Goal: Information Seeking & Learning: Learn about a topic

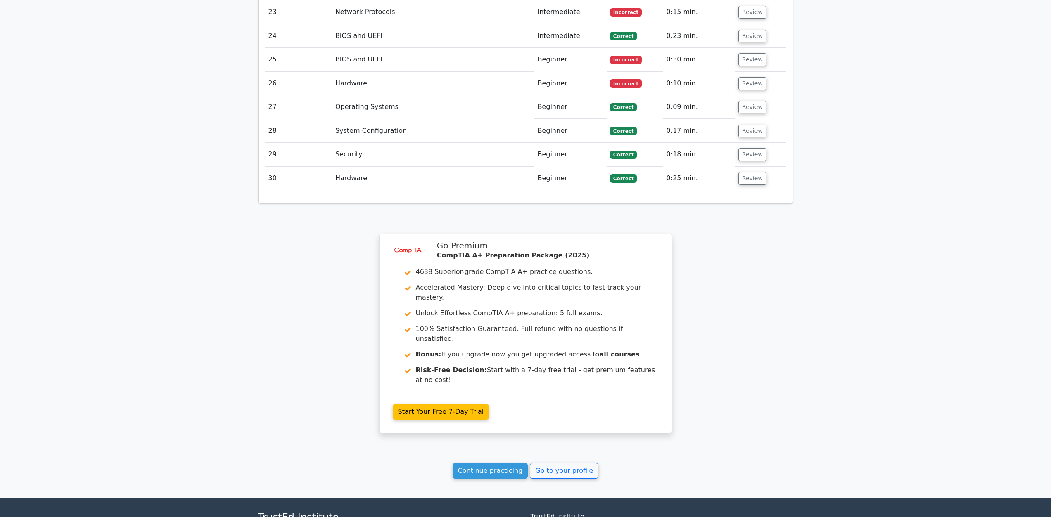
scroll to position [1961, 0]
click at [498, 463] on link "Continue practicing" at bounding box center [491, 471] width 76 height 16
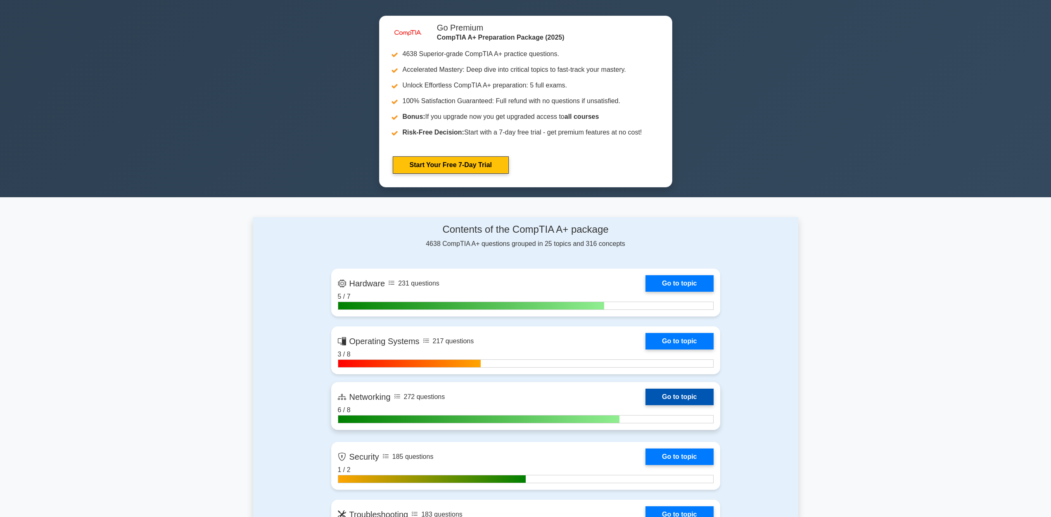
scroll to position [413, 0]
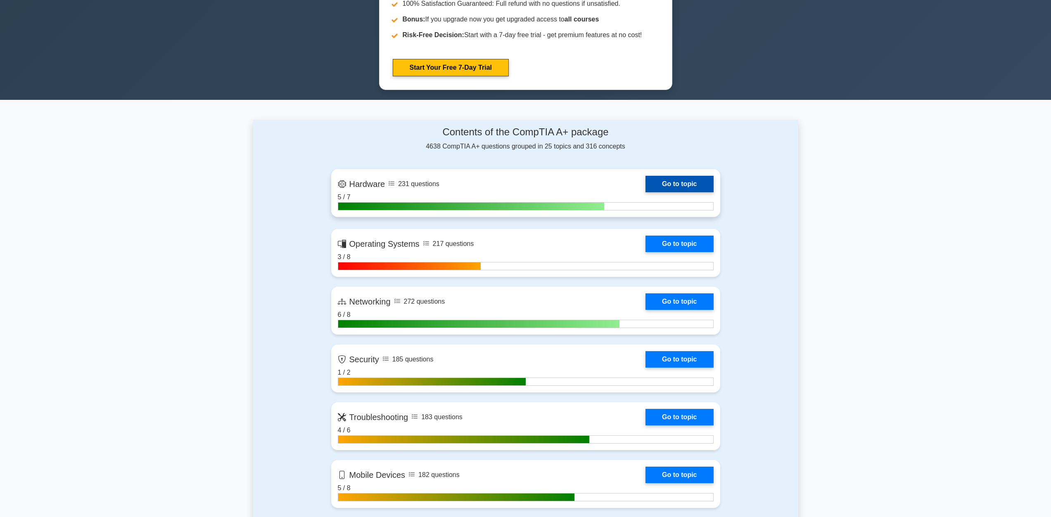
click at [693, 180] on link "Go to topic" at bounding box center [679, 184] width 68 height 17
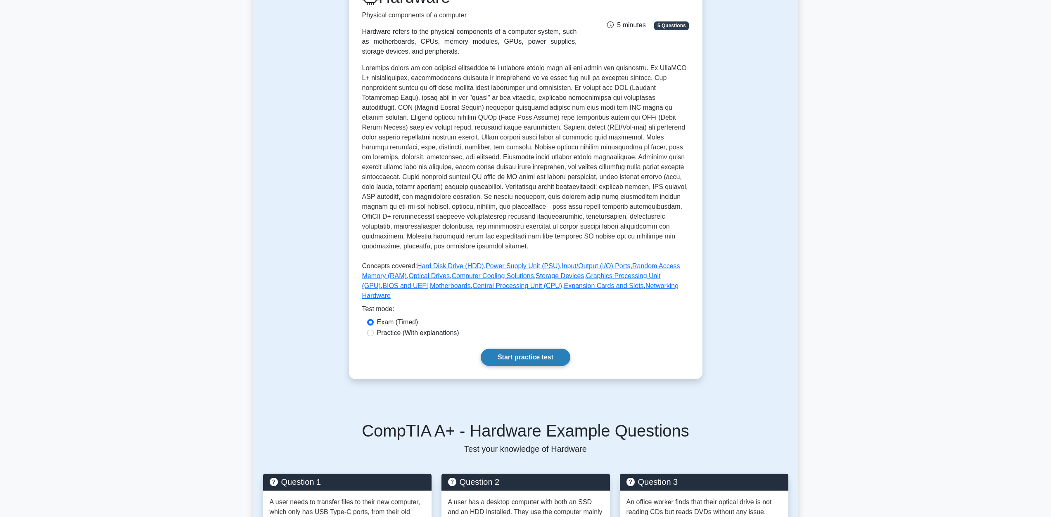
scroll to position [138, 0]
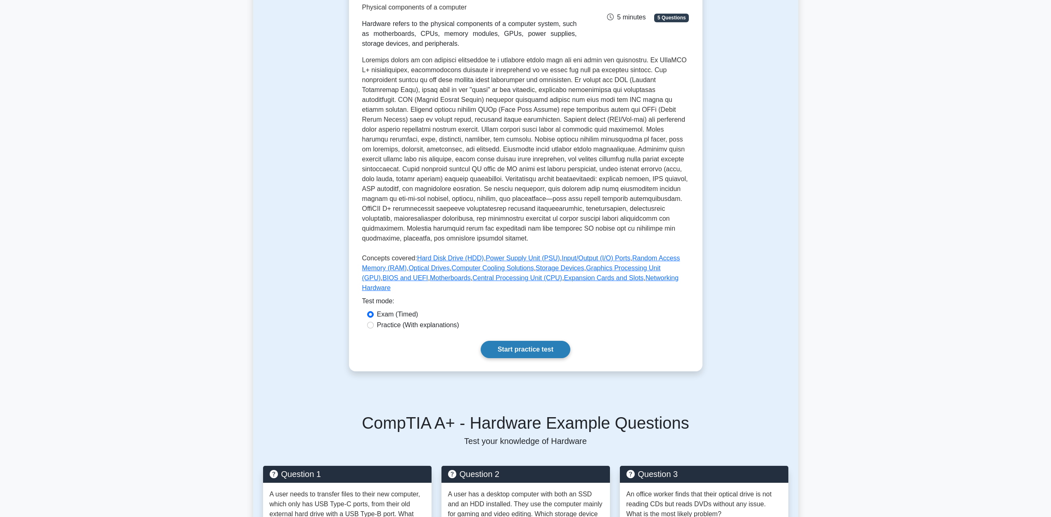
click at [522, 341] on link "Start practice test" at bounding box center [526, 349] width 90 height 17
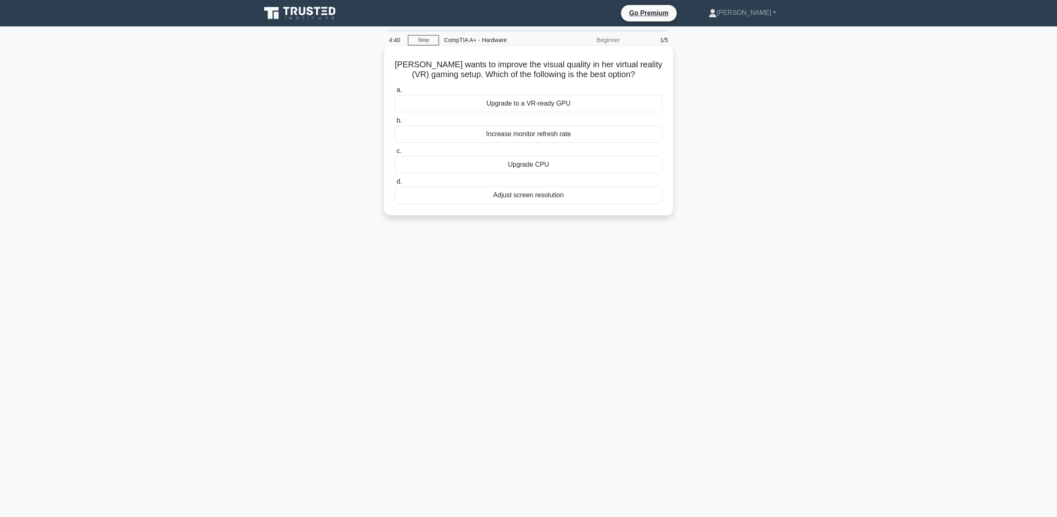
click at [531, 194] on div "Adjust screen resolution" at bounding box center [529, 195] width 268 height 17
click at [395, 185] on input "d. Adjust screen resolution" at bounding box center [395, 181] width 0 height 5
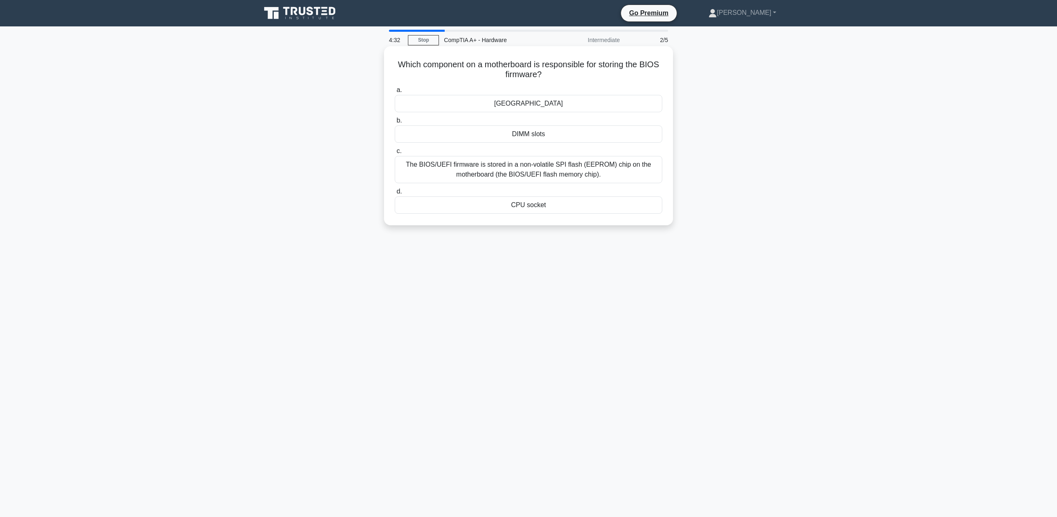
click at [469, 171] on div "The BIOS/UEFI firmware is stored in a non-volatile SPI flash (EEPROM) chip on t…" at bounding box center [529, 169] width 268 height 27
click at [395, 154] on input "c. The BIOS/UEFI firmware is stored in a non-volatile SPI flash (EEPROM) chip o…" at bounding box center [395, 151] width 0 height 5
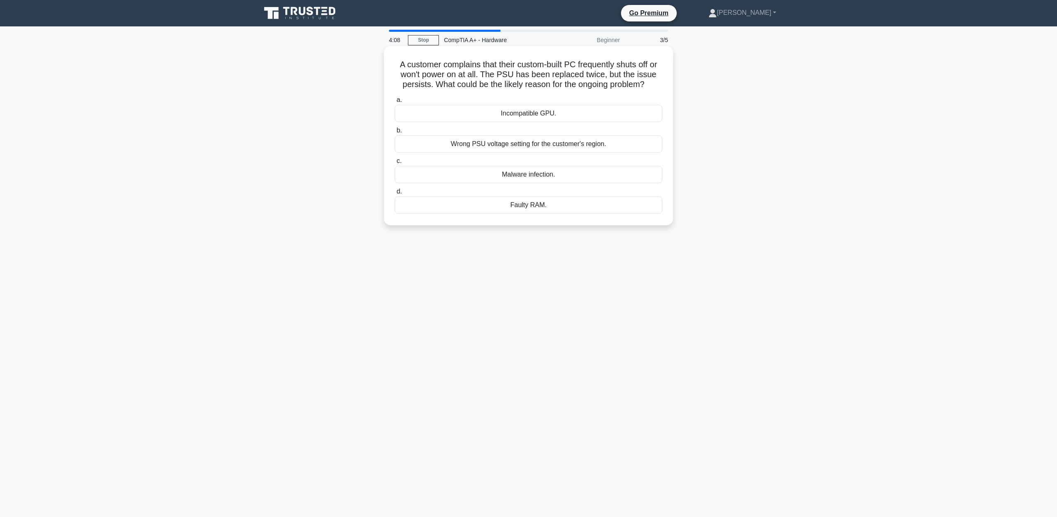
click at [556, 209] on div "Faulty RAM." at bounding box center [529, 205] width 268 height 17
click at [395, 194] on input "d. Faulty RAM." at bounding box center [395, 191] width 0 height 5
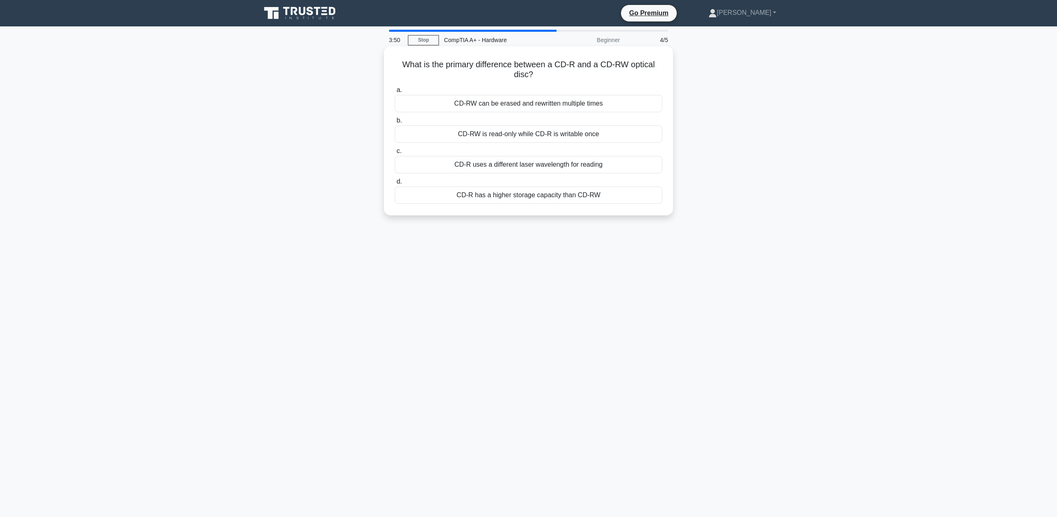
click at [598, 130] on div "CD-RW is read-only while CD-R is writable once" at bounding box center [529, 134] width 268 height 17
click at [395, 123] on input "b. CD-RW is read-only while CD-R is writable once" at bounding box center [395, 120] width 0 height 5
click at [551, 166] on div "Magnetic platters" at bounding box center [529, 164] width 268 height 17
click at [395, 154] on input "c. Magnetic platters" at bounding box center [395, 151] width 0 height 5
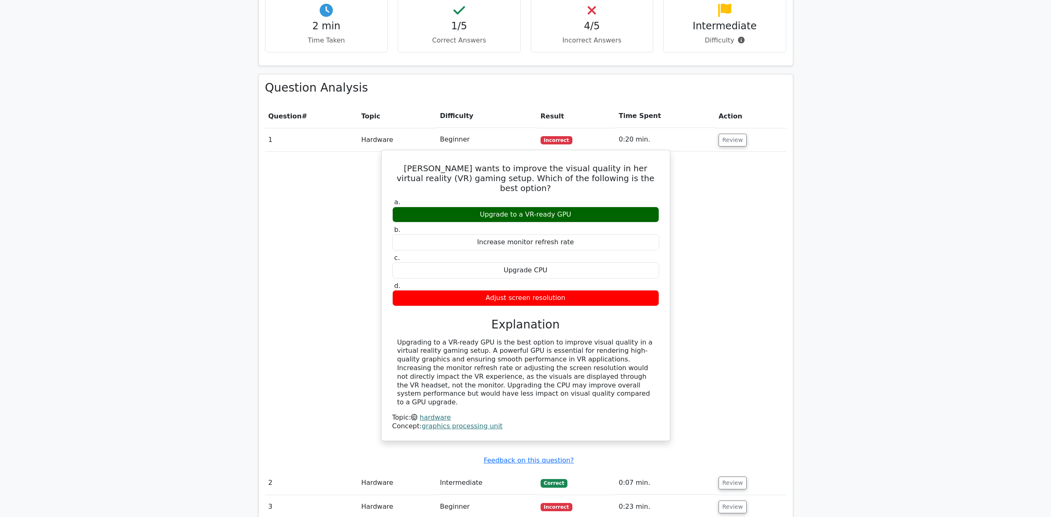
scroll to position [550, 0]
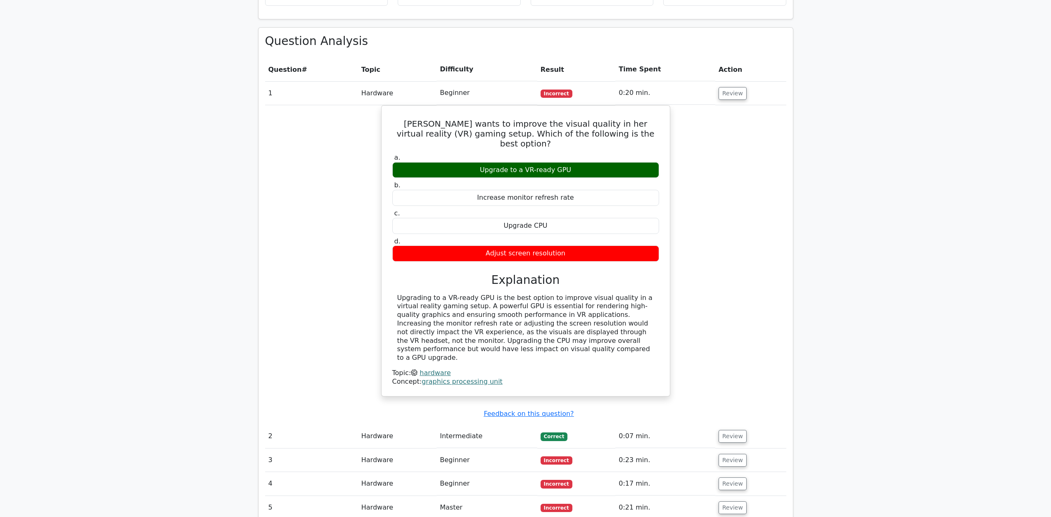
click at [560, 433] on span "Correct" at bounding box center [554, 437] width 27 height 8
click at [736, 430] on button "Review" at bounding box center [733, 436] width 28 height 13
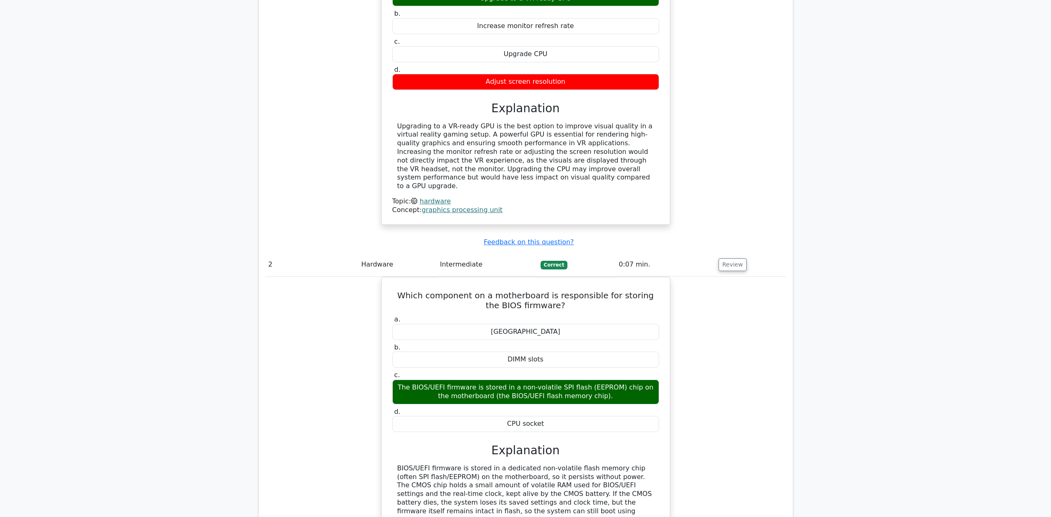
scroll to position [826, 0]
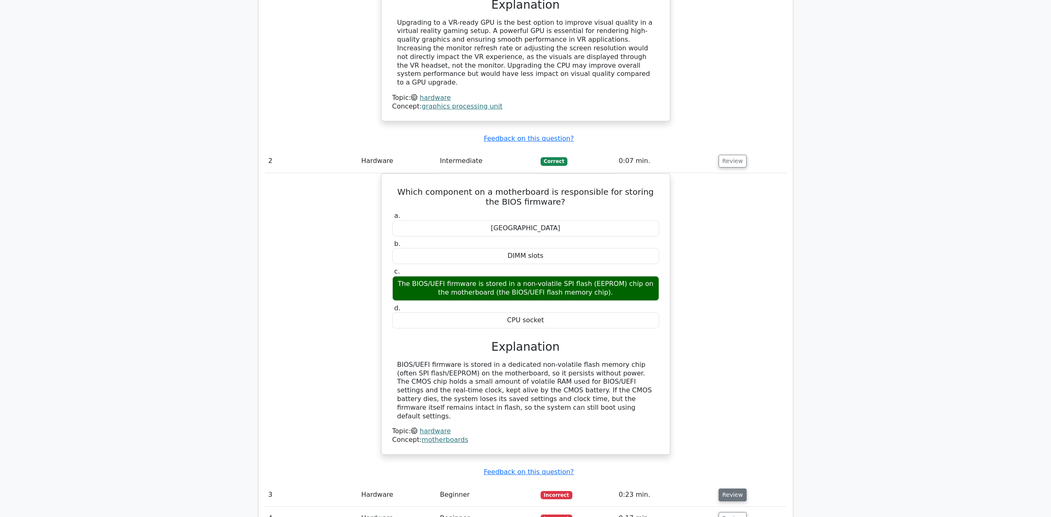
click at [738, 489] on button "Review" at bounding box center [733, 495] width 28 height 13
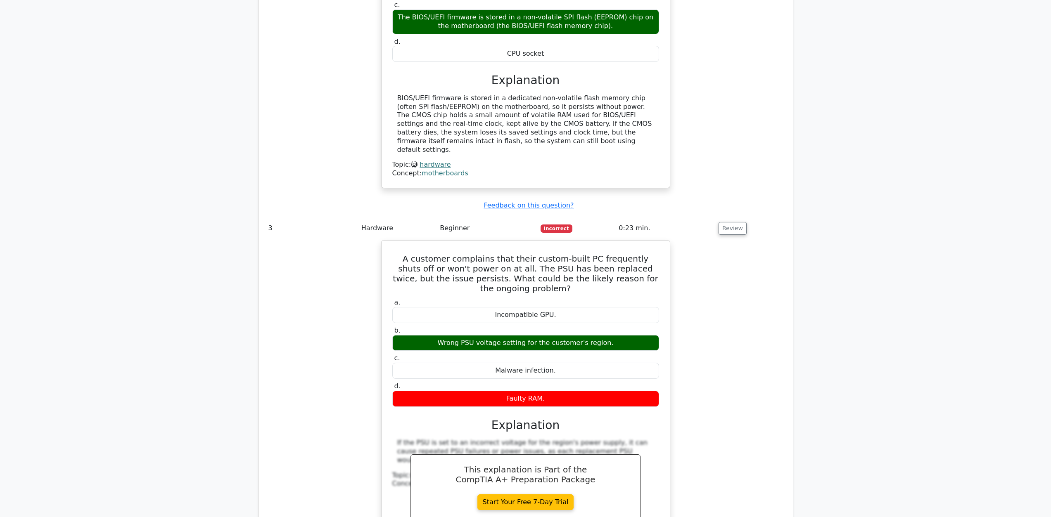
scroll to position [1101, 0]
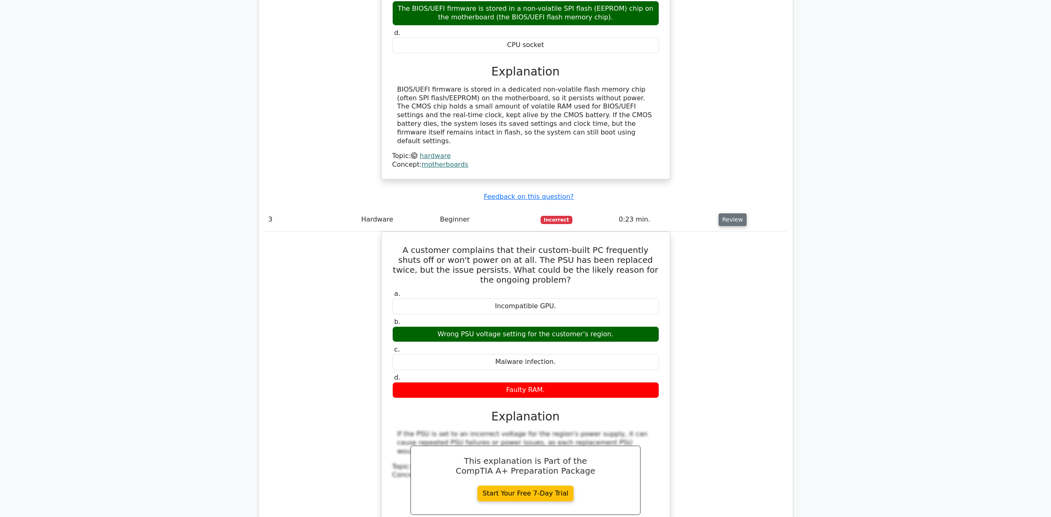
click at [728, 213] on button "Review" at bounding box center [733, 219] width 28 height 13
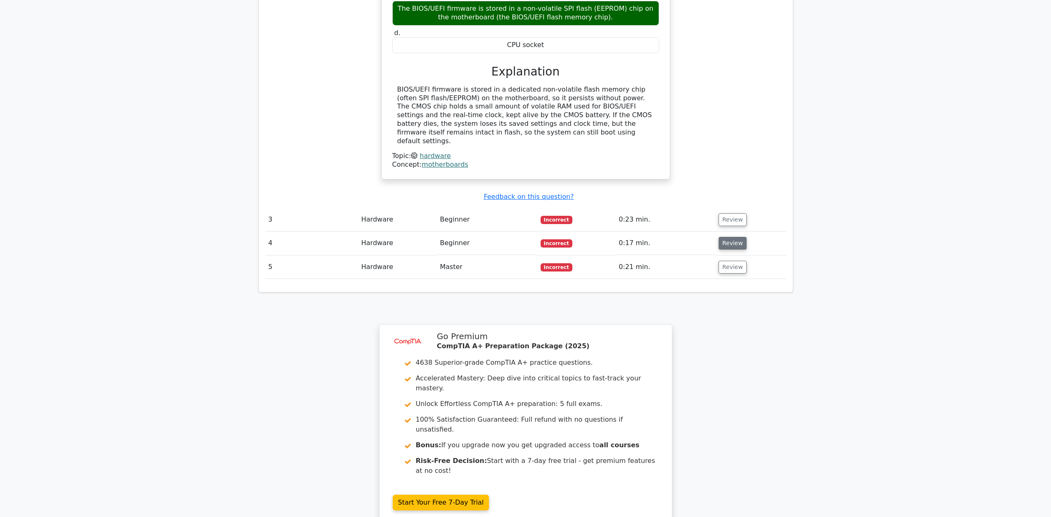
click at [730, 237] on button "Review" at bounding box center [733, 243] width 28 height 13
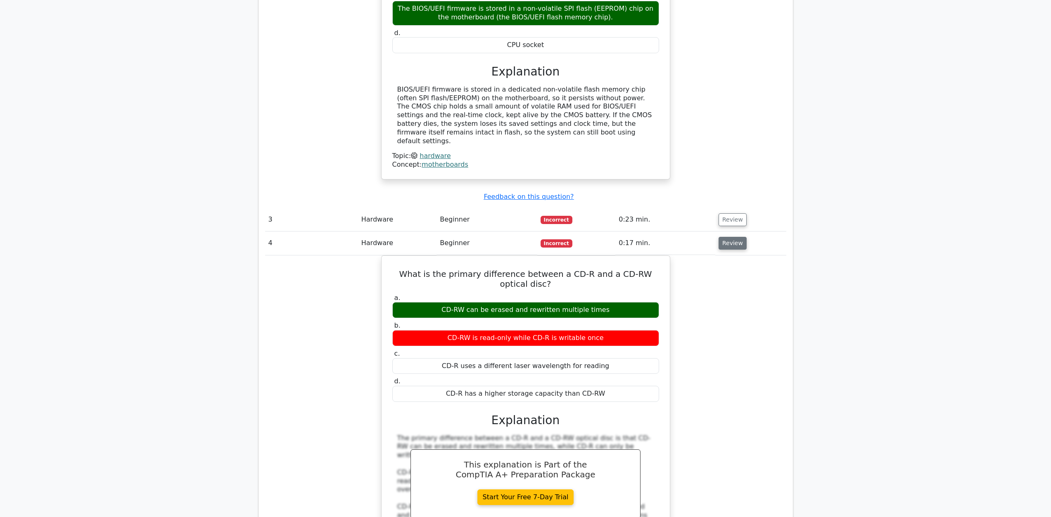
click at [731, 237] on button "Review" at bounding box center [733, 243] width 28 height 13
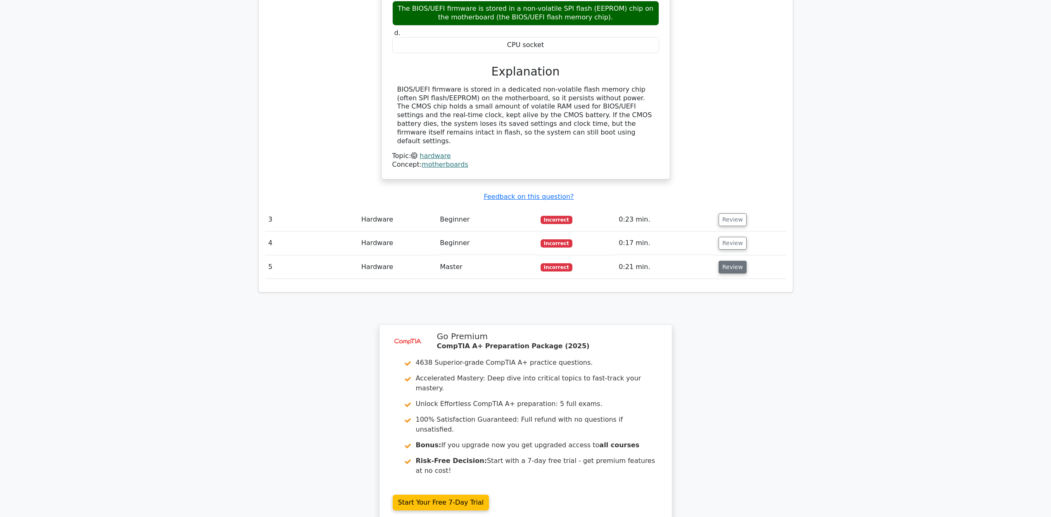
click at [737, 261] on button "Review" at bounding box center [733, 267] width 28 height 13
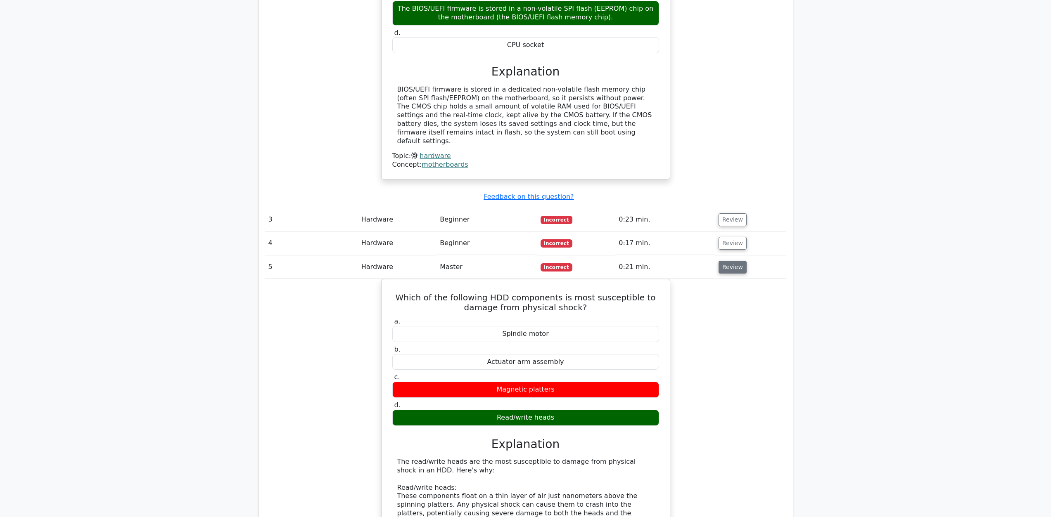
click at [737, 261] on button "Review" at bounding box center [733, 267] width 28 height 13
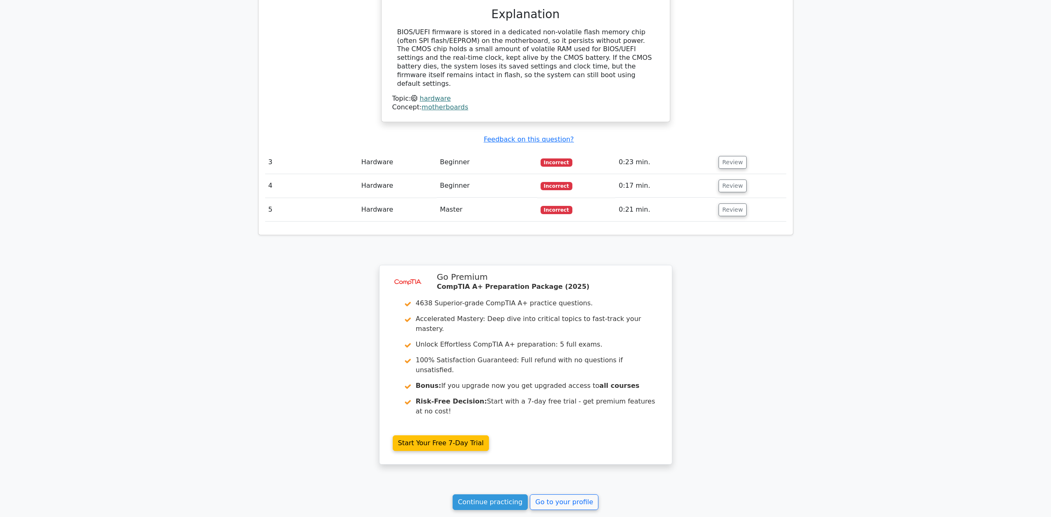
scroll to position [1191, 0]
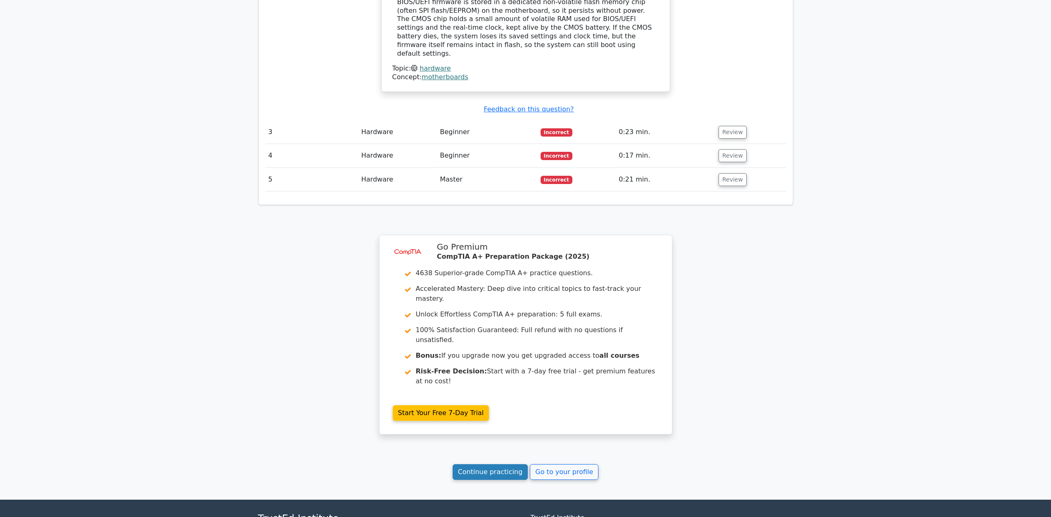
click at [494, 465] on link "Continue practicing" at bounding box center [491, 473] width 76 height 16
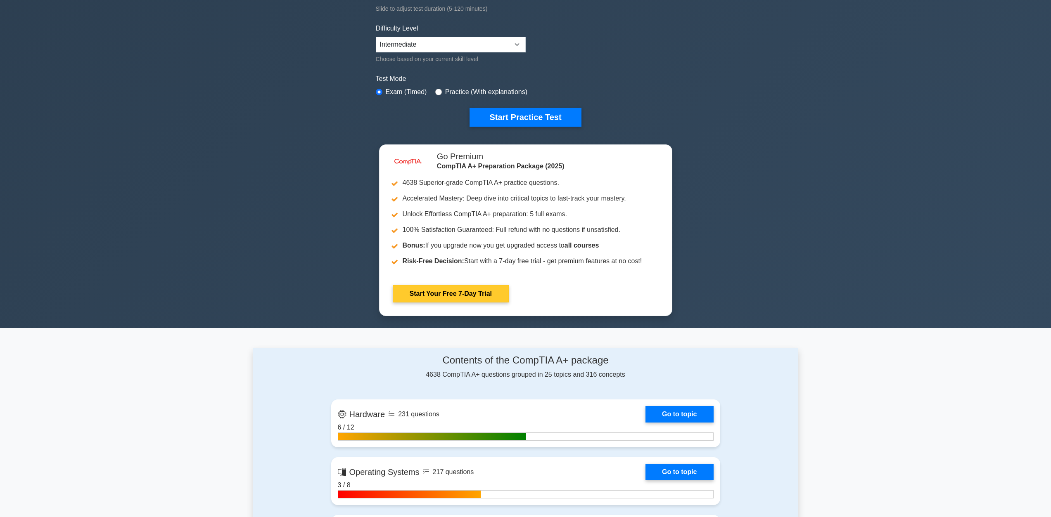
scroll to position [275, 0]
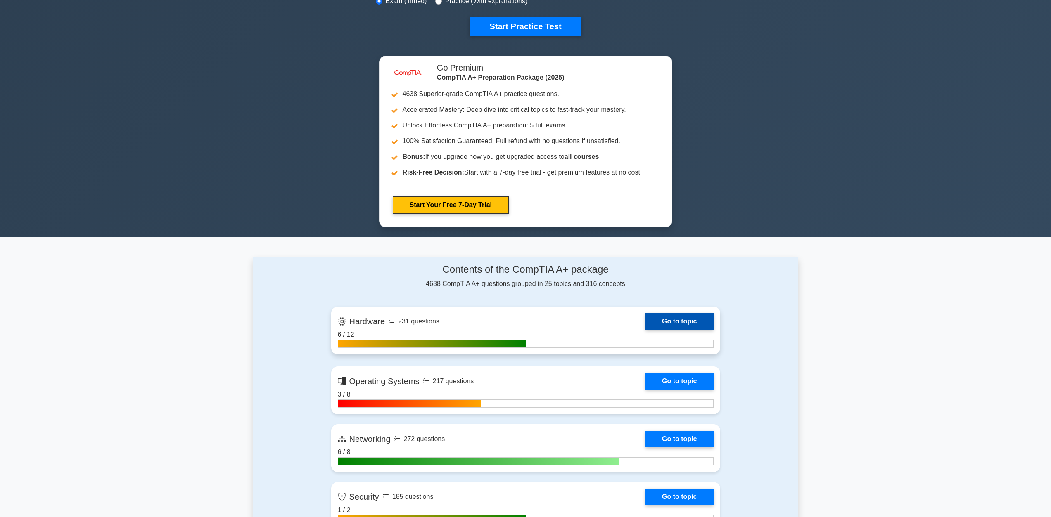
click at [697, 322] on link "Go to topic" at bounding box center [679, 321] width 68 height 17
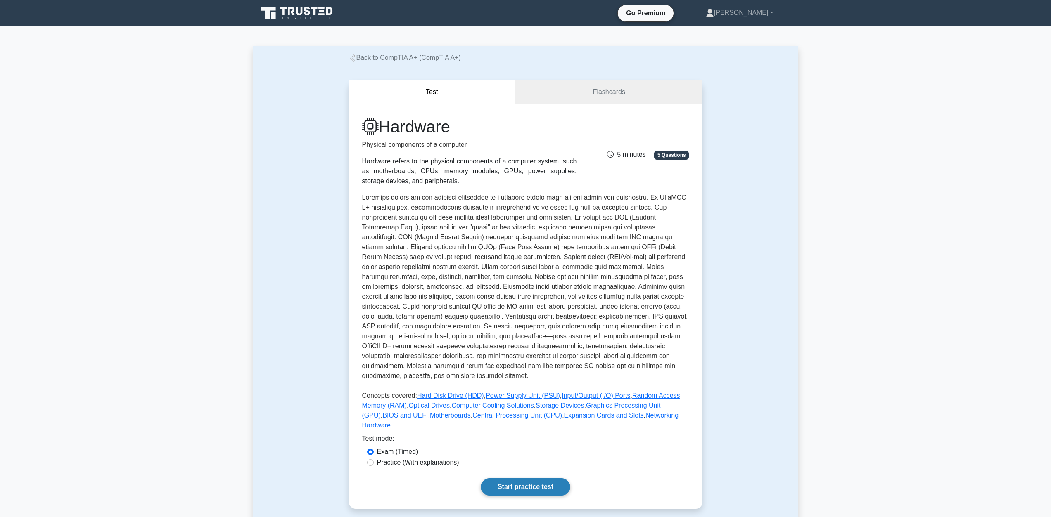
click at [534, 479] on link "Start practice test" at bounding box center [526, 487] width 90 height 17
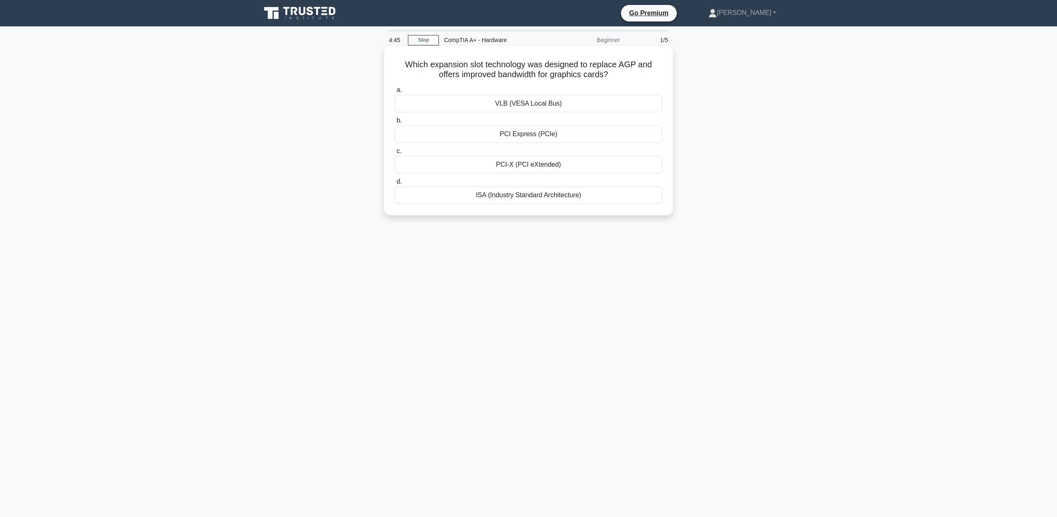
click at [560, 134] on div "PCI Express (PCIe)" at bounding box center [529, 134] width 268 height 17
click at [395, 123] on input "b. PCI Express (PCIe)" at bounding box center [395, 120] width 0 height 5
click at [557, 166] on div "eSATA" at bounding box center [529, 164] width 268 height 17
click at [395, 154] on input "c. [GEOGRAPHIC_DATA]" at bounding box center [395, 151] width 0 height 5
click at [556, 104] on div "DDR5" at bounding box center [529, 103] width 268 height 17
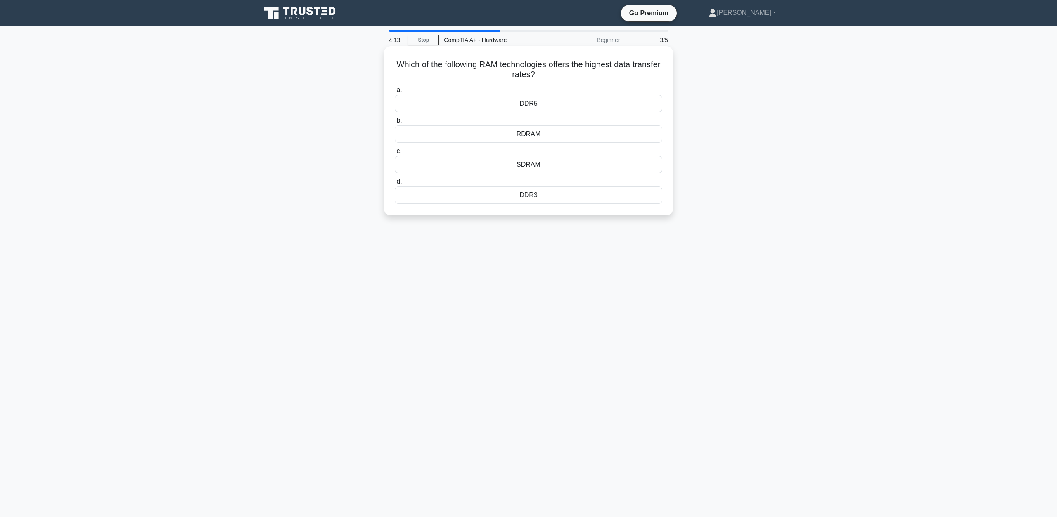
click at [395, 93] on input "a. DDR5" at bounding box center [395, 90] width 0 height 5
click at [586, 164] on div "To increase memory bandwidth" at bounding box center [529, 164] width 268 height 17
click at [395, 154] on input "c. To increase memory bandwidth" at bounding box center [395, 151] width 0 height 5
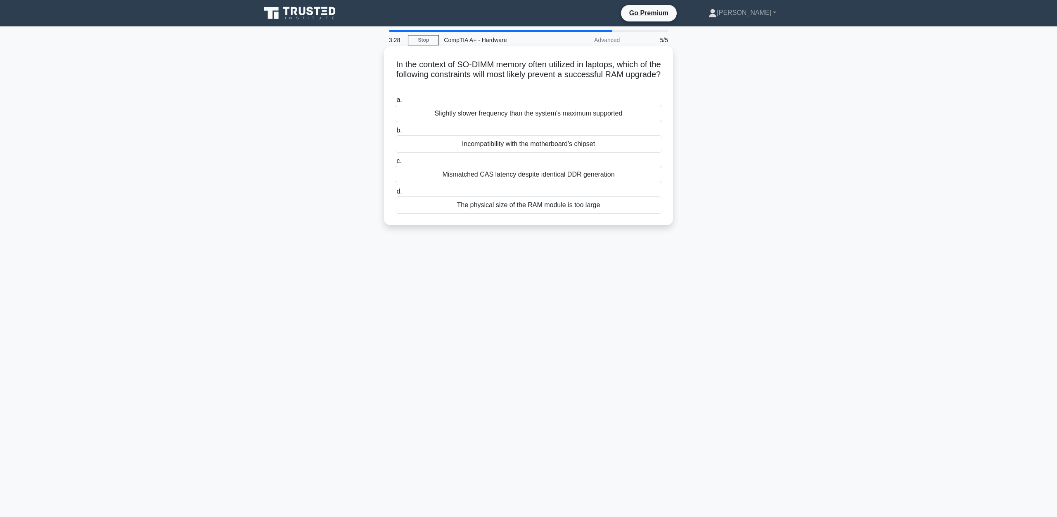
click at [612, 178] on div "Mismatched CAS latency despite identical DDR generation" at bounding box center [529, 174] width 268 height 17
click at [395, 164] on input "c. Mismatched CAS latency despite identical DDR generation" at bounding box center [395, 161] width 0 height 5
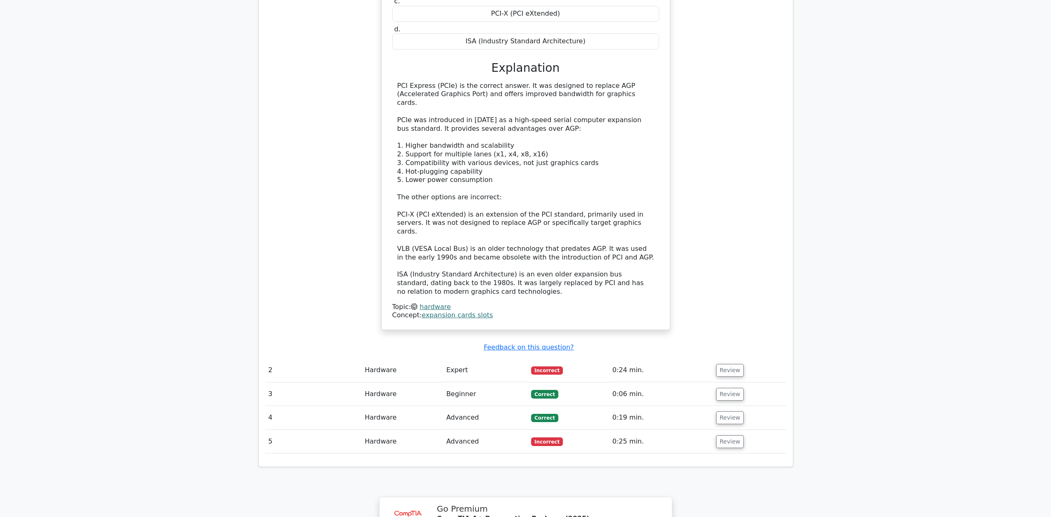
scroll to position [826, 0]
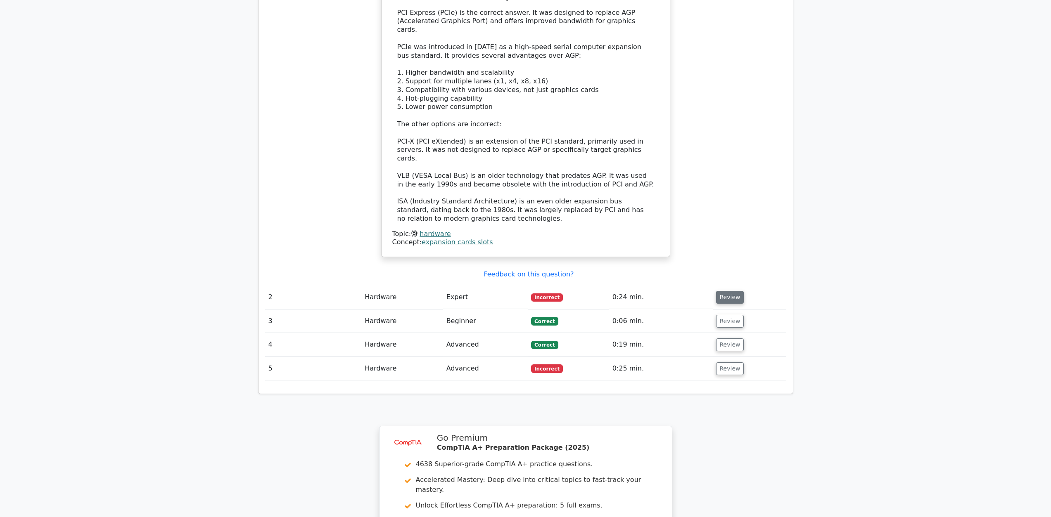
click at [720, 291] on button "Review" at bounding box center [730, 297] width 28 height 13
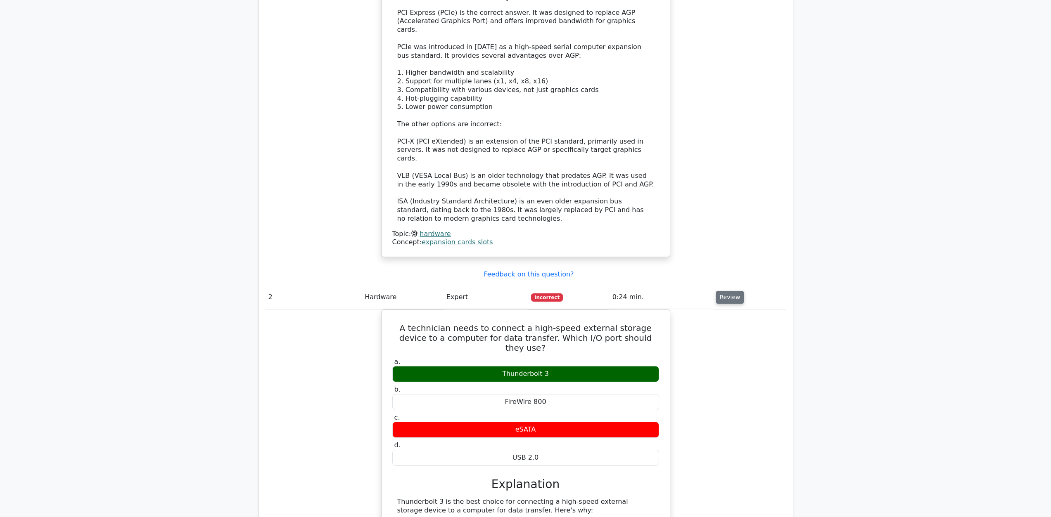
click at [723, 291] on button "Review" at bounding box center [730, 297] width 28 height 13
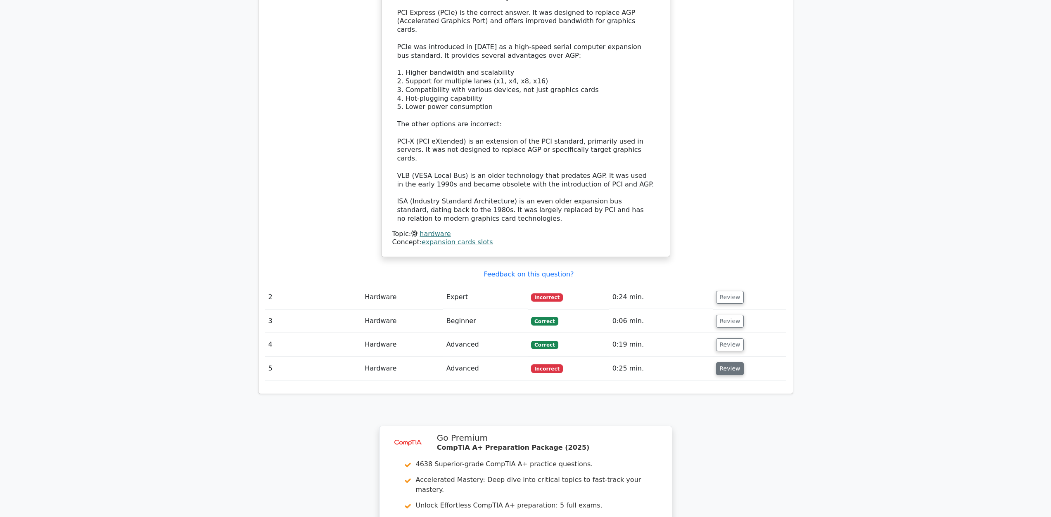
click at [736, 363] on button "Review" at bounding box center [730, 369] width 28 height 13
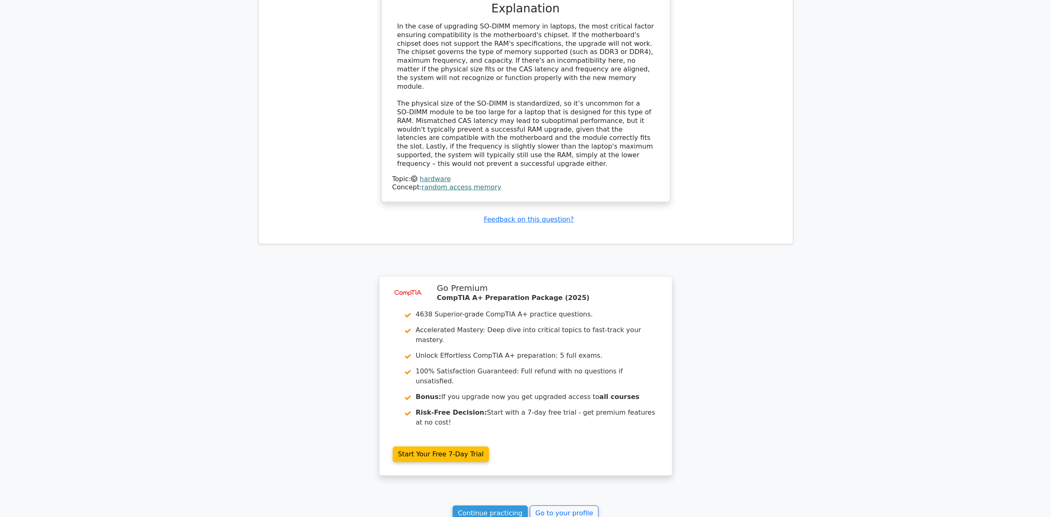
scroll to position [1407, 0]
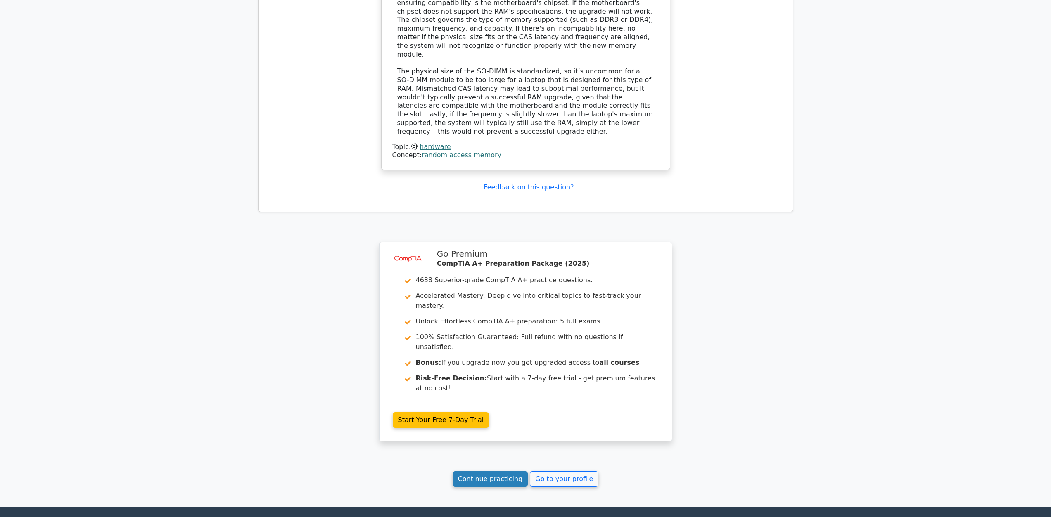
click at [513, 472] on link "Continue practicing" at bounding box center [491, 480] width 76 height 16
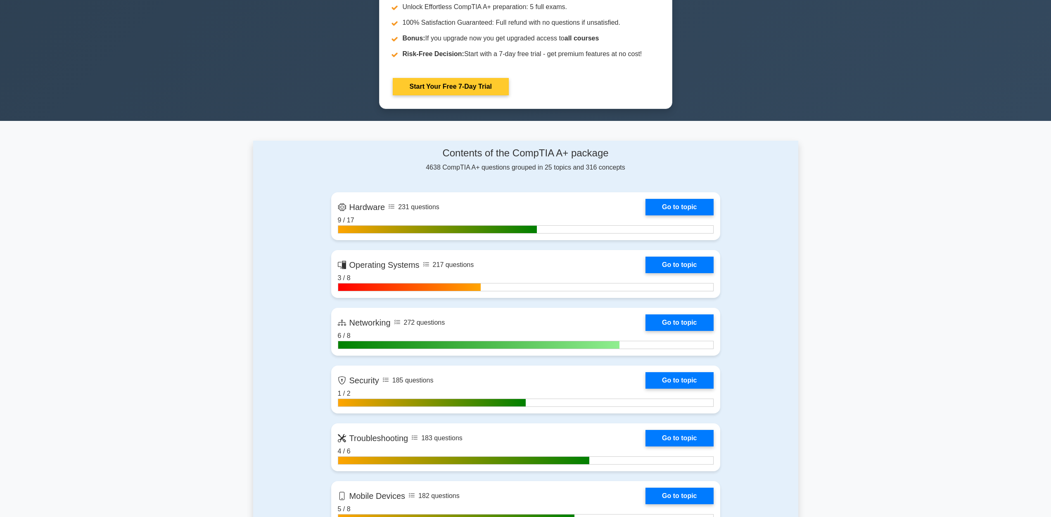
scroll to position [413, 0]
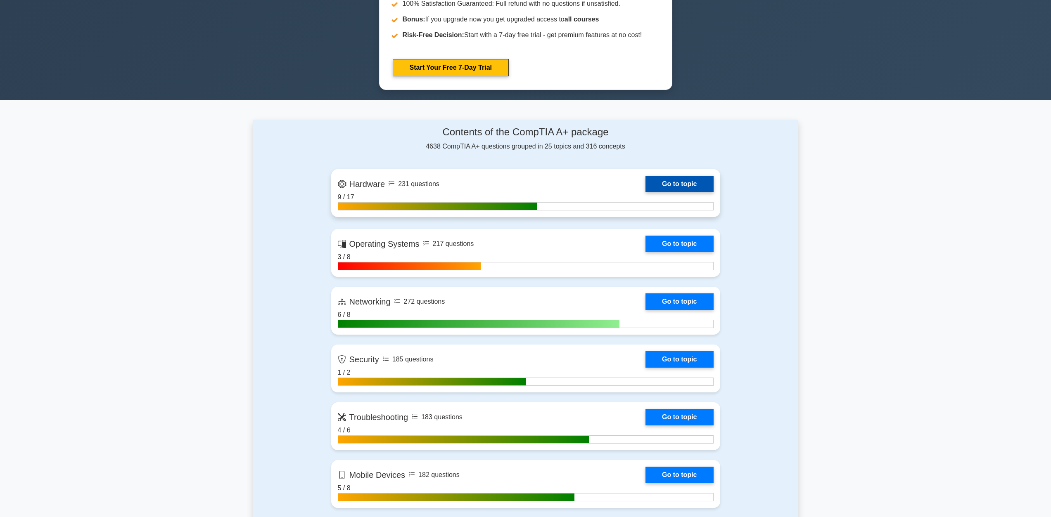
click at [688, 185] on link "Go to topic" at bounding box center [679, 184] width 68 height 17
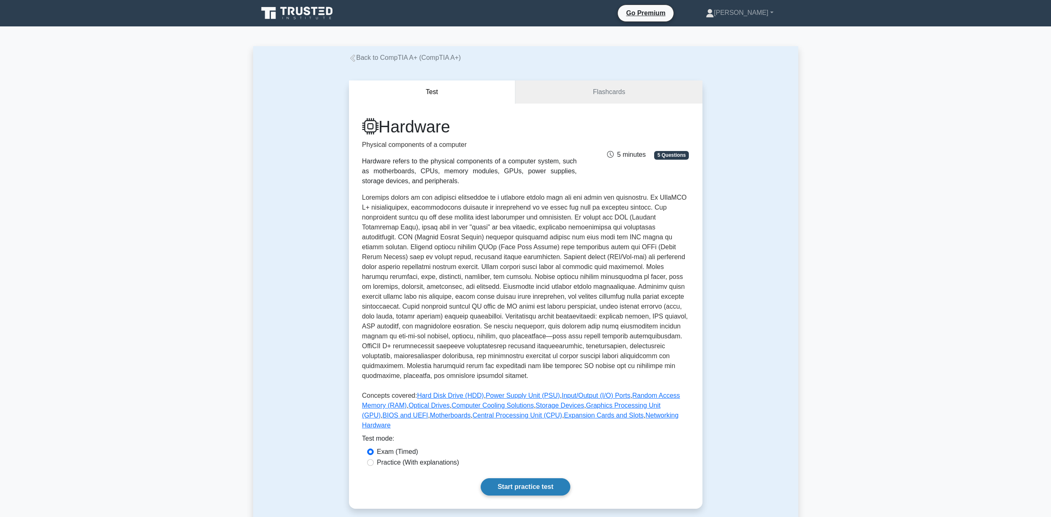
click at [547, 484] on link "Start practice test" at bounding box center [526, 487] width 90 height 17
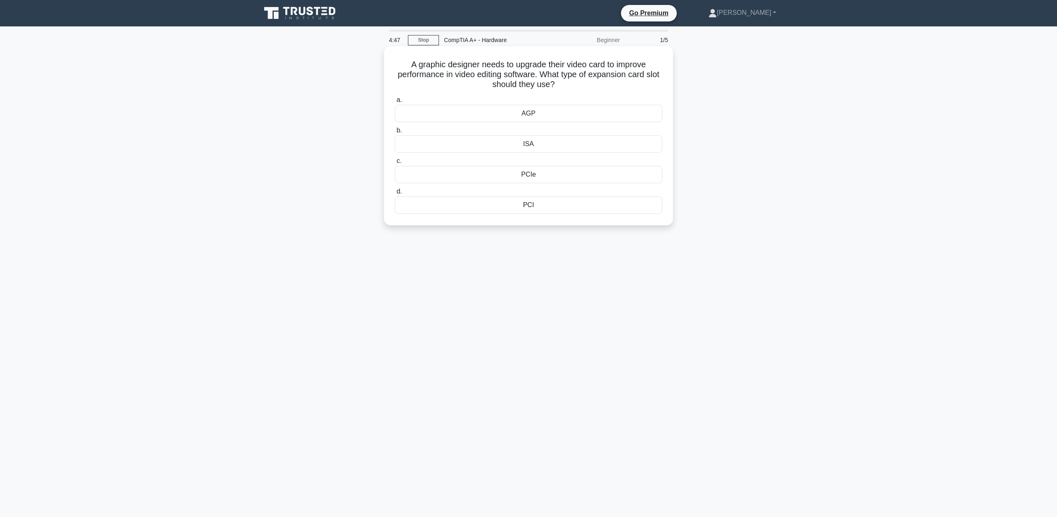
click at [560, 173] on div "PCIe" at bounding box center [529, 174] width 268 height 17
click at [395, 164] on input "c. PCIe" at bounding box center [395, 161] width 0 height 5
click at [589, 132] on div "Switch" at bounding box center [529, 134] width 268 height 17
click at [395, 123] on input "b. Switch" at bounding box center [395, 120] width 0 height 5
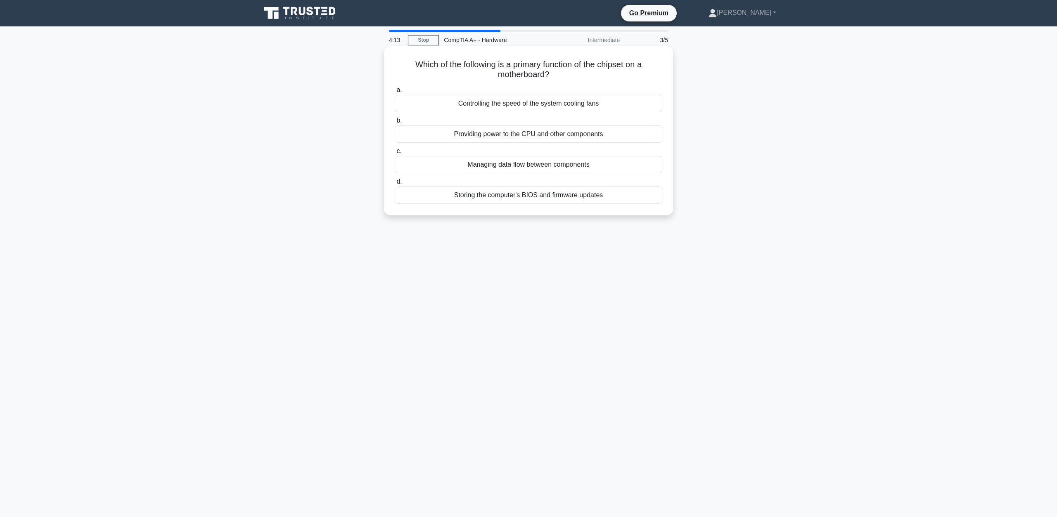
click at [613, 167] on div "Managing data flow between components" at bounding box center [529, 164] width 268 height 17
click at [395, 154] on input "c. Managing data flow between components" at bounding box center [395, 151] width 0 height 5
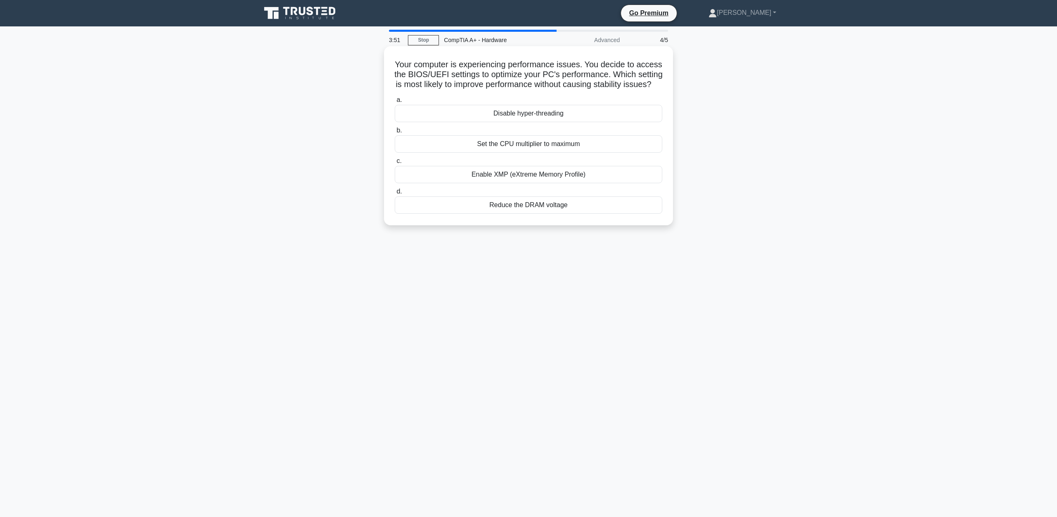
click at [566, 183] on div "Enable XMP (eXtreme Memory Profile)" at bounding box center [529, 174] width 268 height 17
click at [395, 164] on input "c. Enable XMP (eXtreme Memory Profile)" at bounding box center [395, 161] width 0 height 5
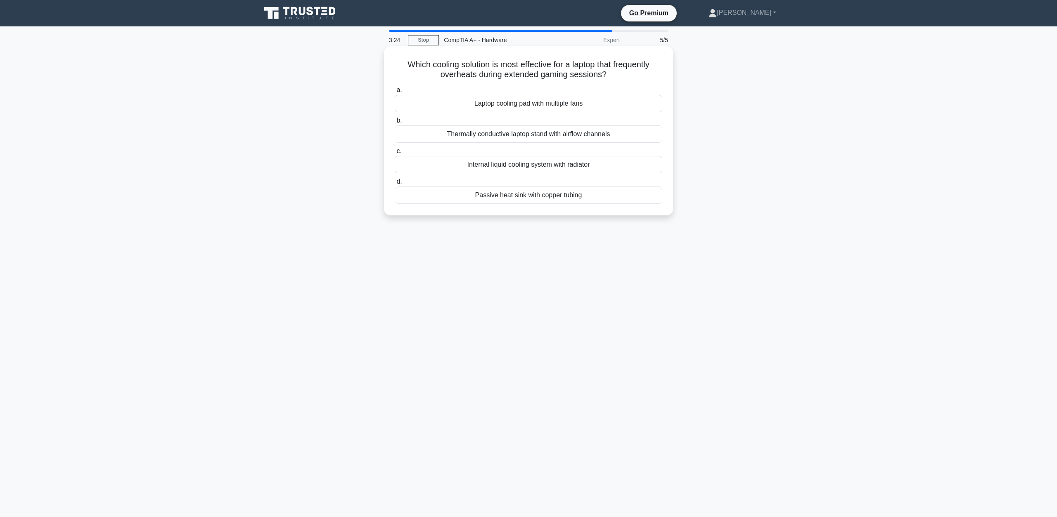
click at [614, 105] on div "Laptop cooling pad with multiple fans" at bounding box center [529, 103] width 268 height 17
click at [395, 93] on input "a. Laptop cooling pad with multiple fans" at bounding box center [395, 90] width 0 height 5
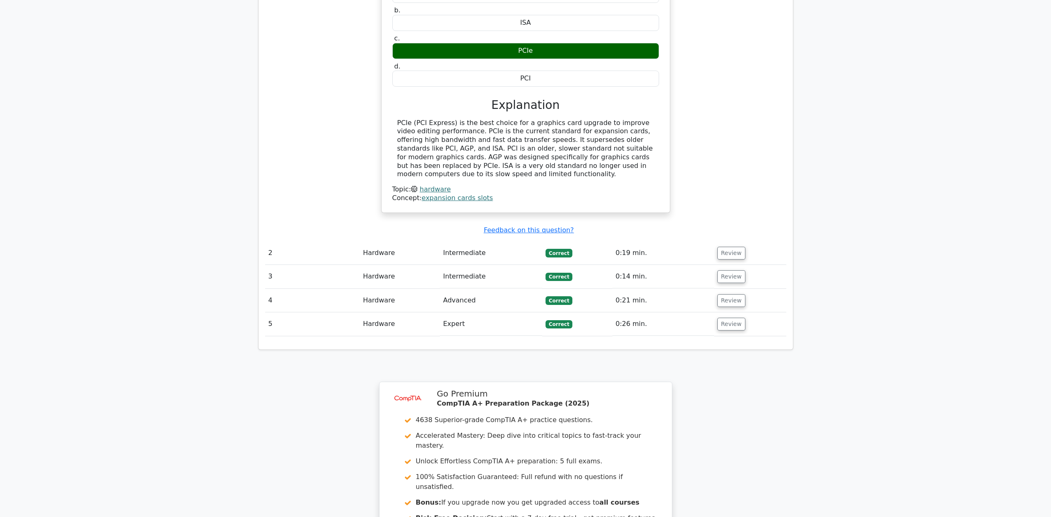
scroll to position [826, 0]
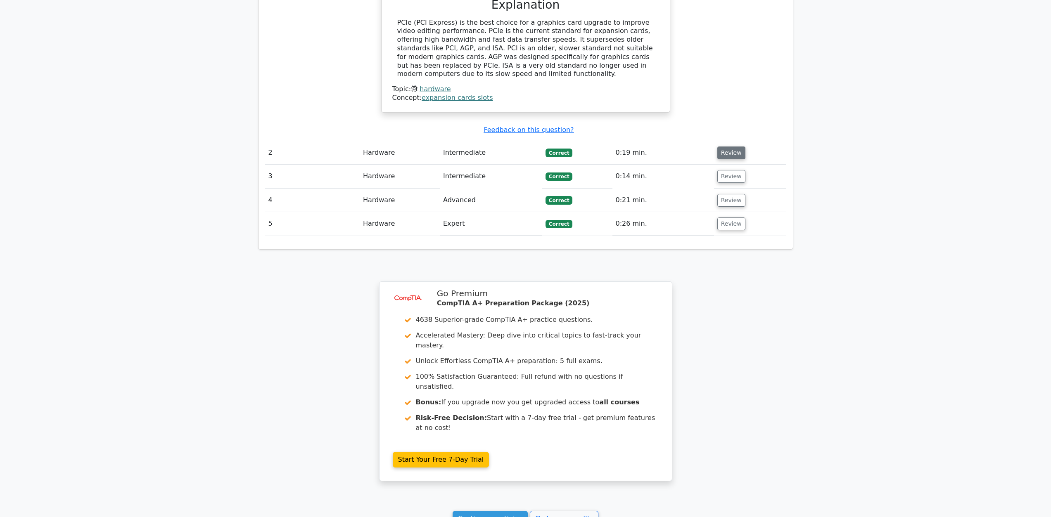
click at [733, 147] on button "Review" at bounding box center [731, 153] width 28 height 13
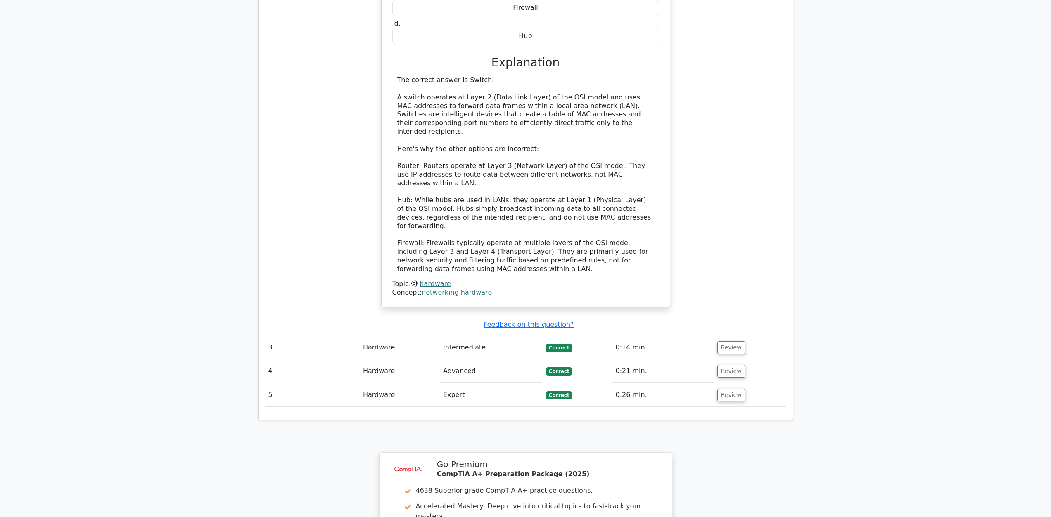
scroll to position [1239, 0]
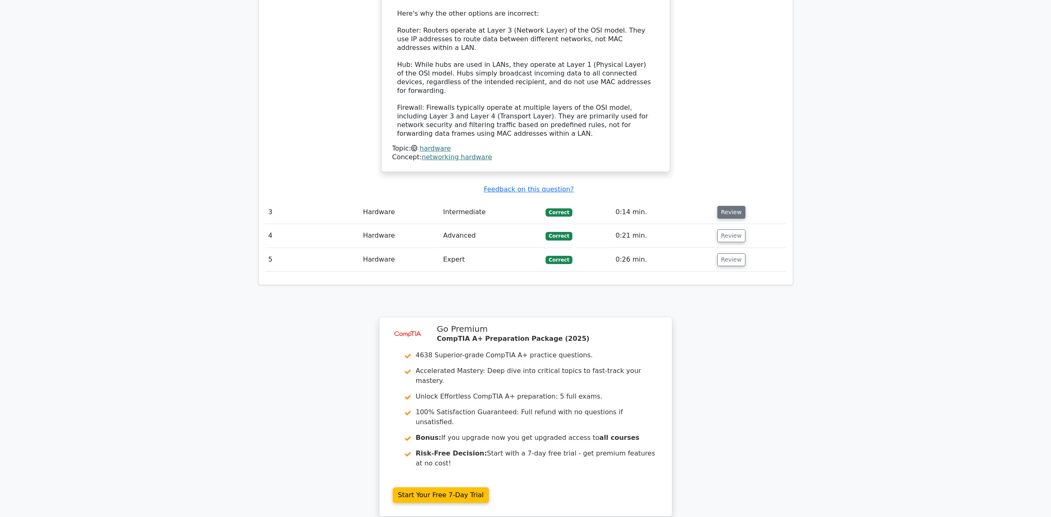
click at [726, 206] on button "Review" at bounding box center [731, 212] width 28 height 13
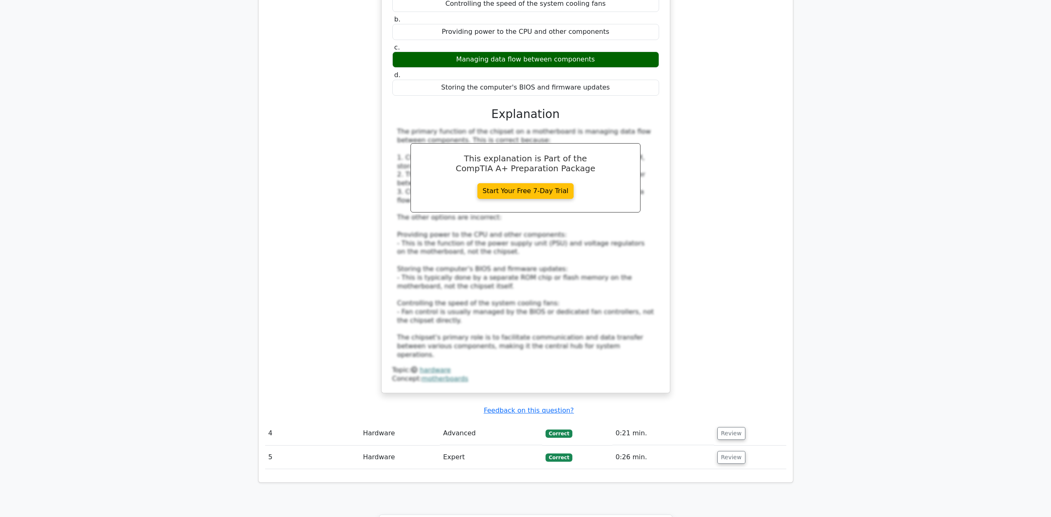
scroll to position [1652, 0]
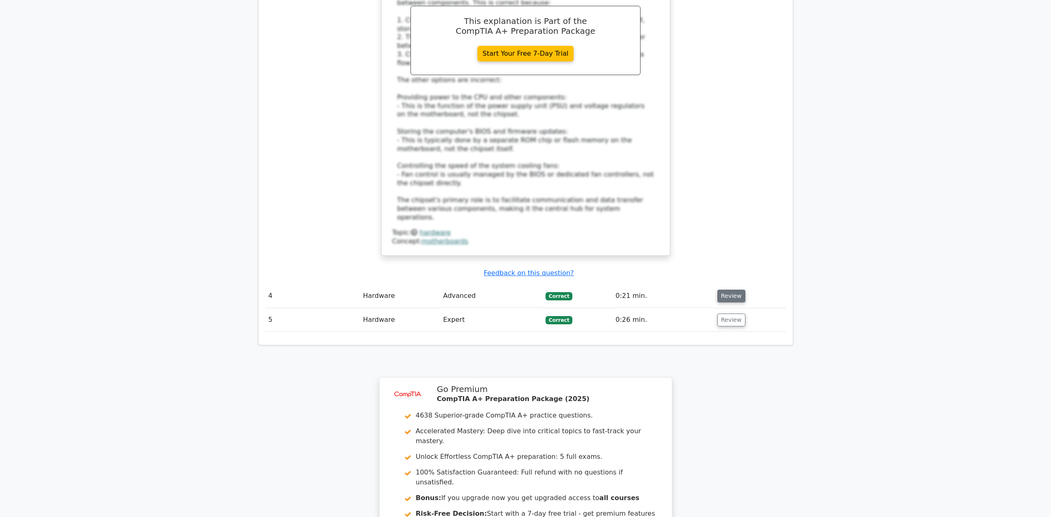
click at [730, 290] on button "Review" at bounding box center [731, 296] width 28 height 13
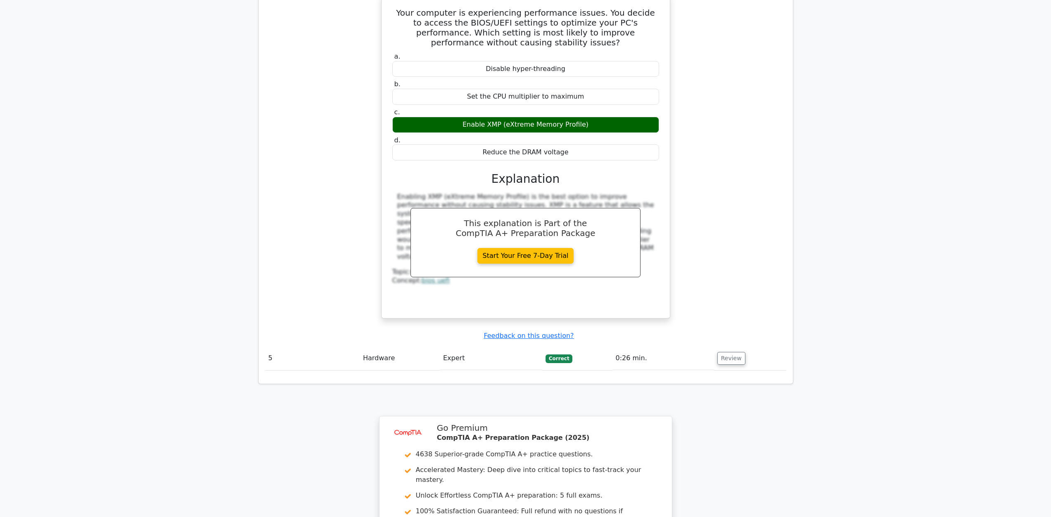
scroll to position [2065, 0]
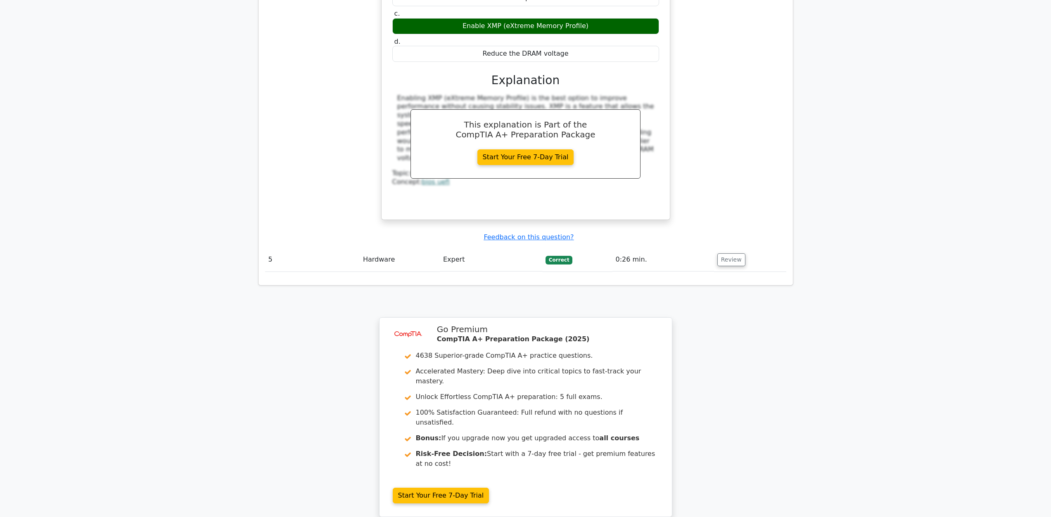
click at [738, 248] on td "Review" at bounding box center [750, 260] width 72 height 24
click at [730, 254] on button "Review" at bounding box center [731, 260] width 28 height 13
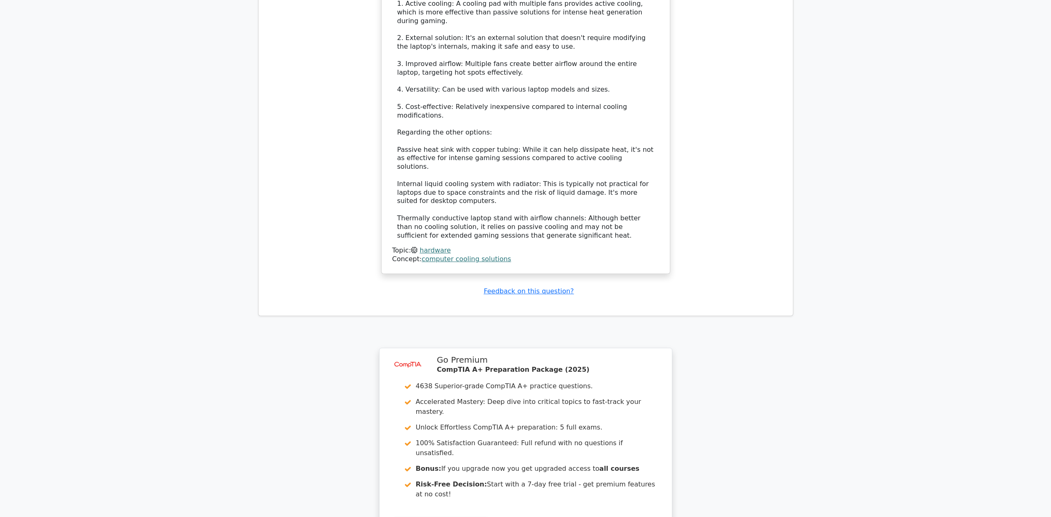
scroll to position [2612, 0]
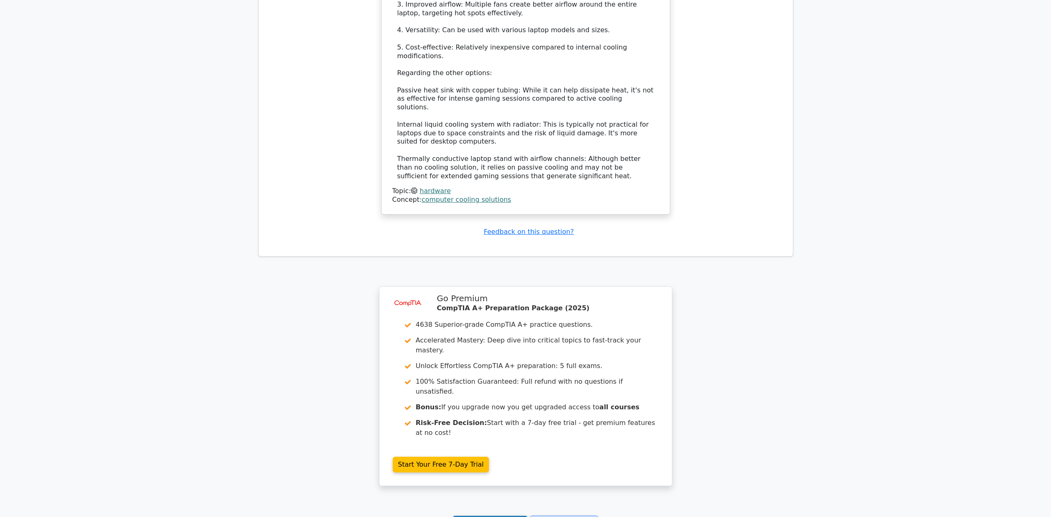
drag, startPoint x: 489, startPoint y: 394, endPoint x: 493, endPoint y: 391, distance: 5.7
click at [489, 516] on link "Continue practicing" at bounding box center [491, 524] width 76 height 16
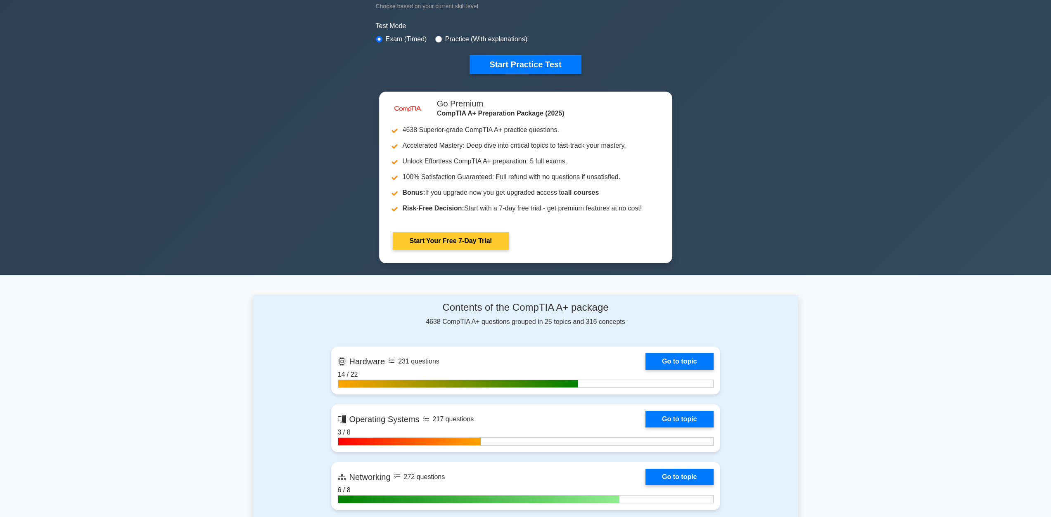
scroll to position [413, 0]
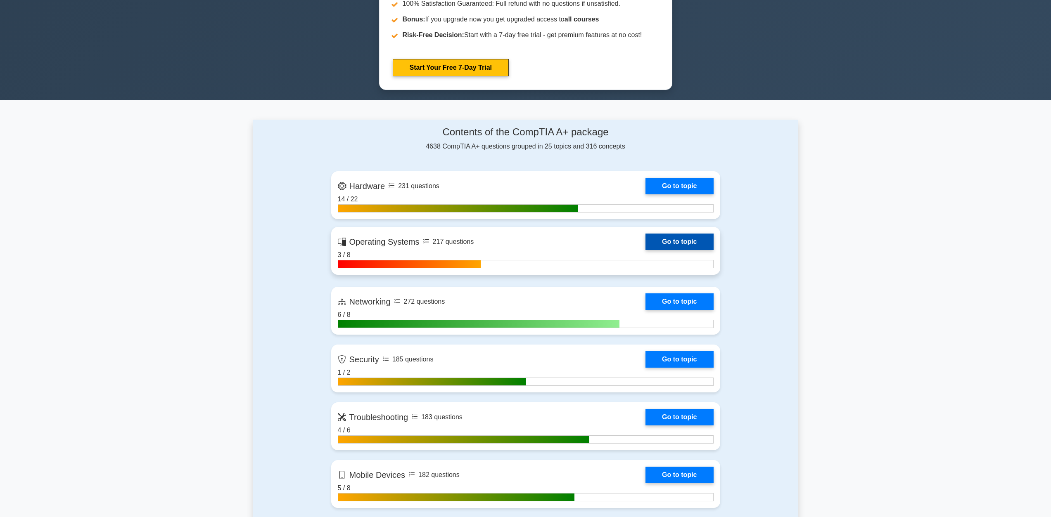
click at [664, 238] on link "Go to topic" at bounding box center [679, 242] width 68 height 17
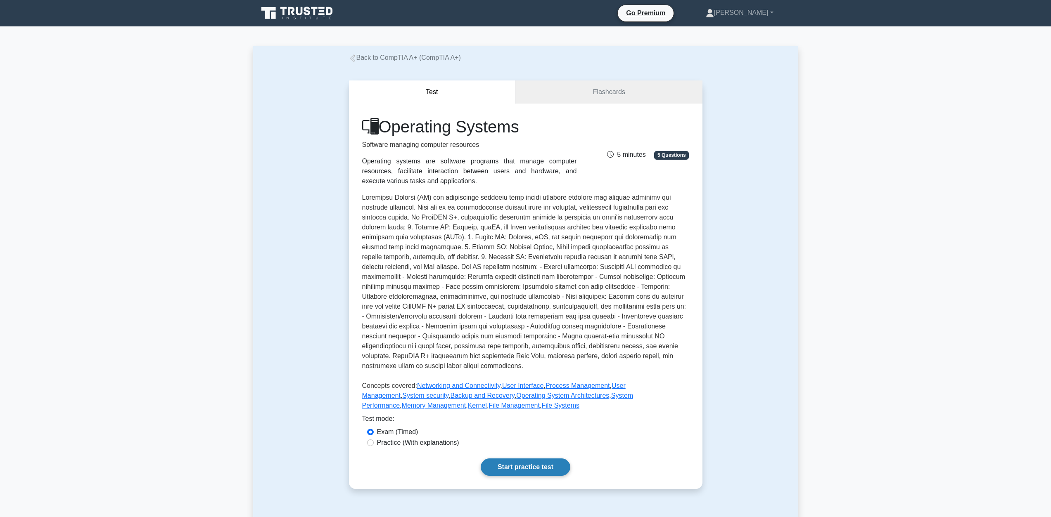
click at [527, 470] on link "Start practice test" at bounding box center [526, 467] width 90 height 17
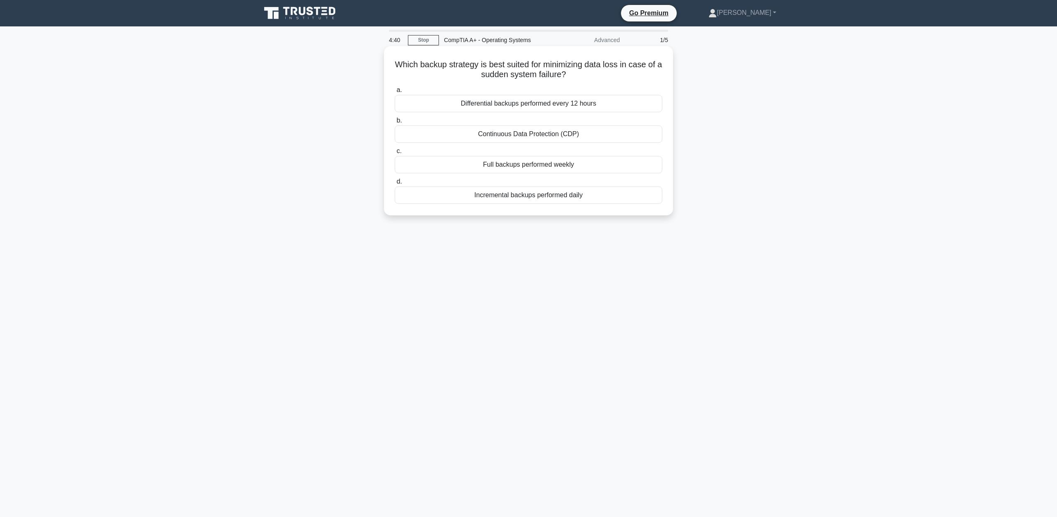
click at [557, 138] on div "Continuous Data Protection (CDP)" at bounding box center [529, 134] width 268 height 17
click at [395, 123] on input "b. Continuous Data Protection (CDP)" at bounding box center [395, 120] width 0 height 5
click at [551, 104] on div "Drop-down menu" at bounding box center [529, 103] width 268 height 17
click at [395, 93] on input "a. Drop-down menu" at bounding box center [395, 90] width 0 height 5
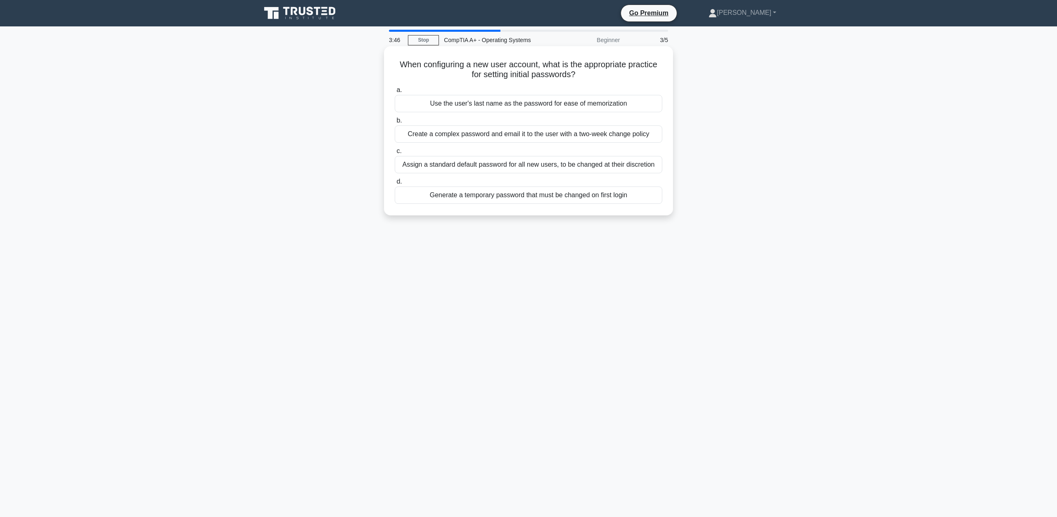
click at [584, 194] on div "Generate a temporary password that must be changed on first login" at bounding box center [529, 195] width 268 height 17
click at [395, 185] on input "d. Generate a temporary password that must be changed on first login" at bounding box center [395, 181] width 0 height 5
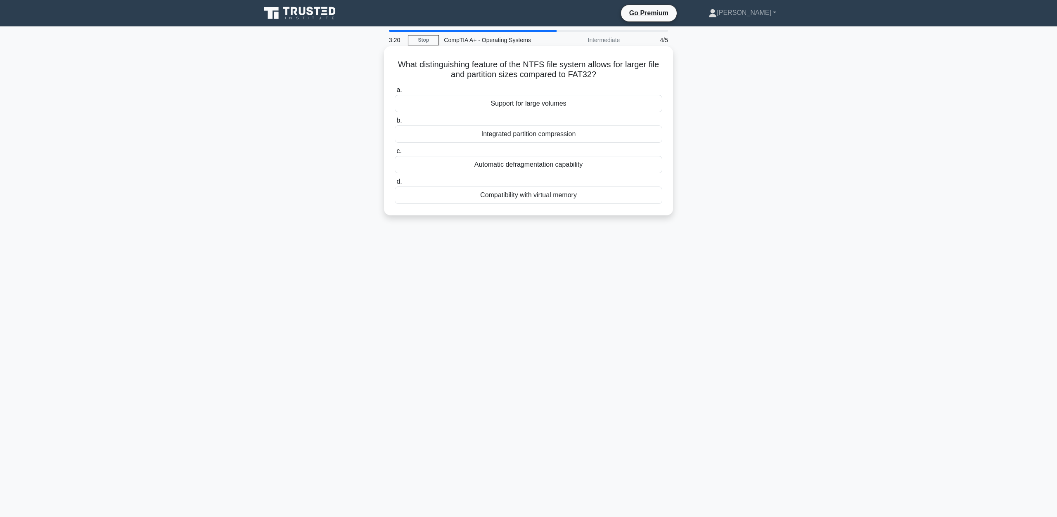
click at [565, 137] on div "Integrated partition compression" at bounding box center [529, 134] width 268 height 17
click at [395, 123] on input "b. Integrated partition compression" at bounding box center [395, 120] width 0 height 5
click at [531, 198] on div "Archive the user's home directory." at bounding box center [529, 195] width 268 height 17
click at [395, 185] on input "d. Archive the user's home directory." at bounding box center [395, 181] width 0 height 5
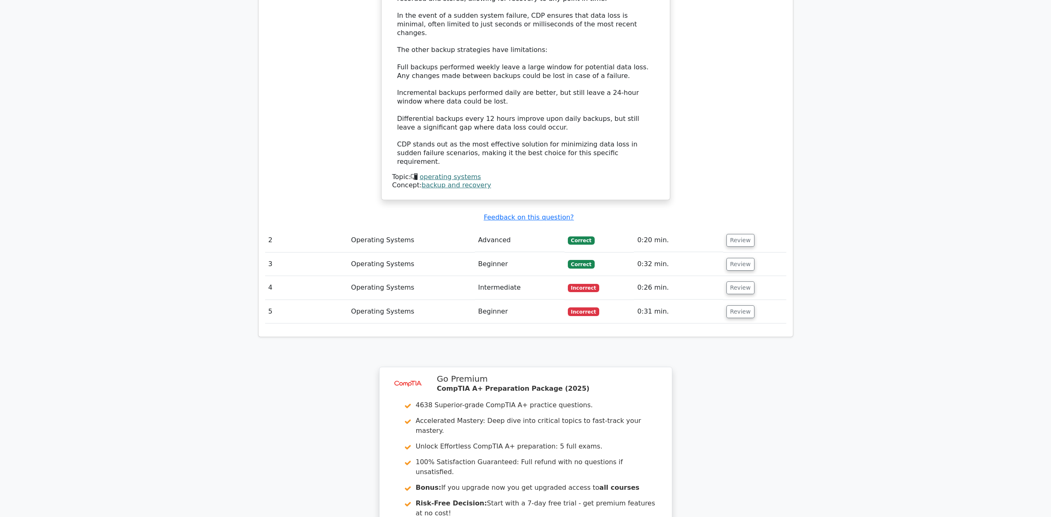
scroll to position [963, 0]
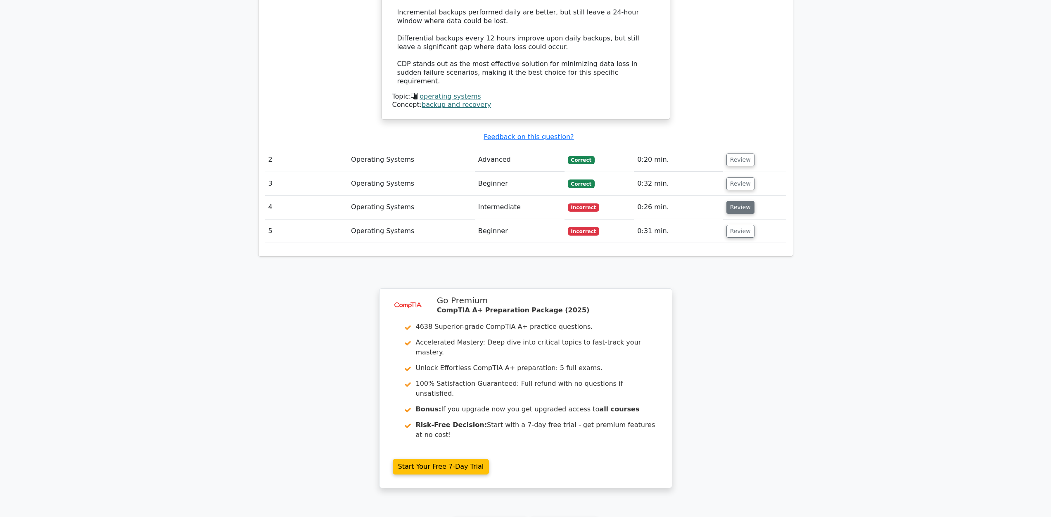
click at [747, 201] on button "Review" at bounding box center [740, 207] width 28 height 13
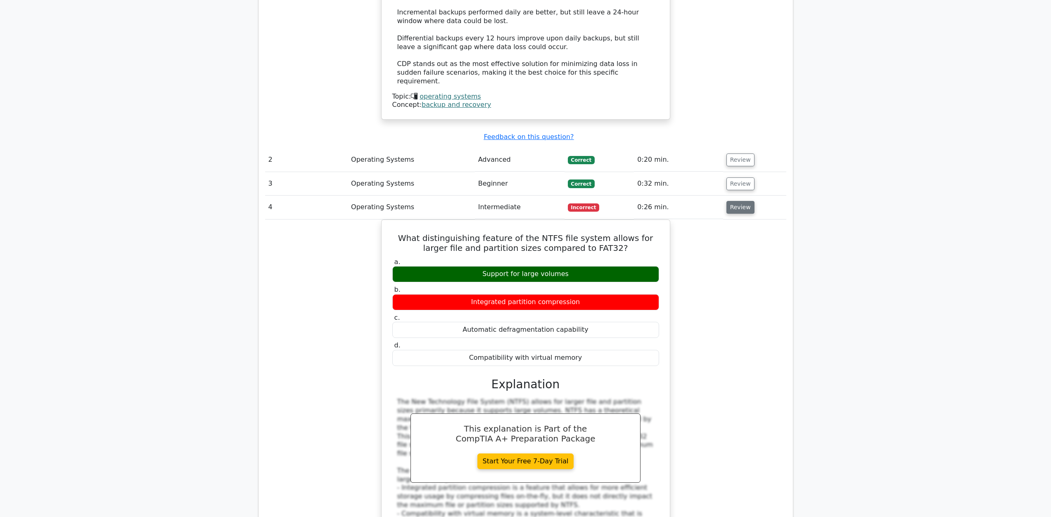
click at [736, 201] on button "Review" at bounding box center [740, 207] width 28 height 13
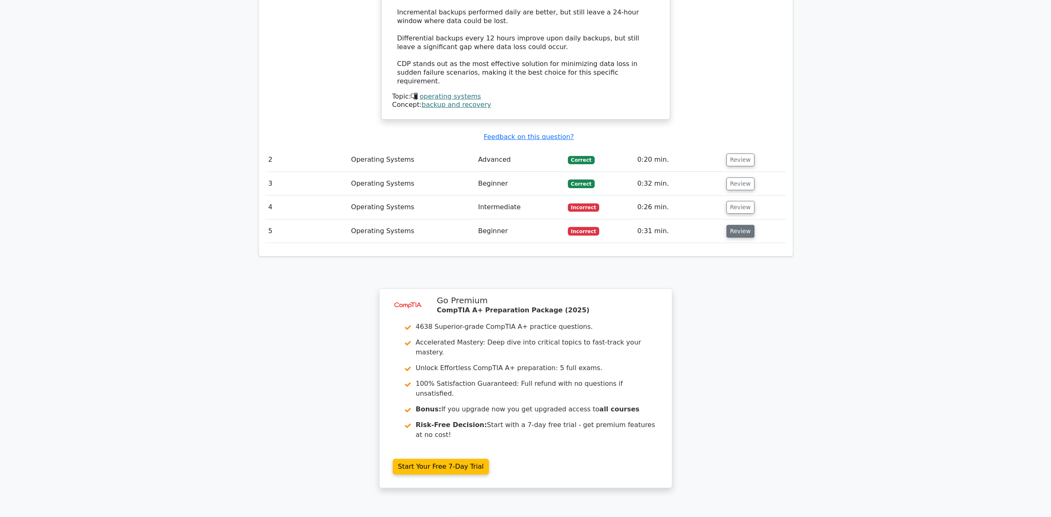
click at [736, 225] on button "Review" at bounding box center [740, 231] width 28 height 13
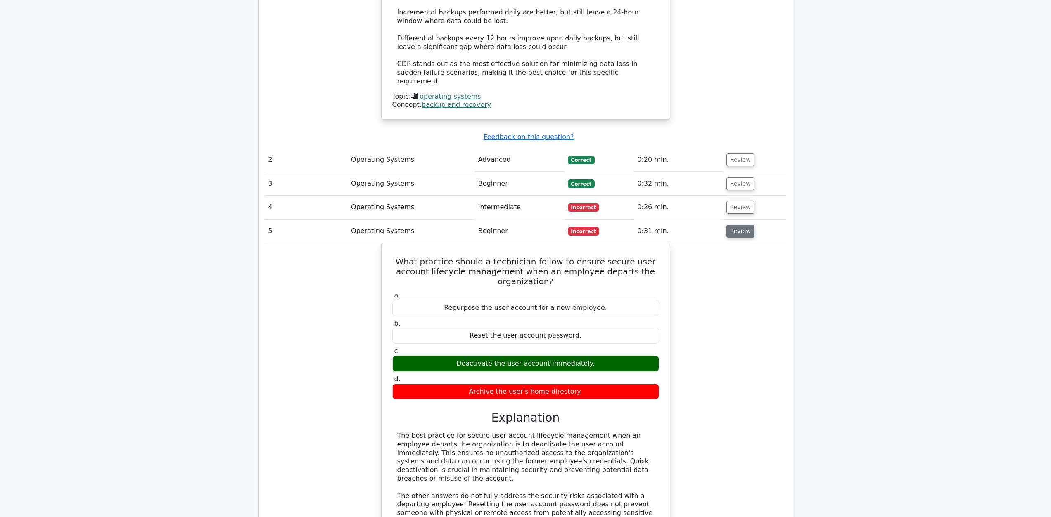
click at [736, 225] on button "Review" at bounding box center [740, 231] width 28 height 13
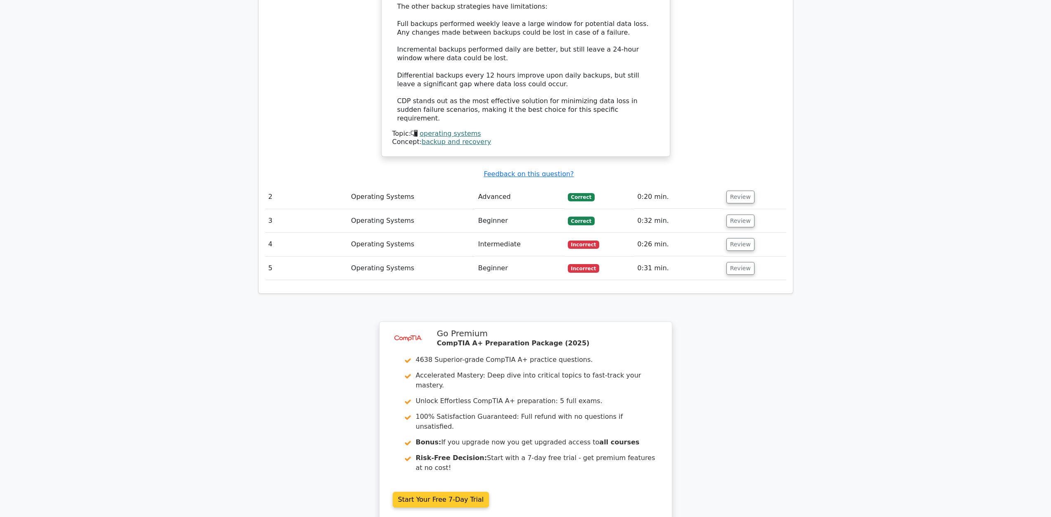
scroll to position [1027, 0]
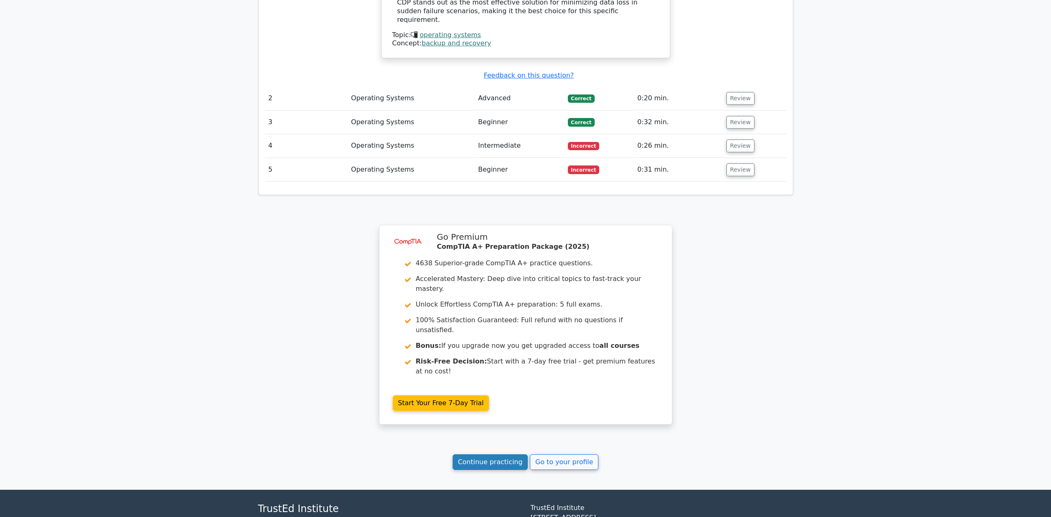
click at [497, 455] on link "Continue practicing" at bounding box center [491, 463] width 76 height 16
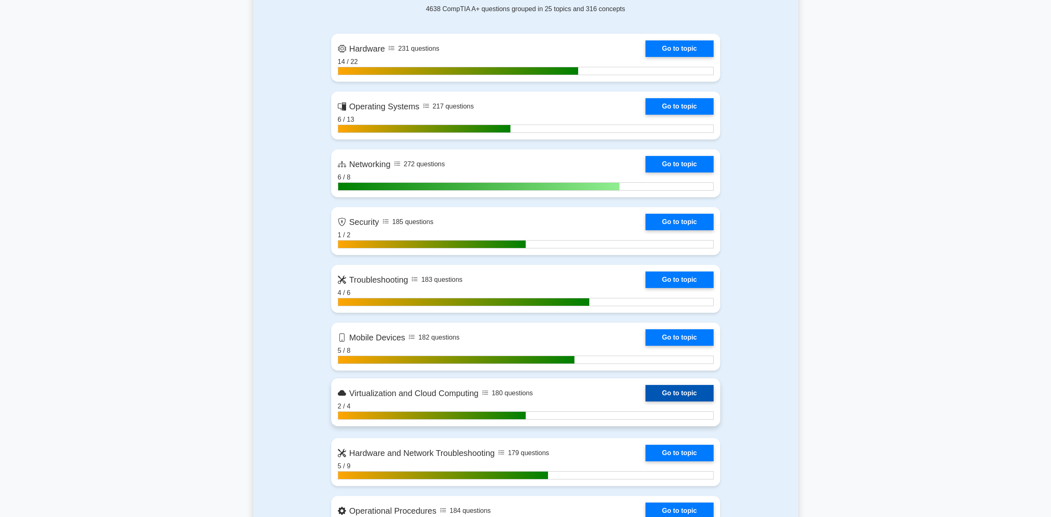
scroll to position [413, 0]
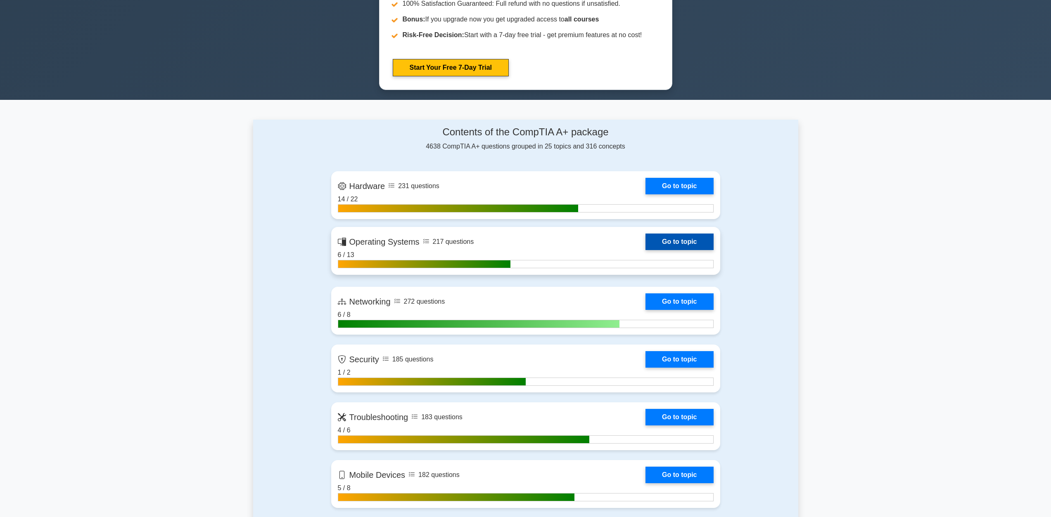
click at [690, 248] on link "Go to topic" at bounding box center [679, 242] width 68 height 17
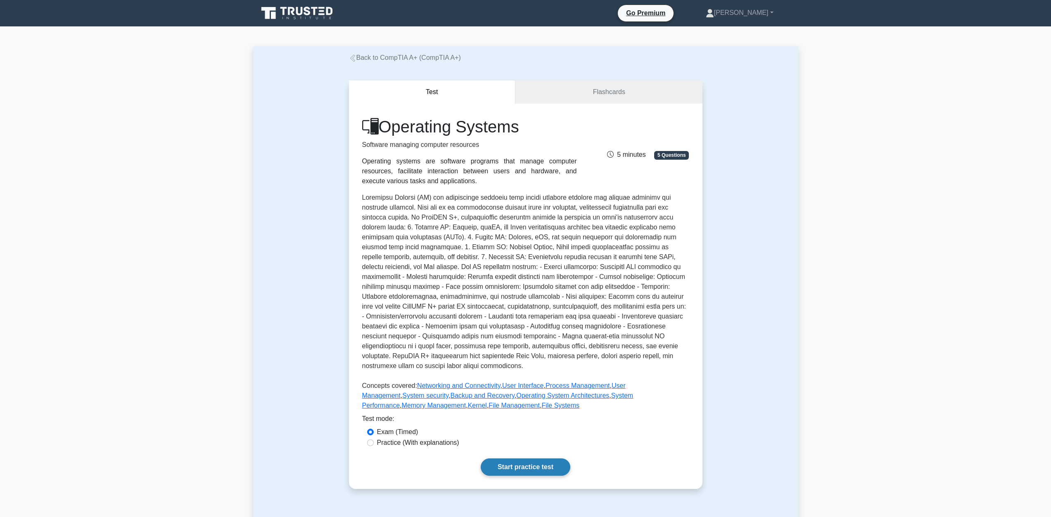
click at [529, 464] on link "Start practice test" at bounding box center [526, 467] width 90 height 17
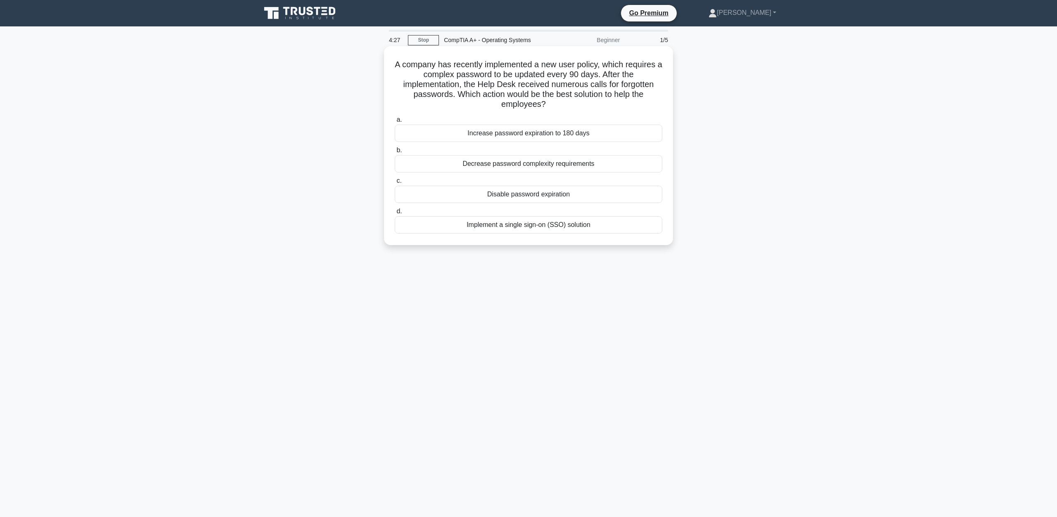
click at [532, 230] on div "Implement a single sign-on (SSO) solution" at bounding box center [529, 224] width 268 height 17
click at [395, 214] on input "d. Implement a single sign-on (SSO) solution" at bounding box center [395, 211] width 0 height 5
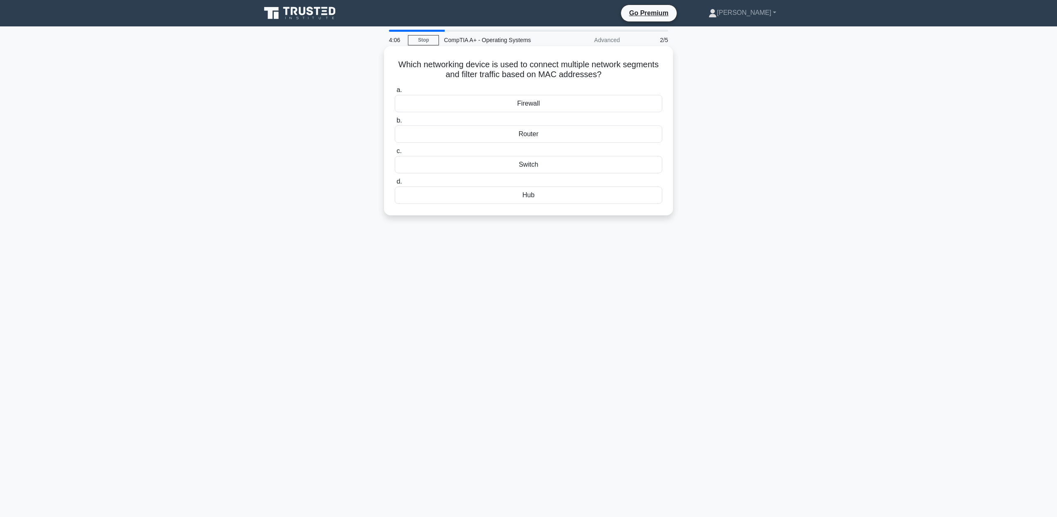
click at [536, 169] on div "Switch" at bounding box center [529, 164] width 268 height 17
click at [527, 168] on div "Switch" at bounding box center [529, 164] width 268 height 17
click at [395, 154] on input "c. Switch" at bounding box center [395, 151] width 0 height 5
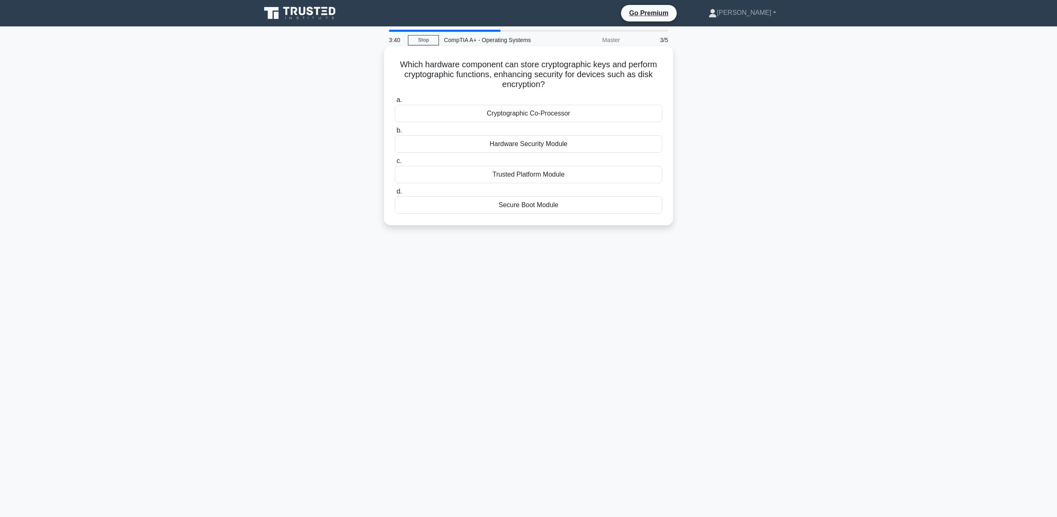
click at [576, 175] on div "Trusted Platform Module" at bounding box center [529, 174] width 268 height 17
click at [395, 164] on input "c. Trusted Platform Module" at bounding box center [395, 161] width 0 height 5
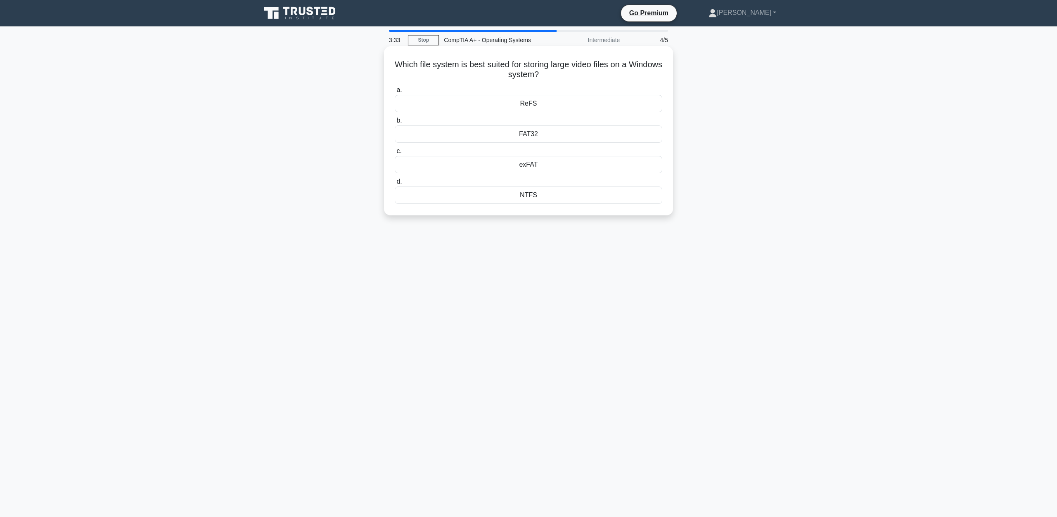
click at [555, 165] on div "exFAT" at bounding box center [529, 164] width 268 height 17
click at [395, 154] on input "c. exFAT" at bounding box center [395, 151] width 0 height 5
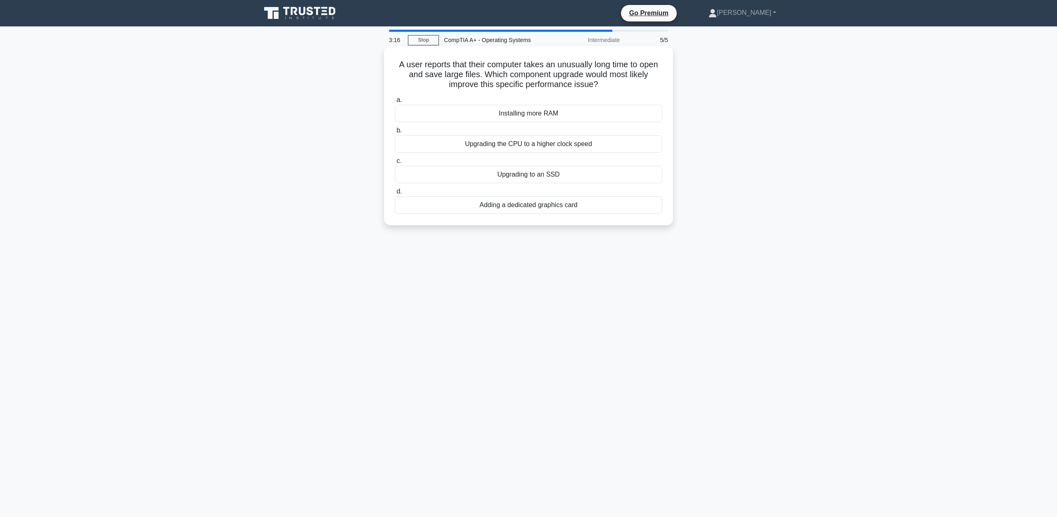
click at [573, 114] on div "Installing more RAM" at bounding box center [529, 113] width 268 height 17
click at [395, 103] on input "a. Installing more RAM" at bounding box center [395, 99] width 0 height 5
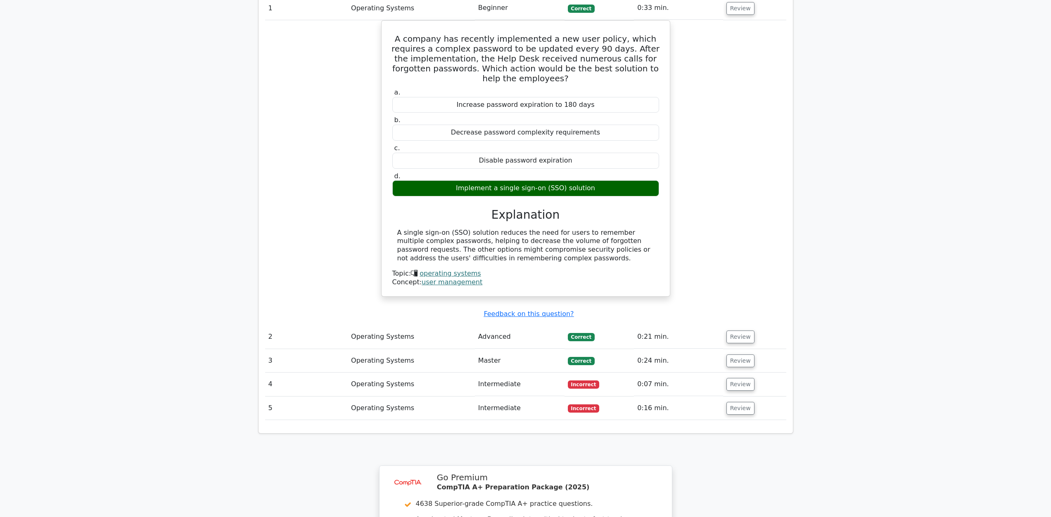
scroll to position [688, 0]
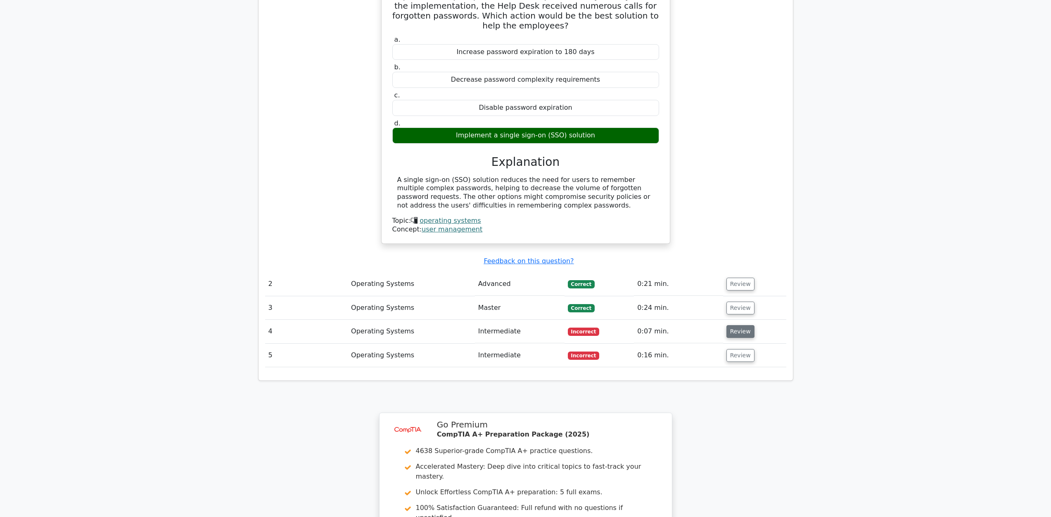
click at [739, 325] on button "Review" at bounding box center [740, 331] width 28 height 13
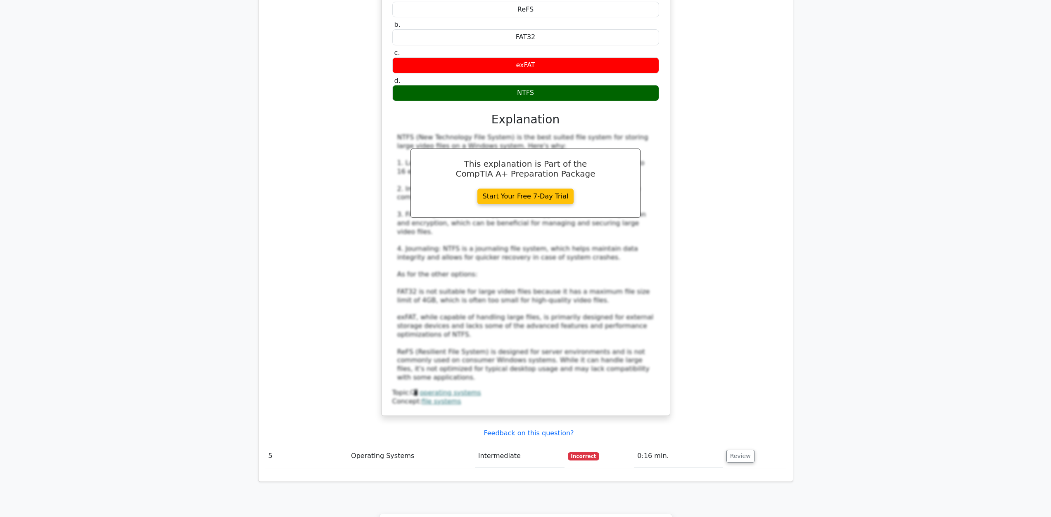
scroll to position [1101, 0]
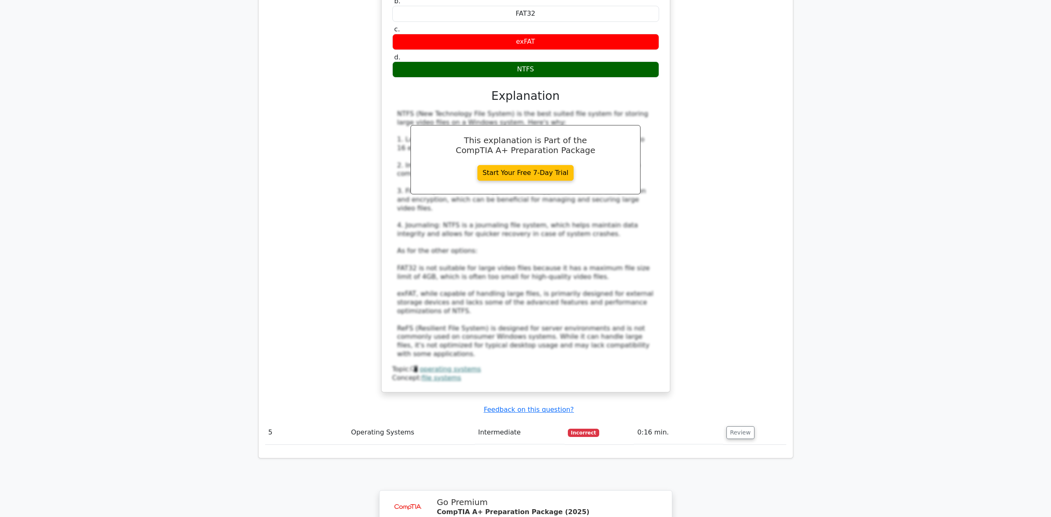
click at [749, 421] on td "Review" at bounding box center [754, 433] width 63 height 24
click at [747, 427] on button "Review" at bounding box center [740, 433] width 28 height 13
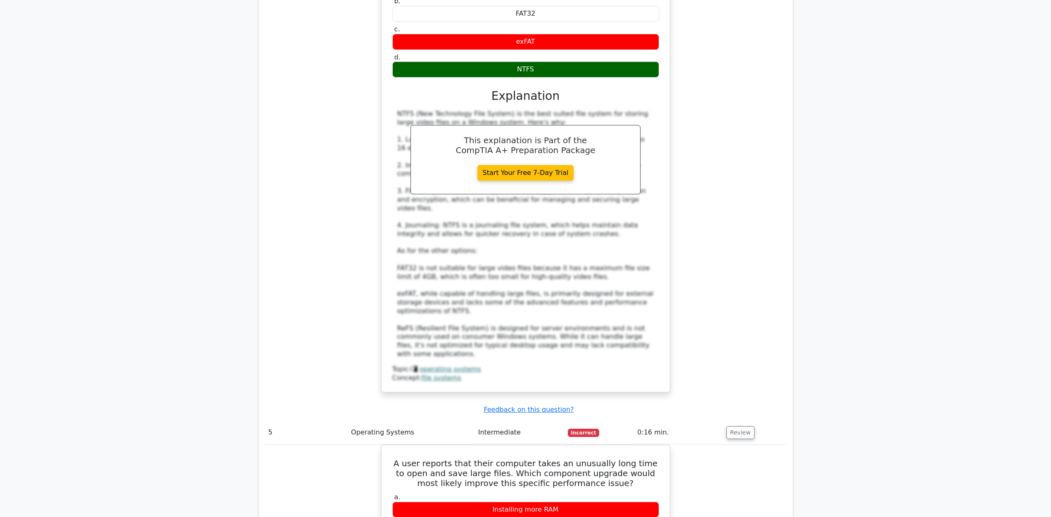
scroll to position [1239, 0]
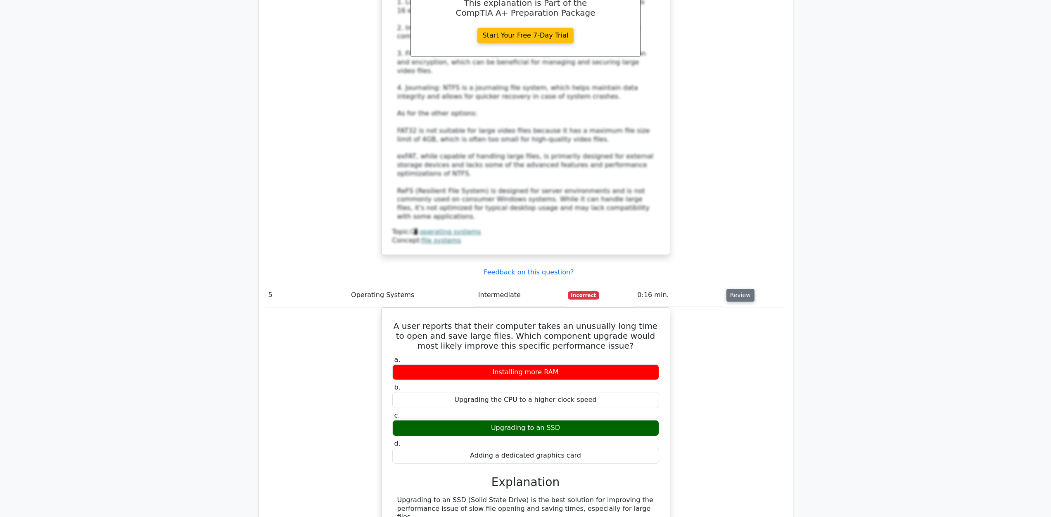
drag, startPoint x: 742, startPoint y: 252, endPoint x: 737, endPoint y: 252, distance: 5.4
click at [742, 289] on button "Review" at bounding box center [740, 295] width 28 height 13
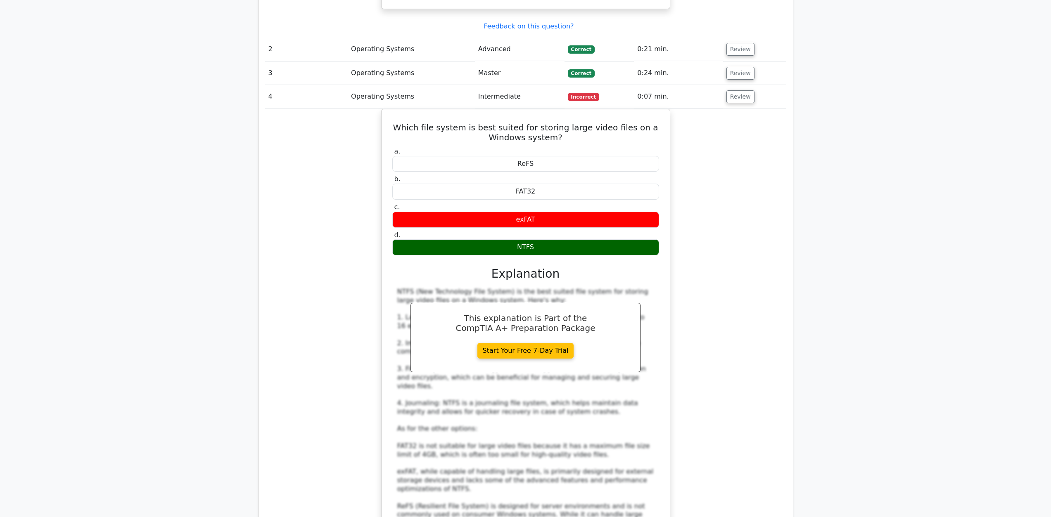
scroll to position [826, 0]
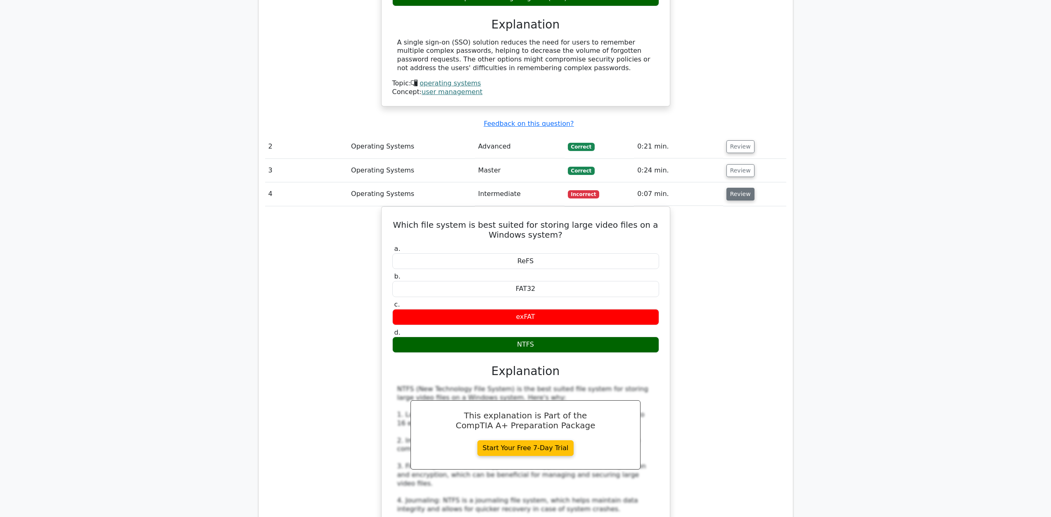
click at [739, 183] on td "Review" at bounding box center [754, 195] width 63 height 24
click at [728, 188] on button "Review" at bounding box center [740, 194] width 28 height 13
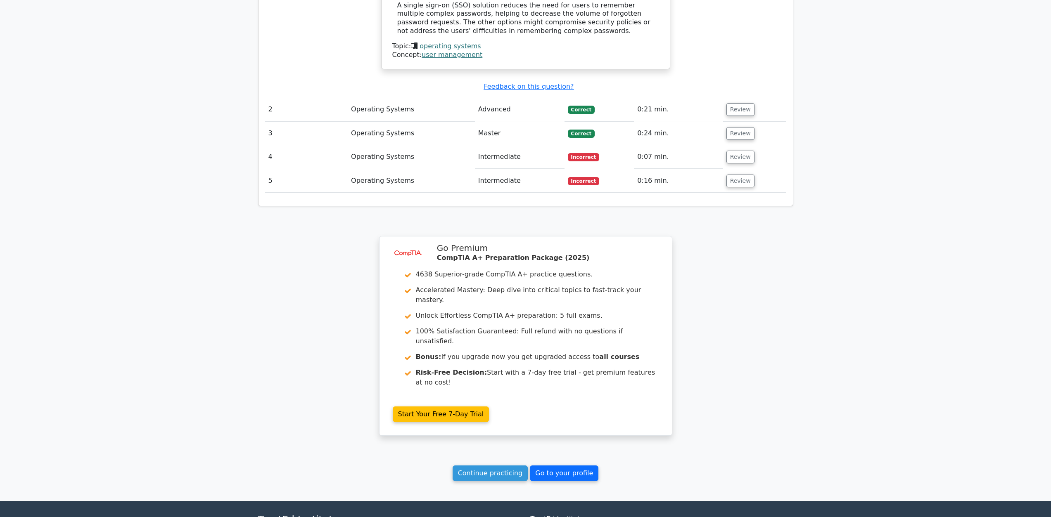
scroll to position [894, 0]
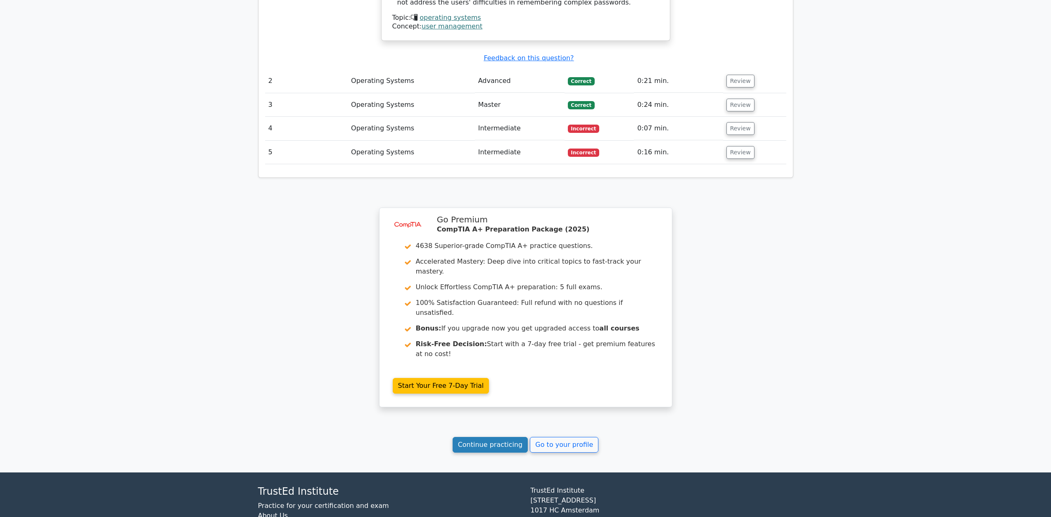
click at [510, 437] on link "Continue practicing" at bounding box center [491, 445] width 76 height 16
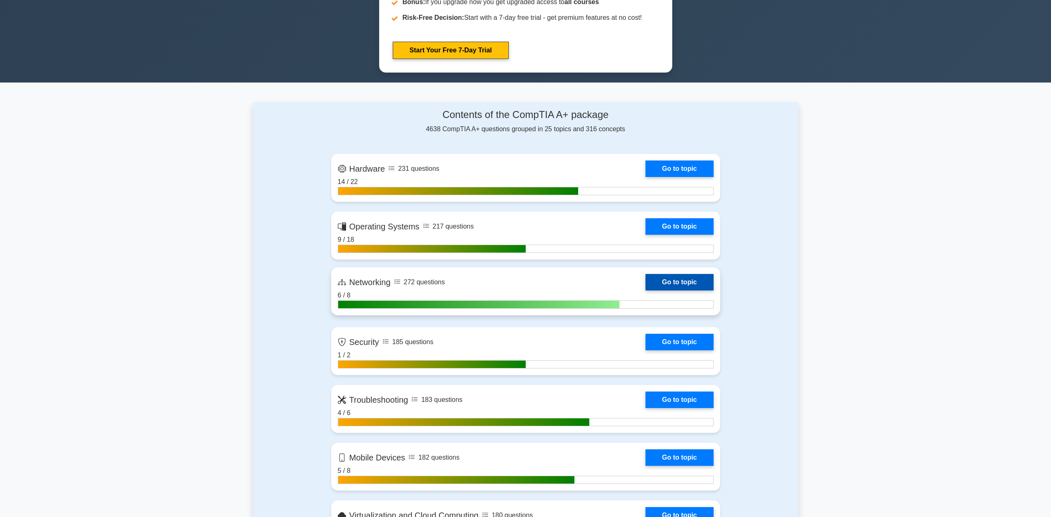
scroll to position [413, 0]
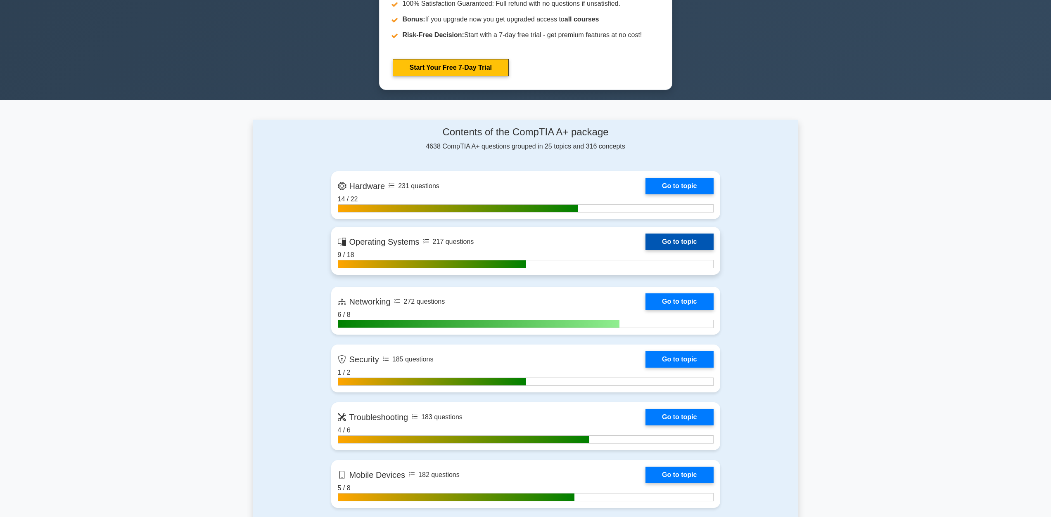
click at [686, 239] on link "Go to topic" at bounding box center [679, 242] width 68 height 17
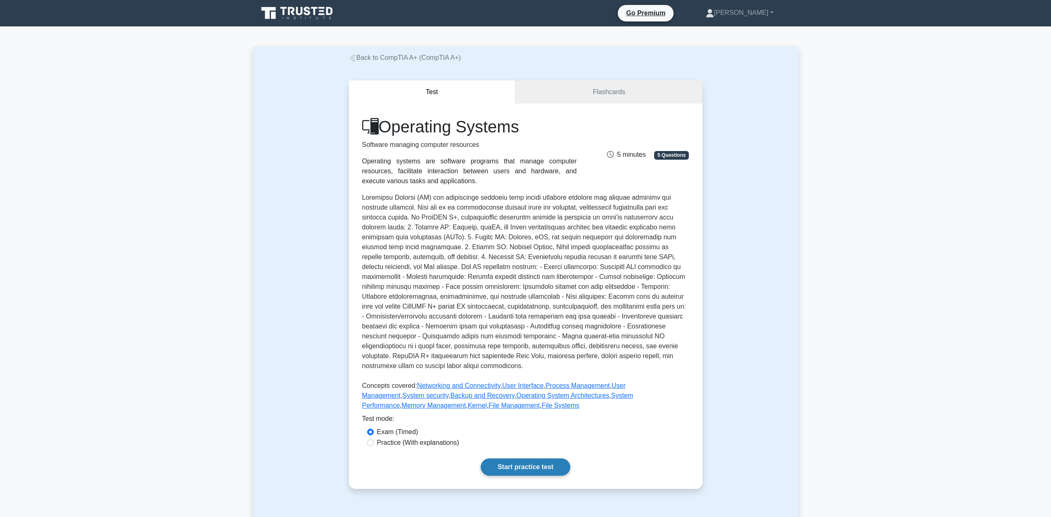
click at [517, 467] on link "Start practice test" at bounding box center [526, 467] width 90 height 17
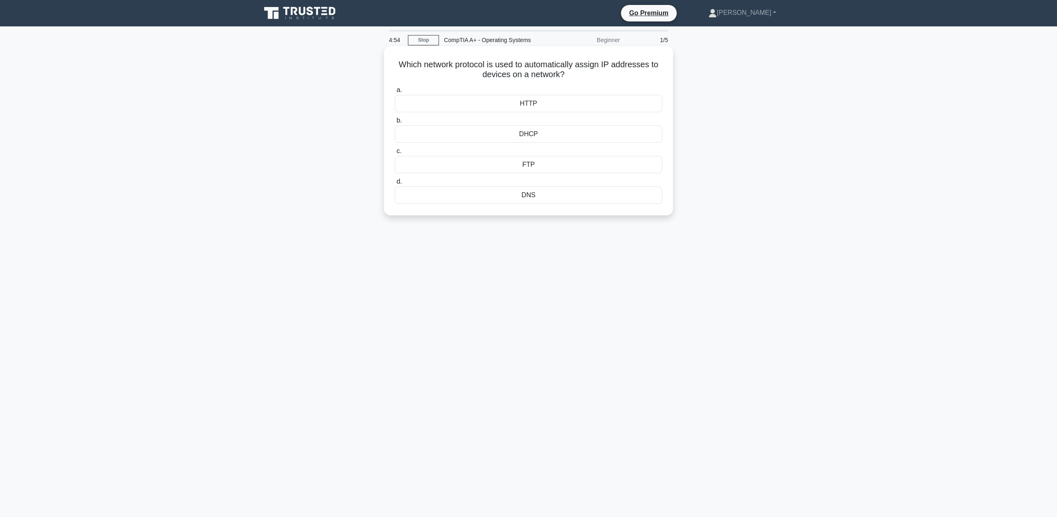
click at [546, 135] on div "DHCP" at bounding box center [529, 134] width 268 height 17
click at [395, 123] on input "b. DHCP" at bounding box center [395, 120] width 0 height 5
click at [582, 204] on div "Automatic screen lock" at bounding box center [529, 195] width 268 height 17
click at [395, 185] on input "d. Automatic screen lock" at bounding box center [395, 181] width 0 height 5
click at [543, 166] on div "SSH" at bounding box center [529, 164] width 268 height 17
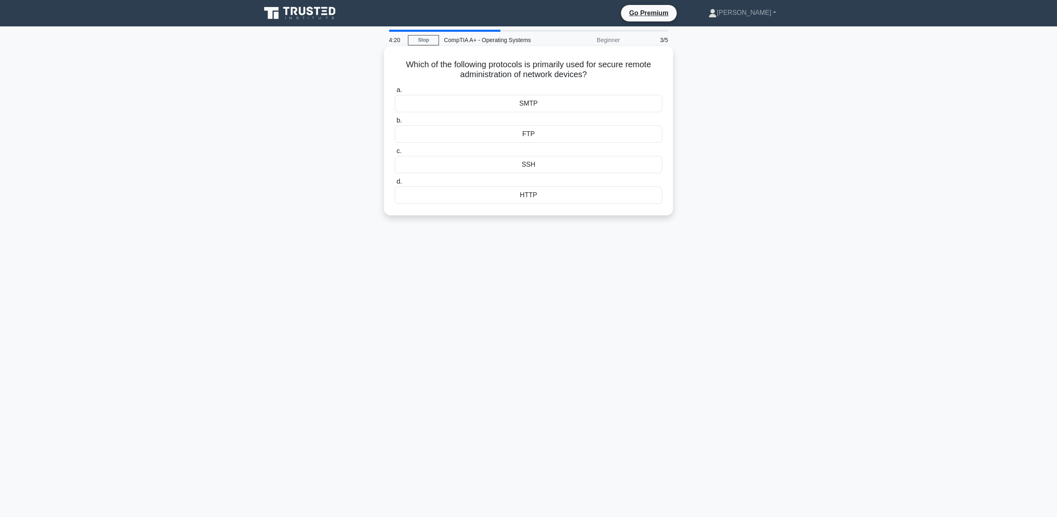
click at [395, 154] on input "c. SSH" at bounding box center [395, 151] width 0 height 5
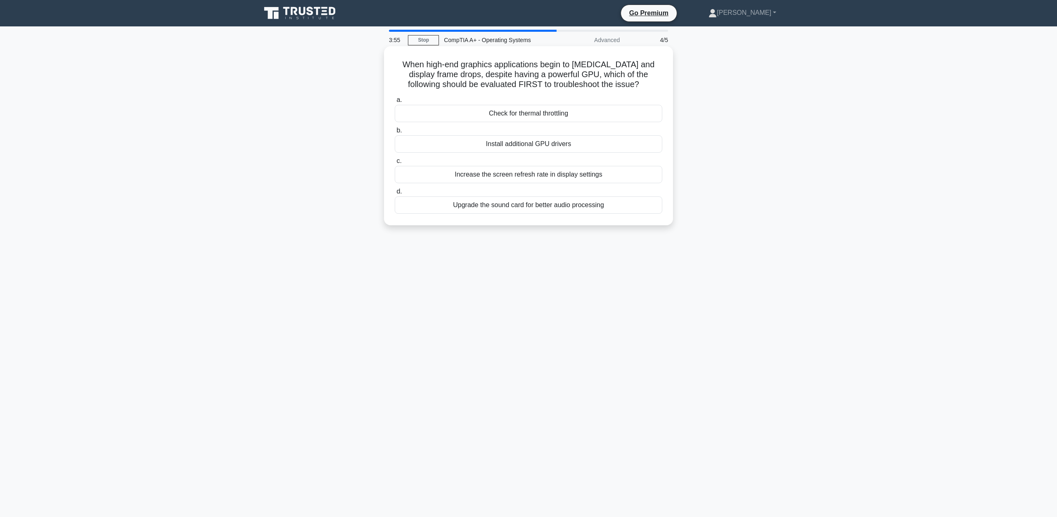
click at [540, 112] on div "Check for thermal throttling" at bounding box center [529, 113] width 268 height 17
click at [395, 103] on input "a. Check for thermal throttling" at bounding box center [395, 99] width 0 height 5
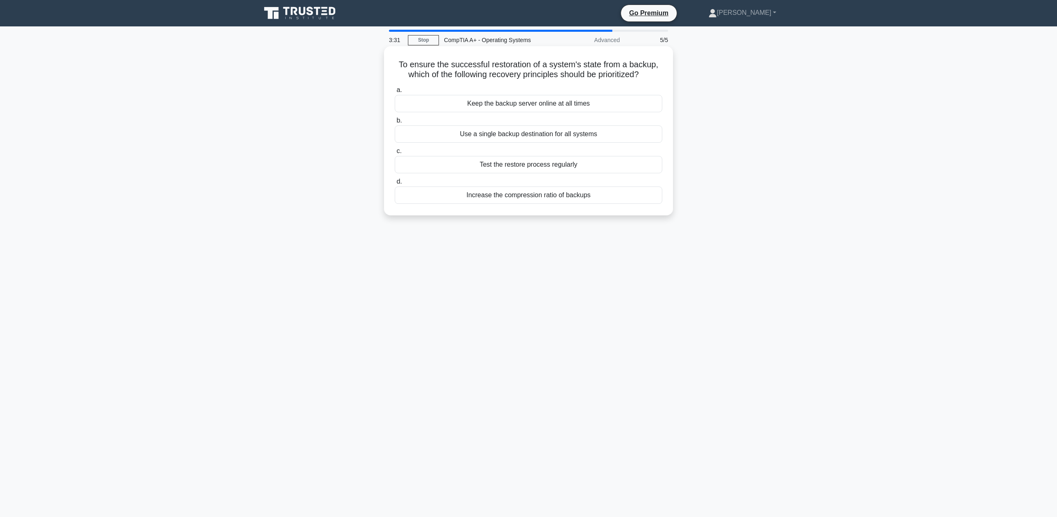
click at [570, 199] on div "Increase the compression ratio of backups" at bounding box center [529, 195] width 268 height 17
click at [395, 185] on input "d. Increase the compression ratio of backups" at bounding box center [395, 181] width 0 height 5
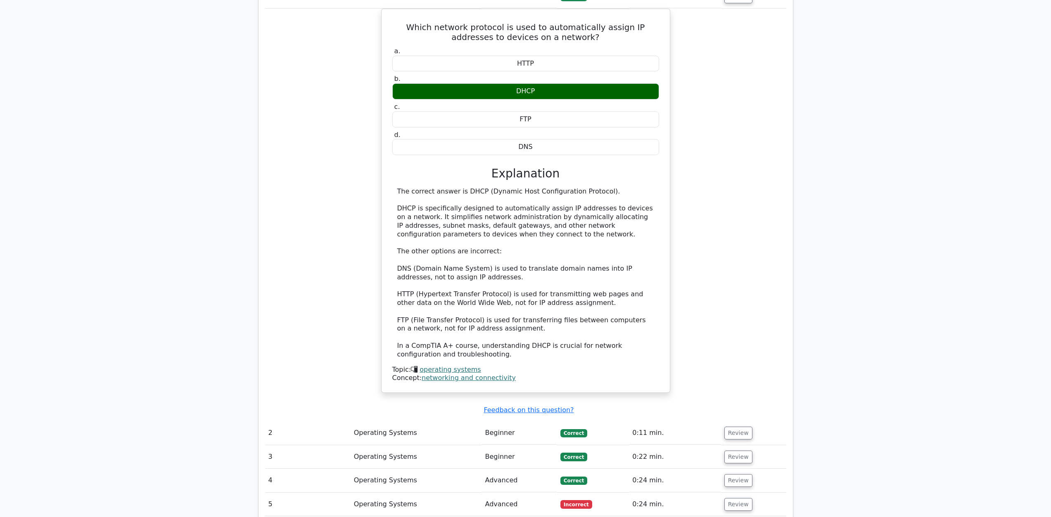
scroll to position [826, 0]
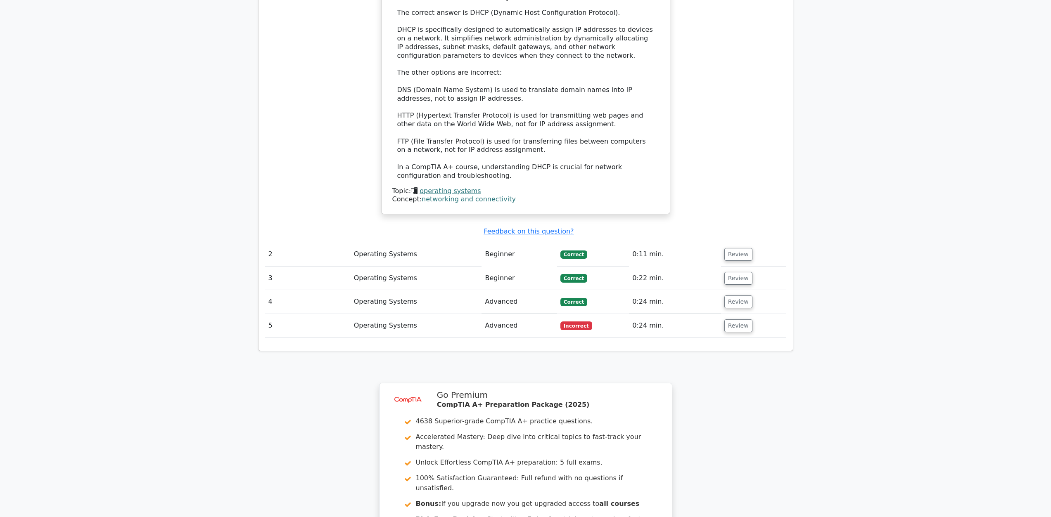
click at [748, 314] on td "Review" at bounding box center [753, 326] width 65 height 24
click at [745, 320] on button "Review" at bounding box center [738, 326] width 28 height 13
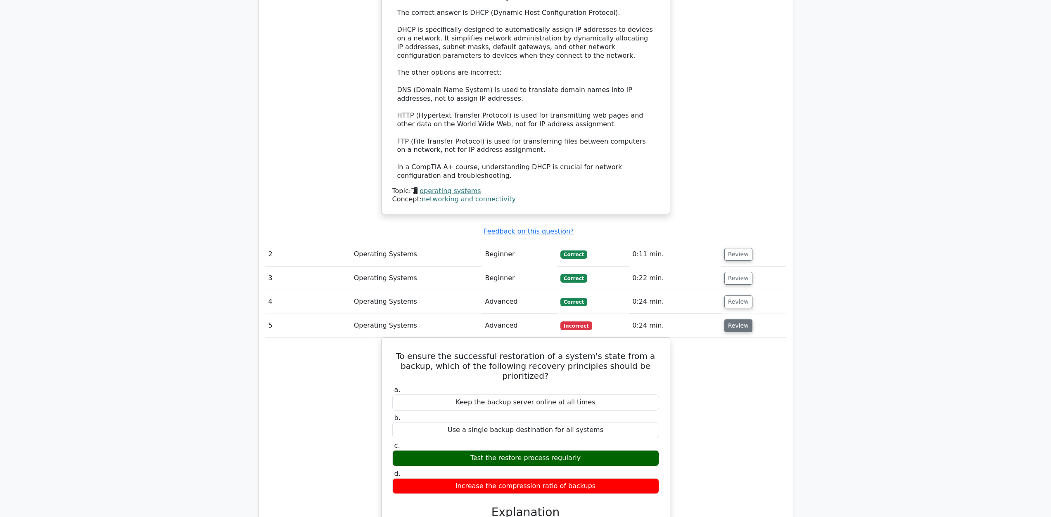
click at [745, 320] on button "Review" at bounding box center [738, 326] width 28 height 13
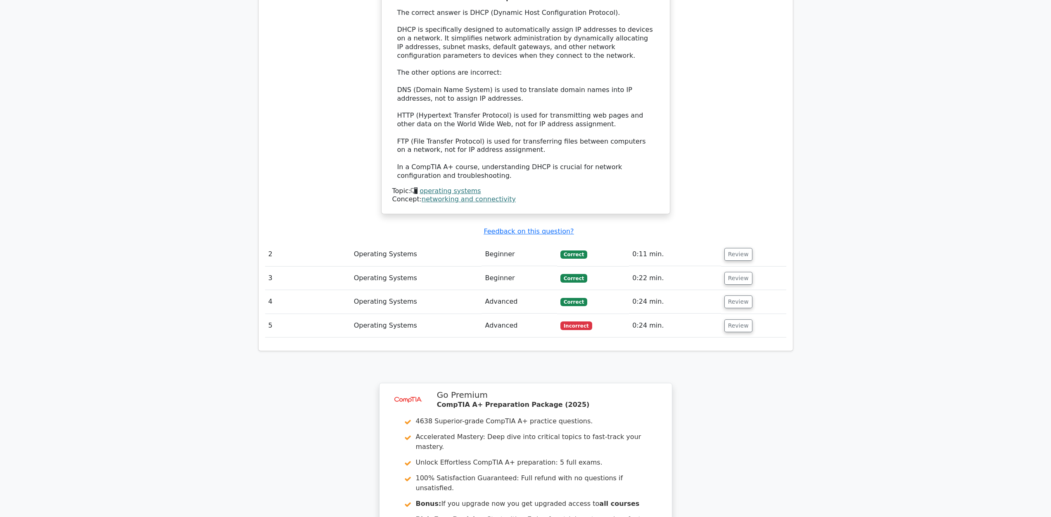
click at [742, 290] on td "Review" at bounding box center [753, 302] width 65 height 24
click at [739, 296] on button "Review" at bounding box center [738, 302] width 28 height 13
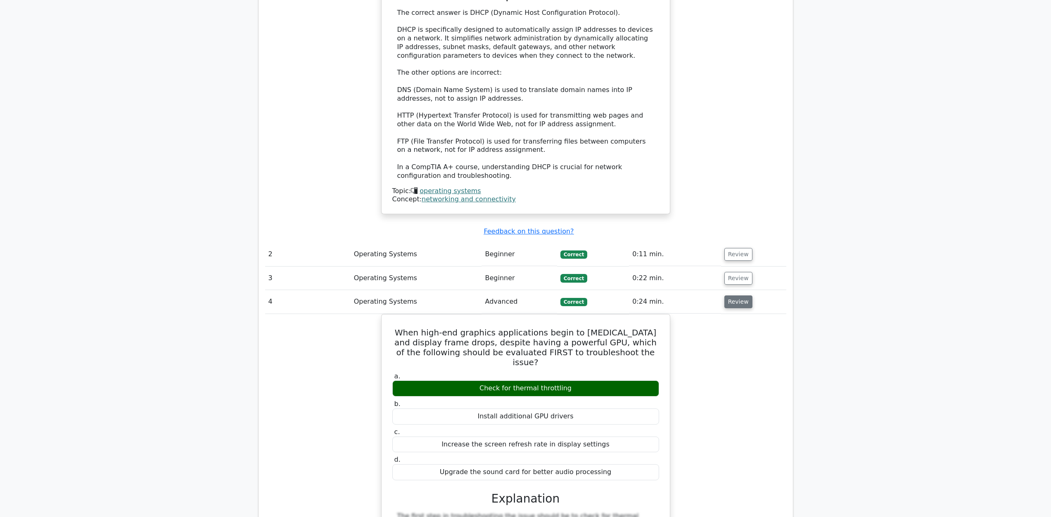
click at [739, 296] on button "Review" at bounding box center [738, 302] width 28 height 13
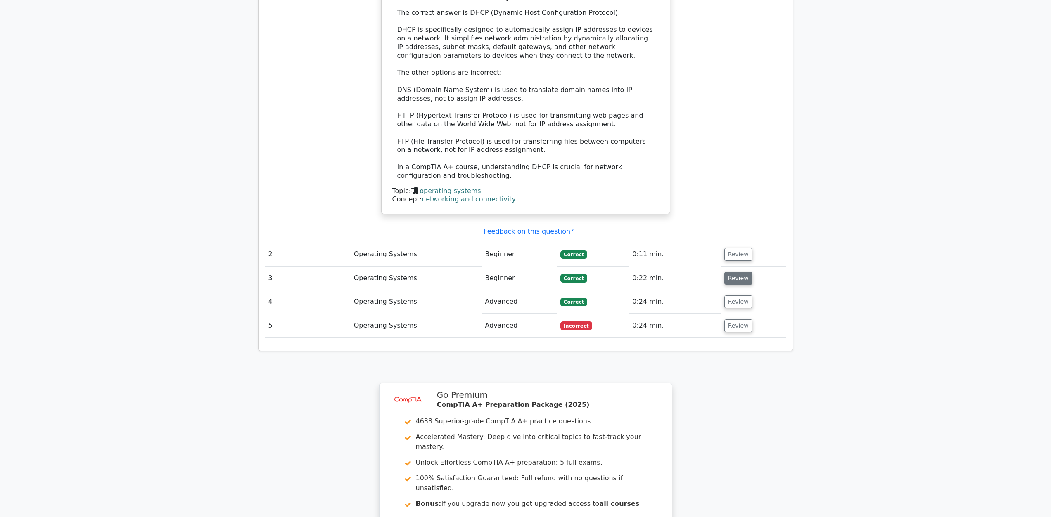
click at [743, 272] on button "Review" at bounding box center [738, 278] width 28 height 13
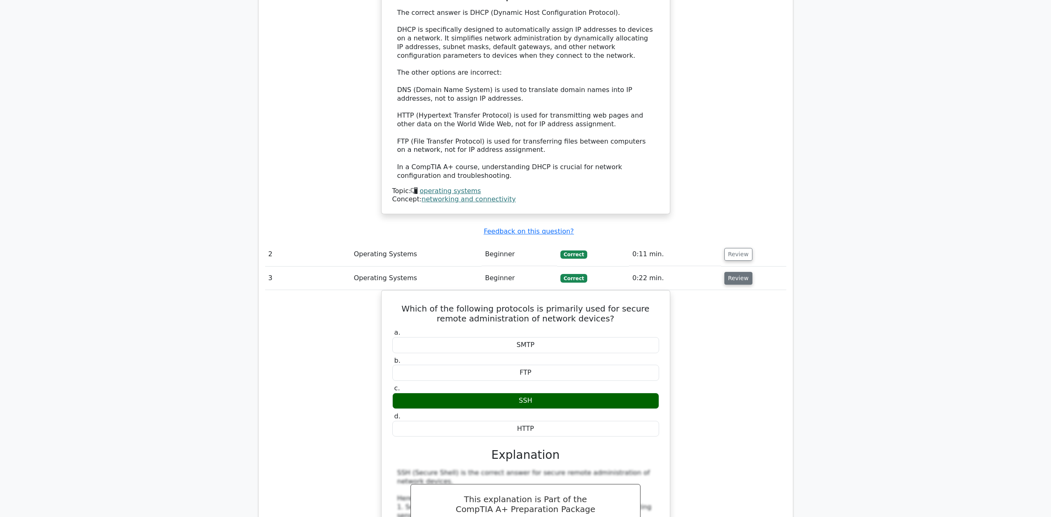
click at [743, 272] on button "Review" at bounding box center [738, 278] width 28 height 13
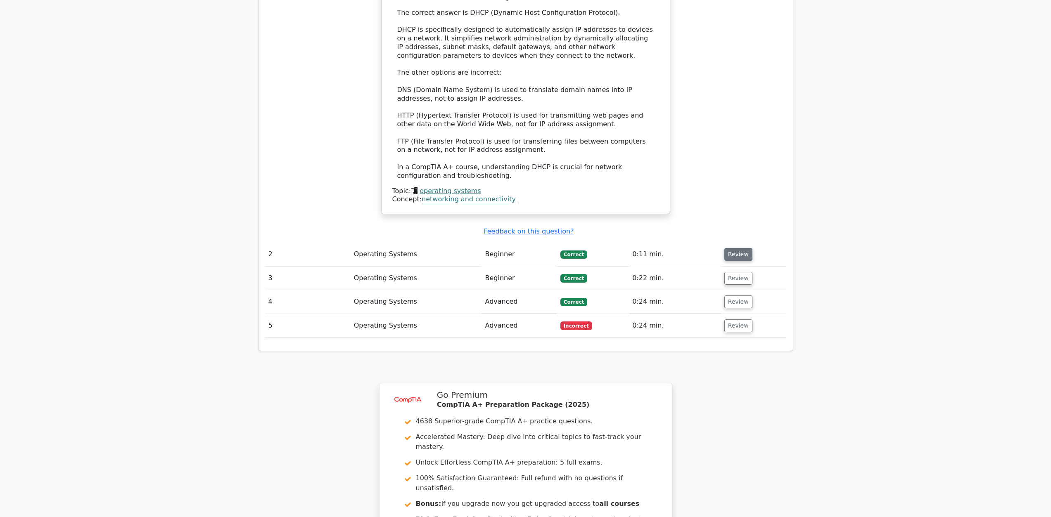
click at [735, 248] on button "Review" at bounding box center [738, 254] width 28 height 13
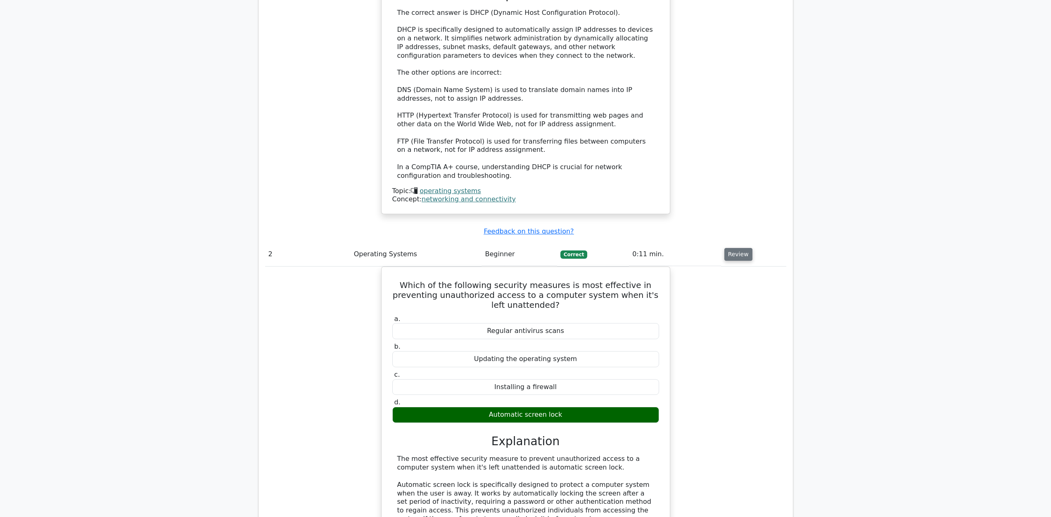
click at [736, 248] on button "Review" at bounding box center [738, 254] width 28 height 13
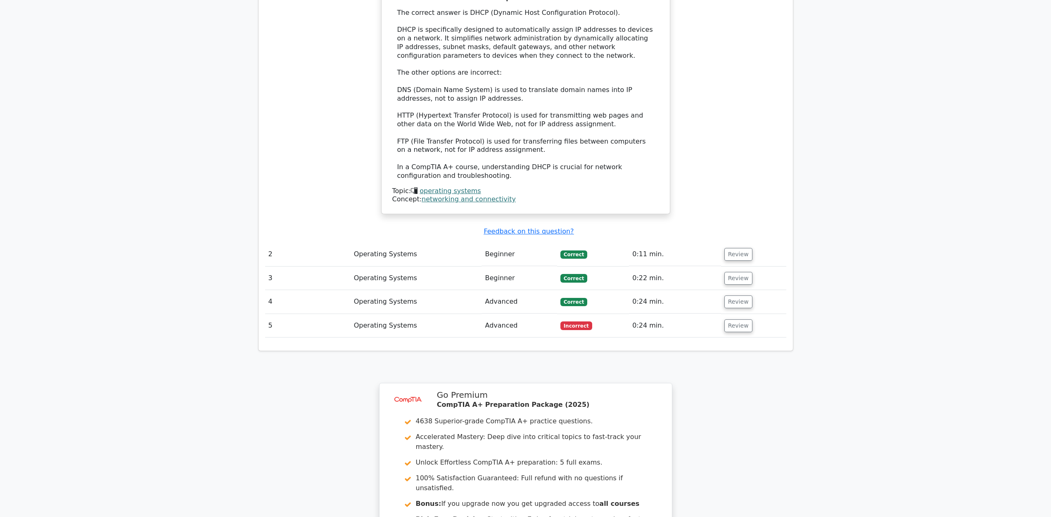
click at [736, 267] on td "Review" at bounding box center [753, 279] width 65 height 24
click at [739, 272] on button "Review" at bounding box center [738, 278] width 28 height 13
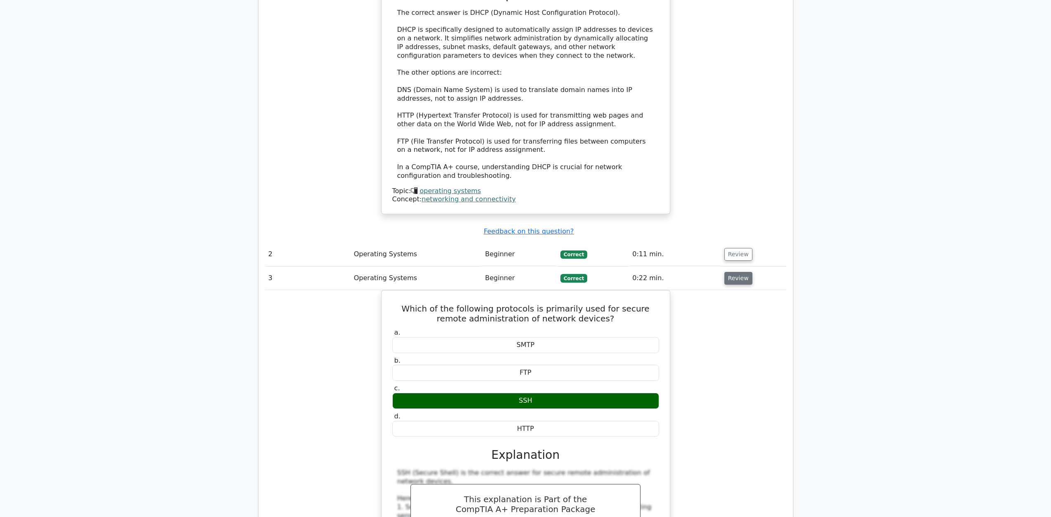
click at [739, 272] on button "Review" at bounding box center [738, 278] width 28 height 13
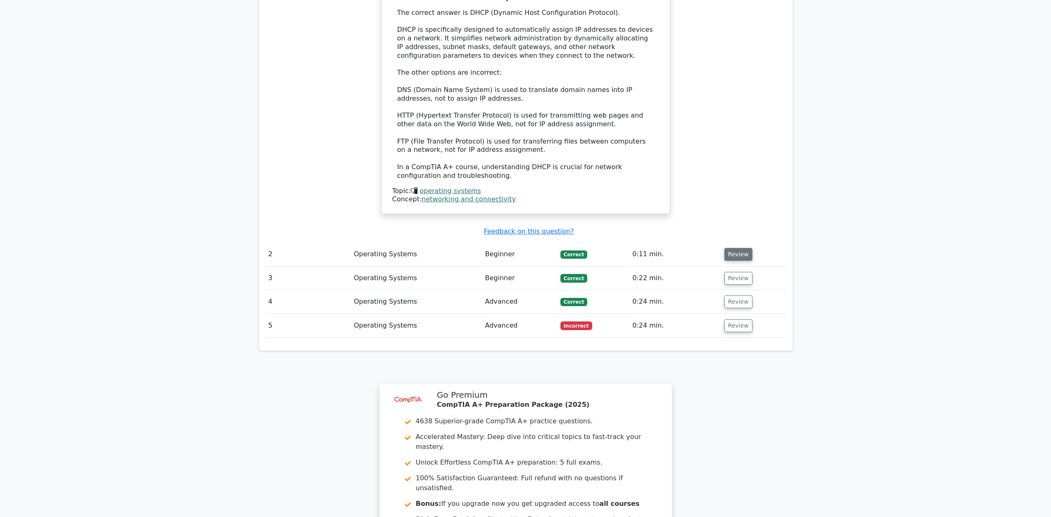
click at [741, 248] on button "Review" at bounding box center [738, 254] width 28 height 13
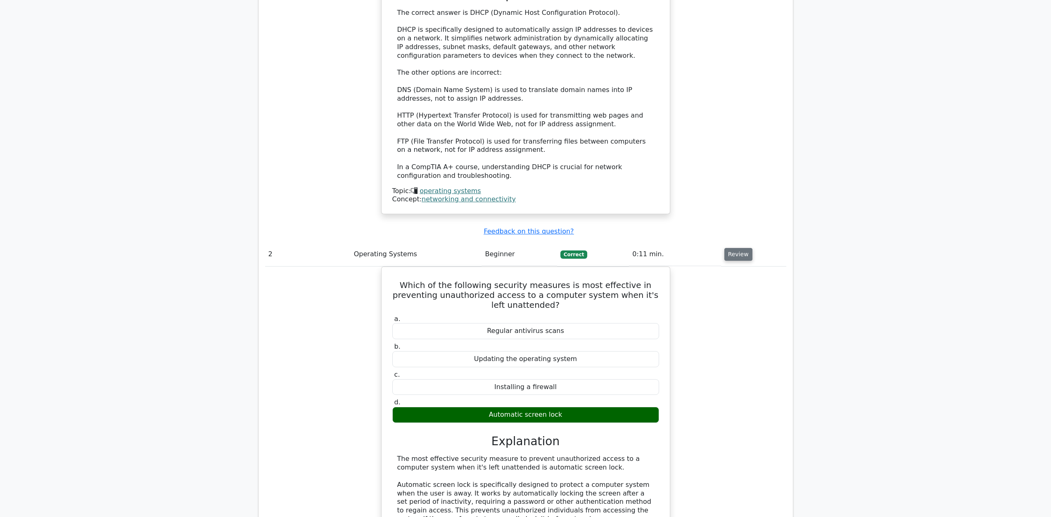
click at [741, 248] on button "Review" at bounding box center [738, 254] width 28 height 13
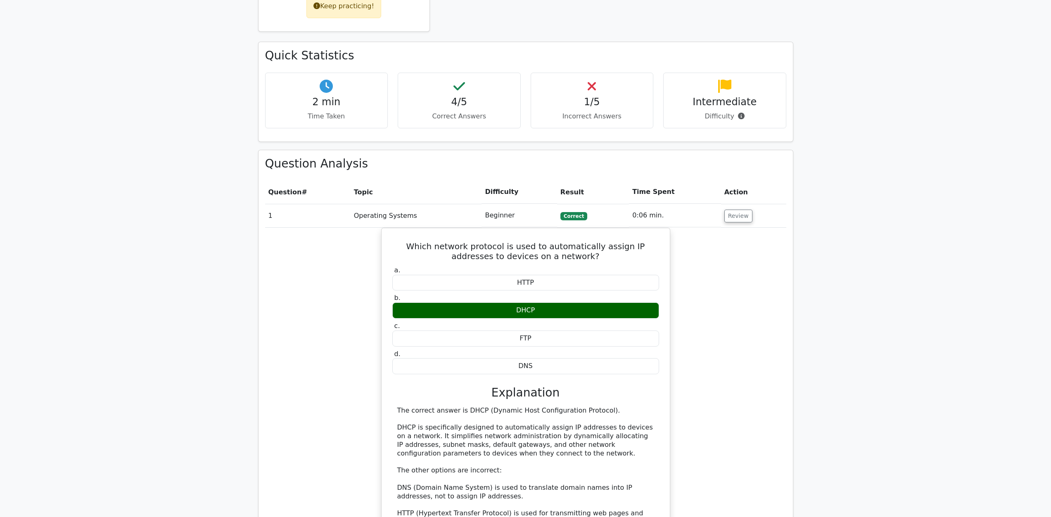
scroll to position [413, 0]
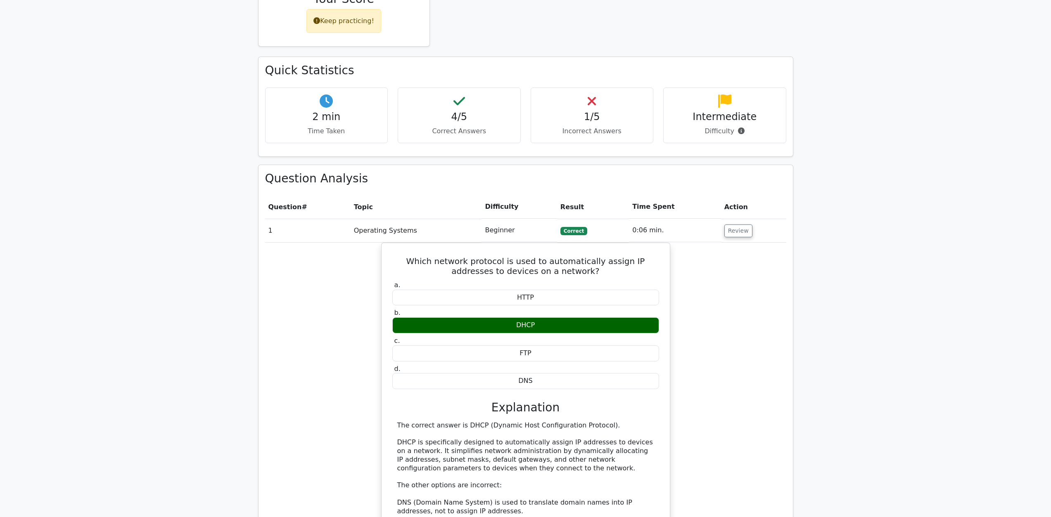
click at [752, 219] on td "Review" at bounding box center [753, 231] width 65 height 24
click at [745, 225] on button "Review" at bounding box center [738, 231] width 28 height 13
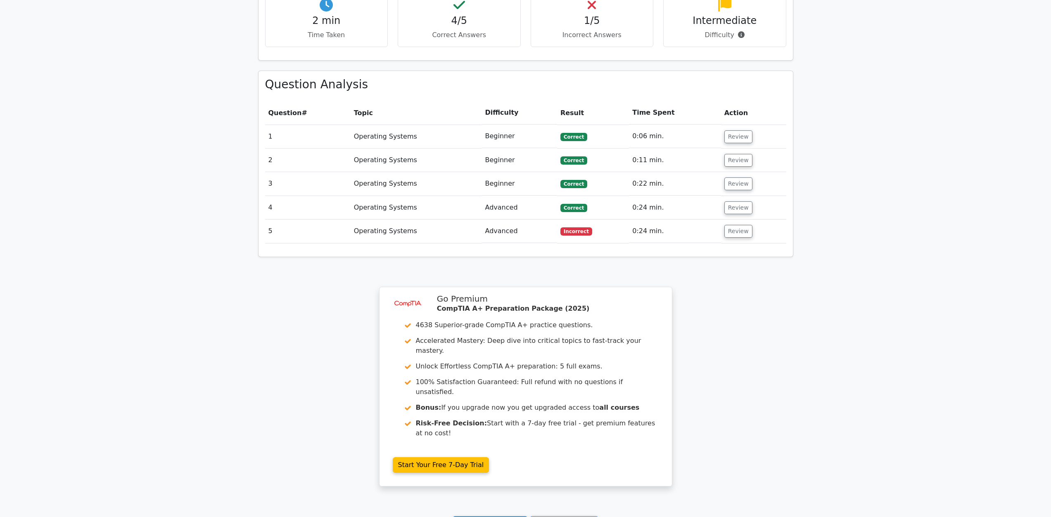
scroll to position [582, 0]
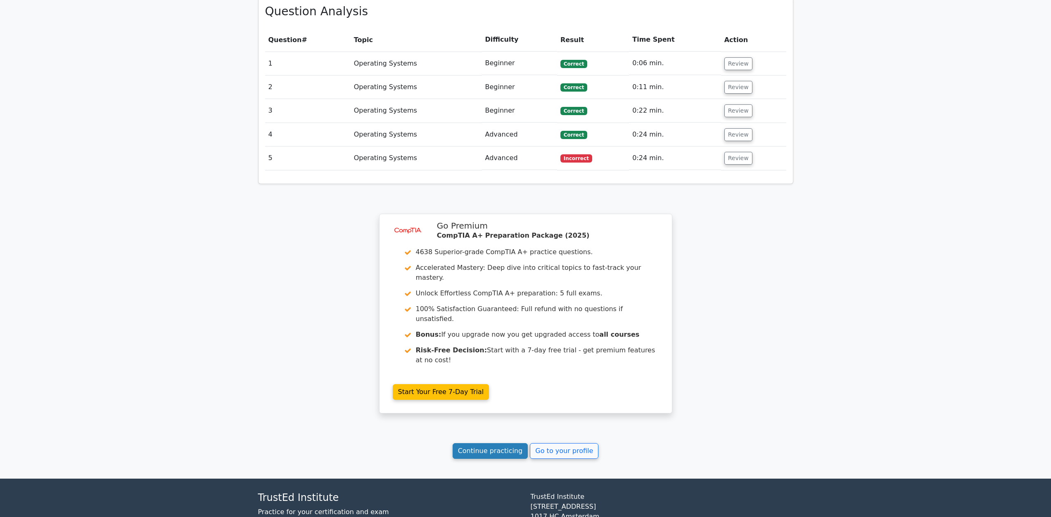
click at [509, 443] on link "Continue practicing" at bounding box center [491, 451] width 76 height 16
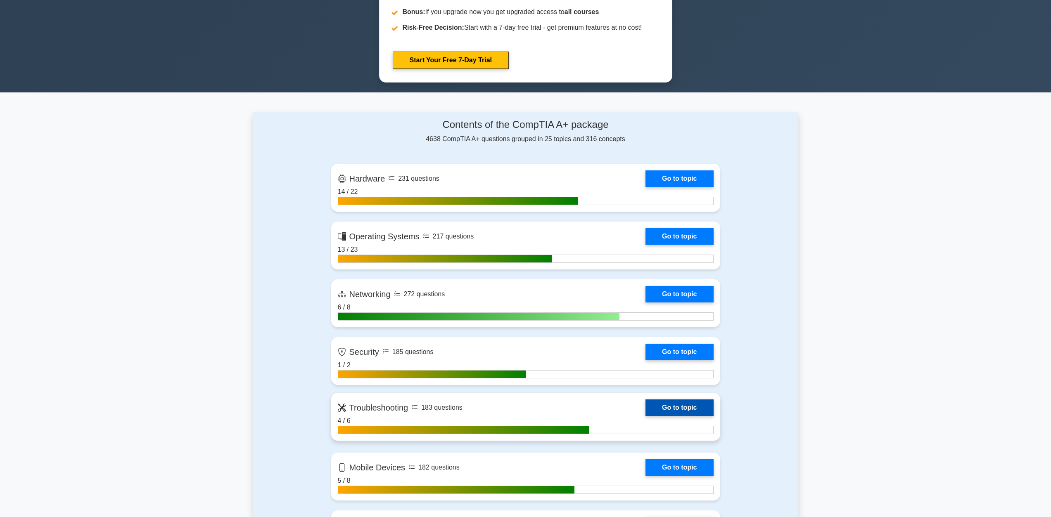
scroll to position [413, 0]
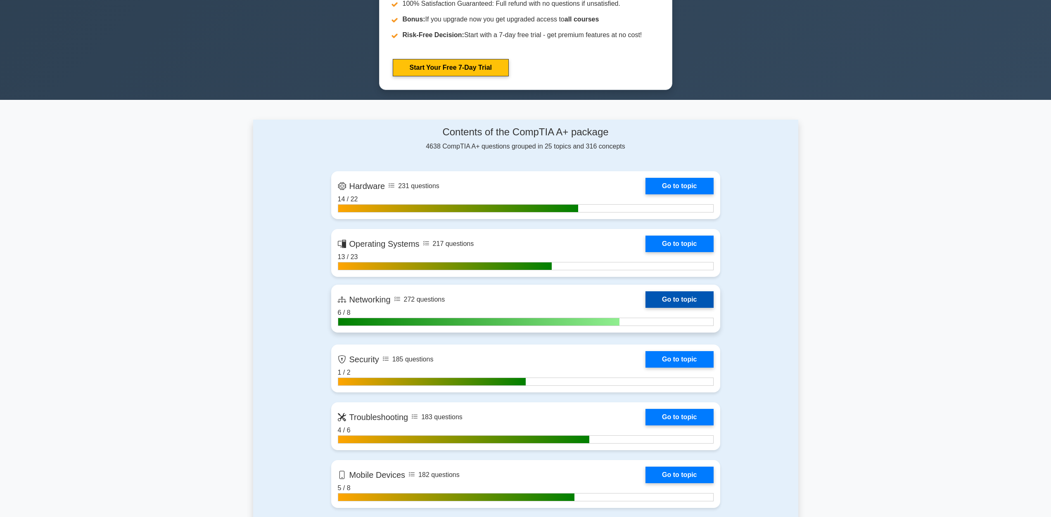
click at [674, 298] on link "Go to topic" at bounding box center [679, 300] width 68 height 17
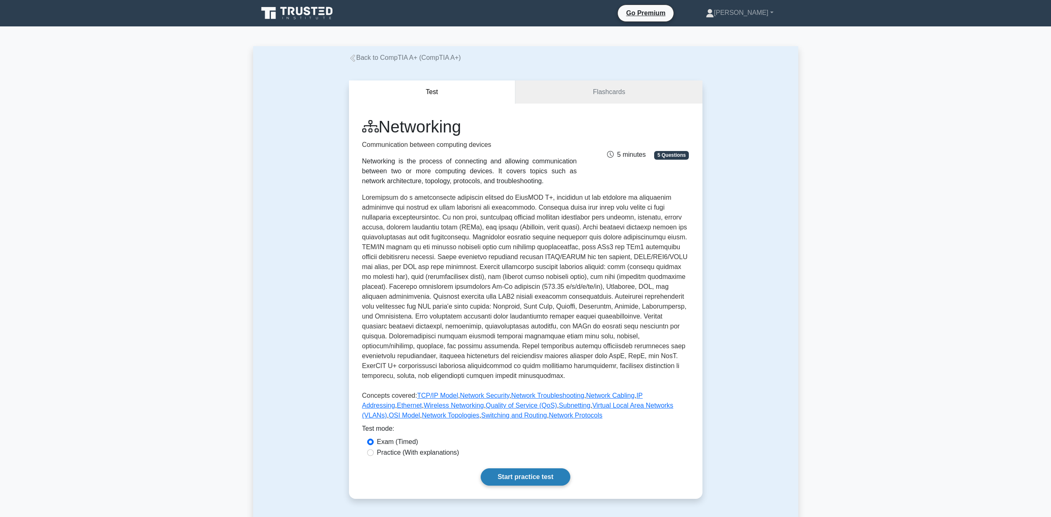
click at [548, 482] on link "Start practice test" at bounding box center [526, 477] width 90 height 17
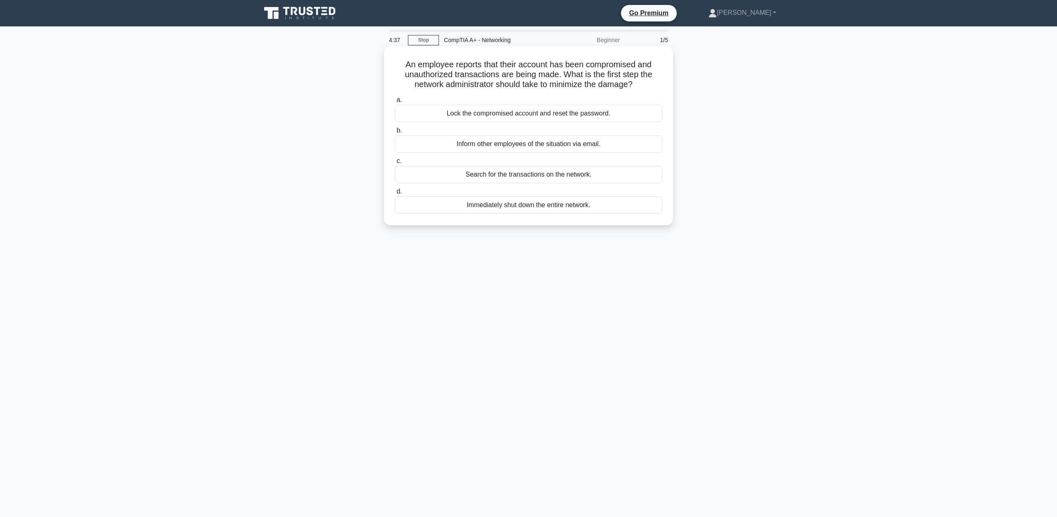
click at [598, 114] on div "Lock the compromised account and reset the password." at bounding box center [529, 113] width 268 height 17
click at [395, 103] on input "a. Lock the compromised account and reset the password." at bounding box center [395, 99] width 0 height 5
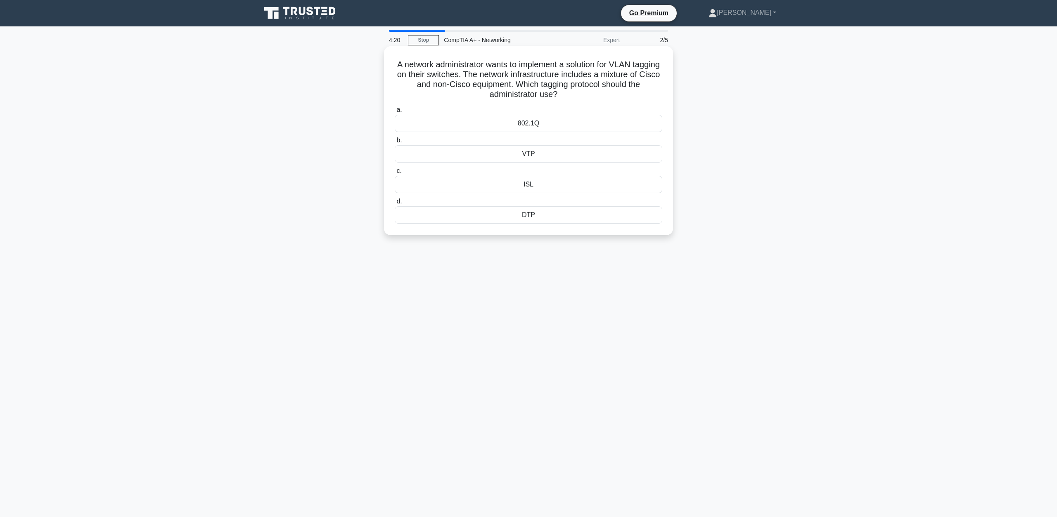
click at [536, 217] on div "DTP" at bounding box center [529, 214] width 268 height 17
click at [395, 204] on input "d. DTP" at bounding box center [395, 201] width 0 height 5
click at [569, 150] on div "Layer 2: Data Link" at bounding box center [529, 153] width 268 height 17
click at [395, 143] on input "b. Layer 2: Data Link" at bounding box center [395, 140] width 0 height 5
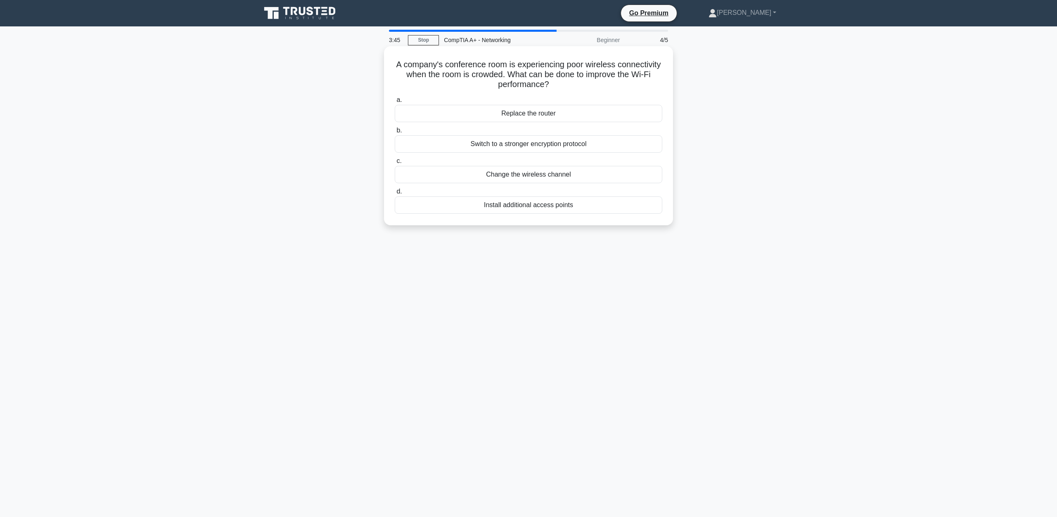
click at [550, 208] on div "Install additional access points" at bounding box center [529, 205] width 268 height 17
click at [395, 194] on input "d. Install additional access points" at bounding box center [395, 191] width 0 height 5
click at [545, 114] on div "MAC address filtering" at bounding box center [529, 113] width 268 height 17
click at [395, 103] on input "a. MAC address filtering" at bounding box center [395, 99] width 0 height 5
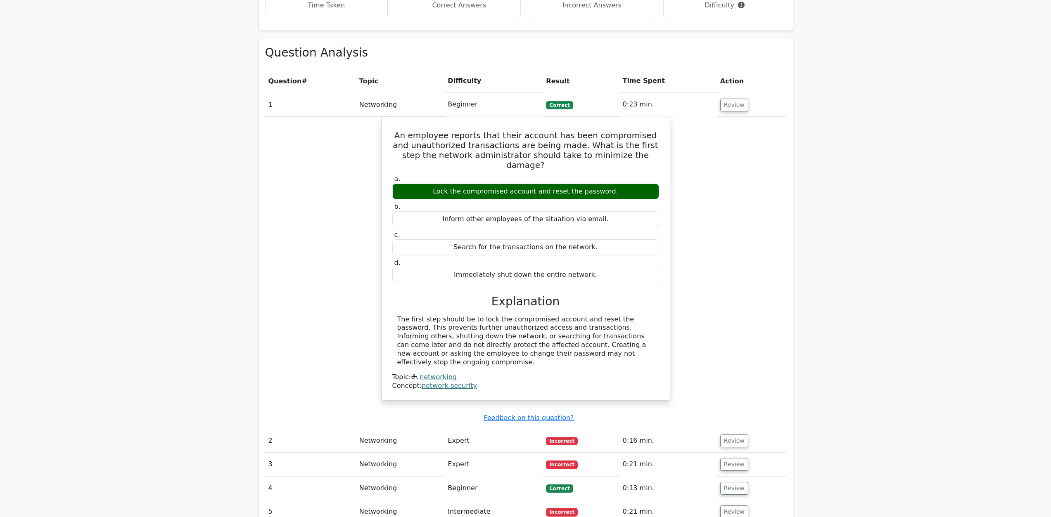
scroll to position [550, 0]
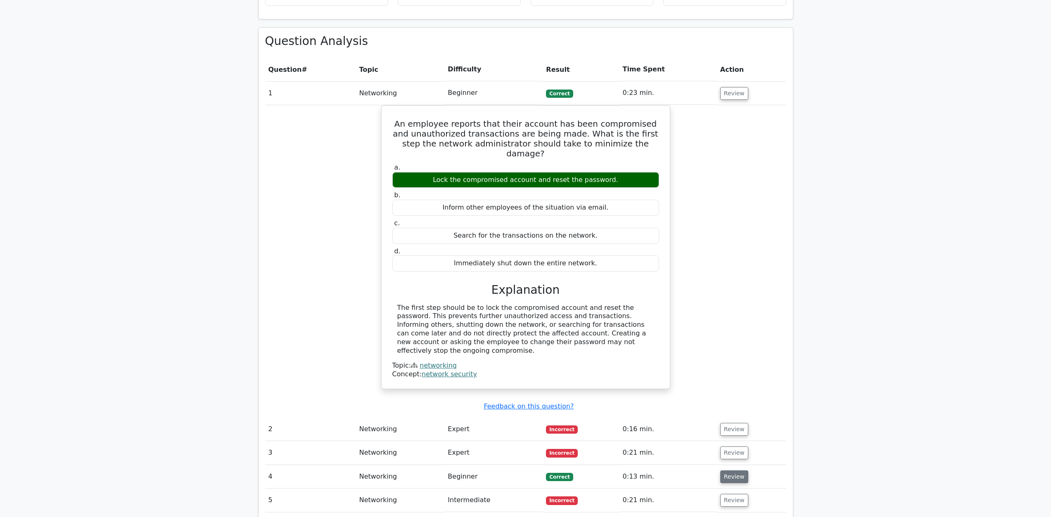
click at [734, 471] on button "Review" at bounding box center [734, 477] width 28 height 13
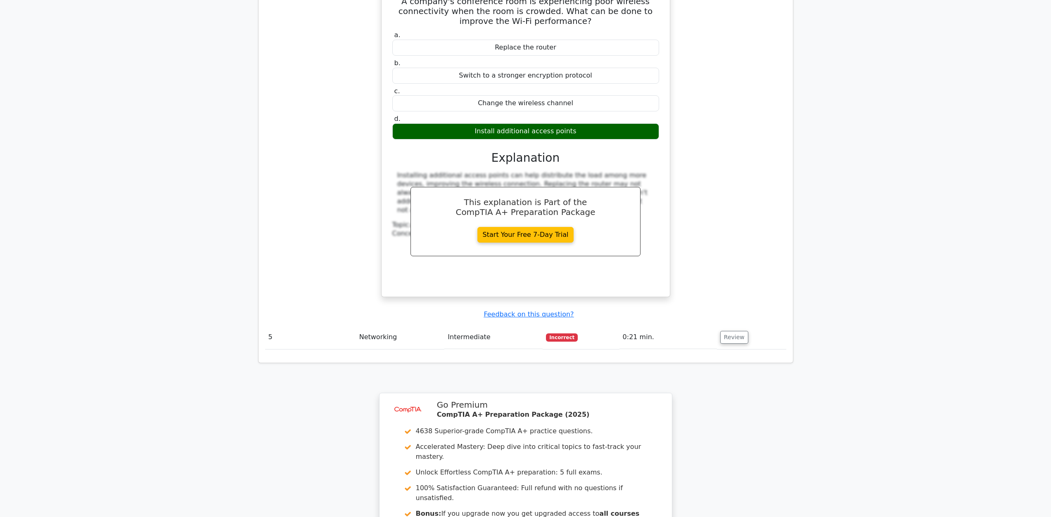
scroll to position [1101, 0]
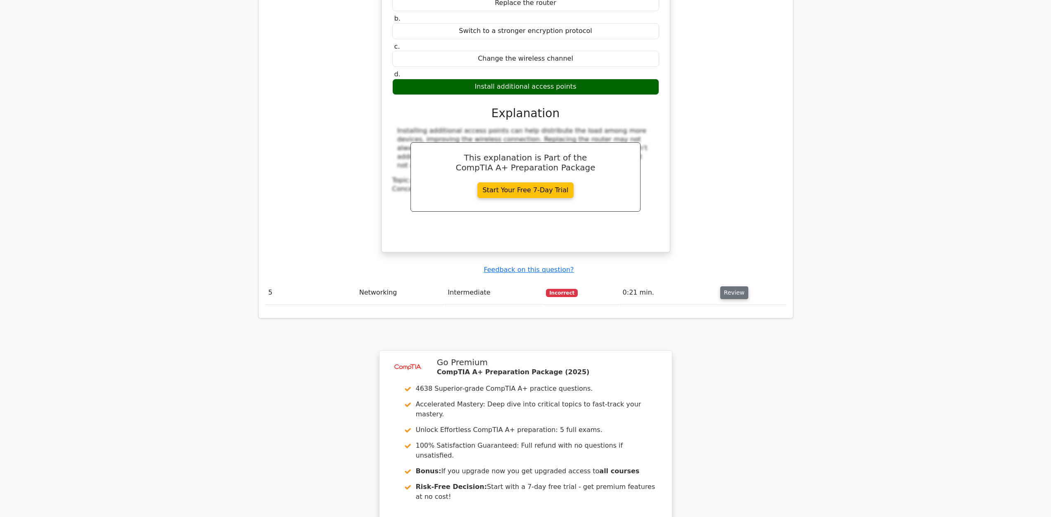
click at [735, 287] on button "Review" at bounding box center [734, 293] width 28 height 13
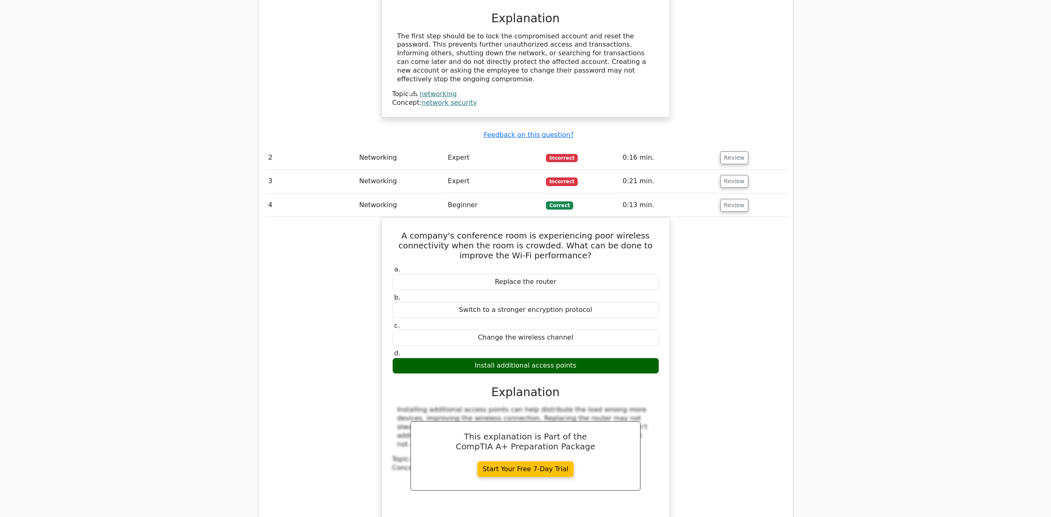
scroll to position [688, 0]
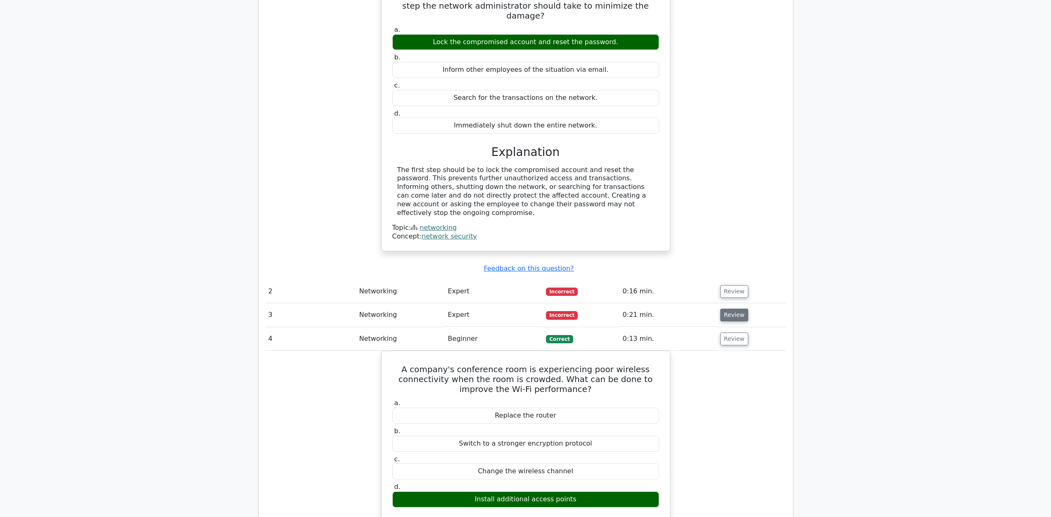
click at [735, 309] on button "Review" at bounding box center [734, 315] width 28 height 13
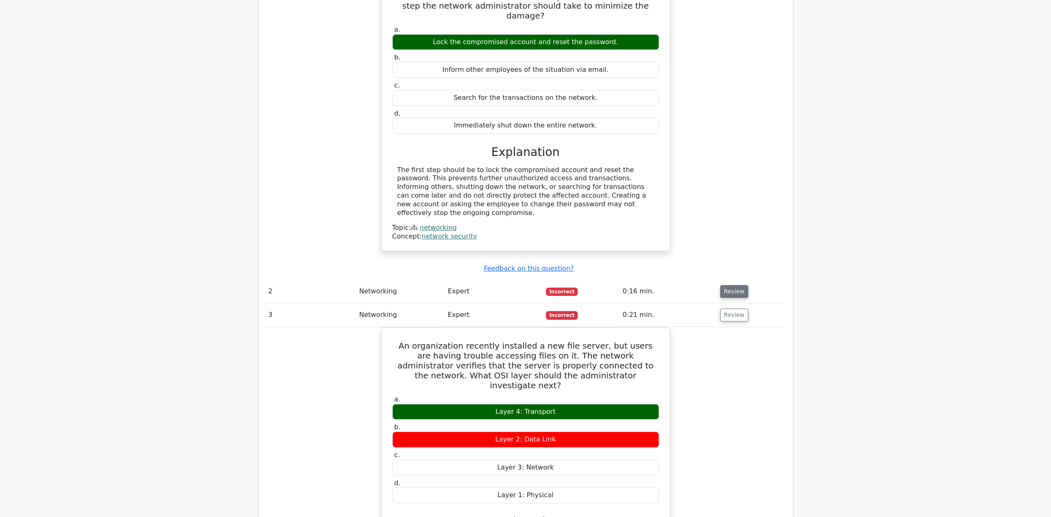
click at [740, 285] on button "Review" at bounding box center [734, 291] width 28 height 13
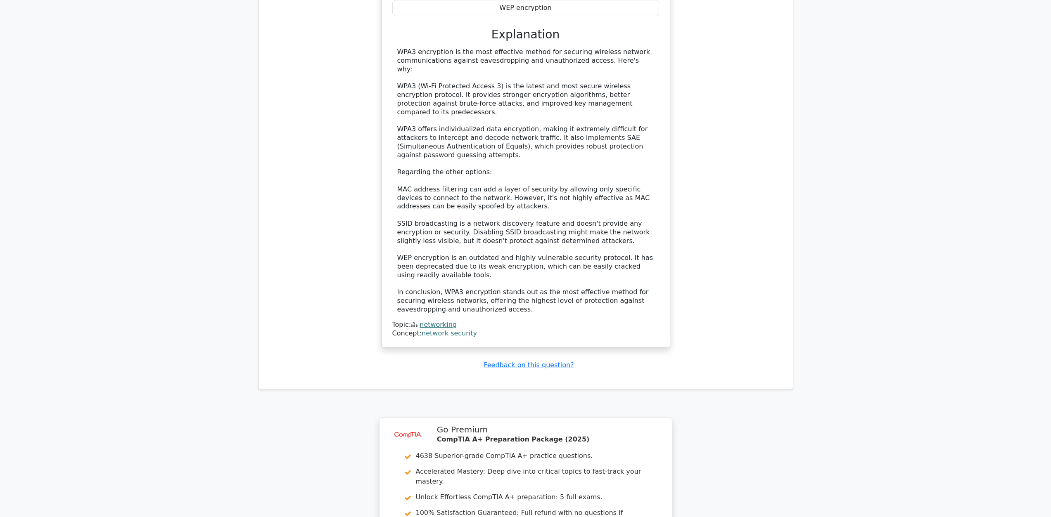
scroll to position [2340, 0]
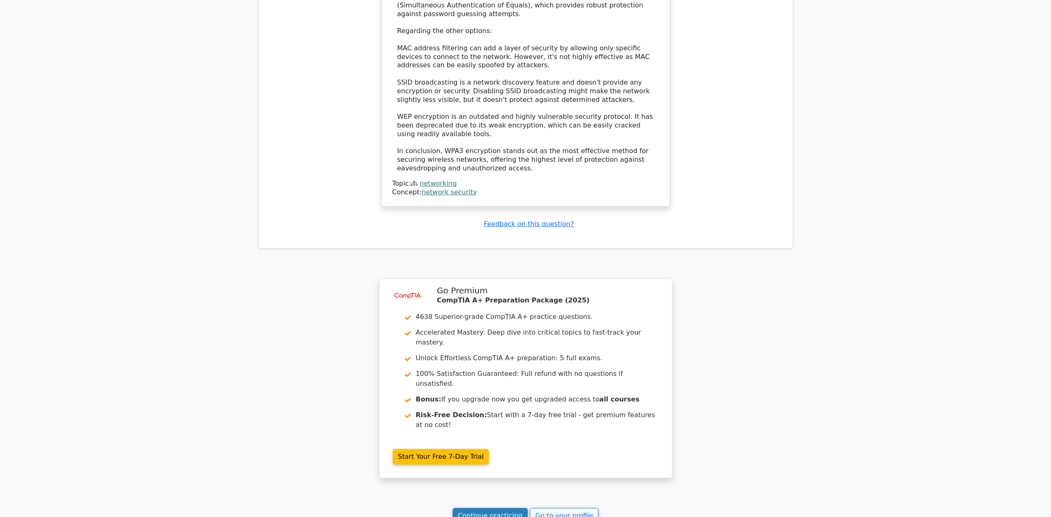
click at [492, 508] on link "Continue practicing" at bounding box center [491, 516] width 76 height 16
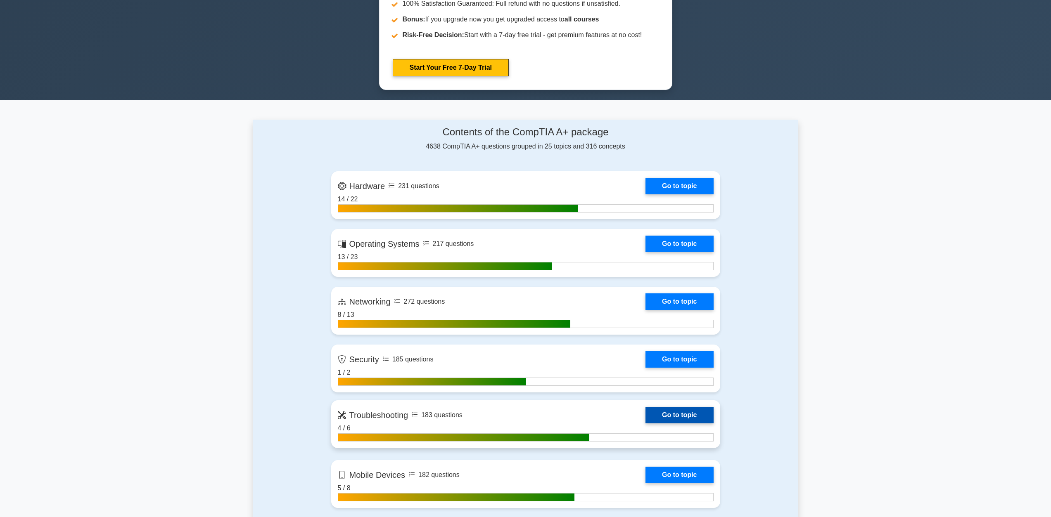
scroll to position [550, 0]
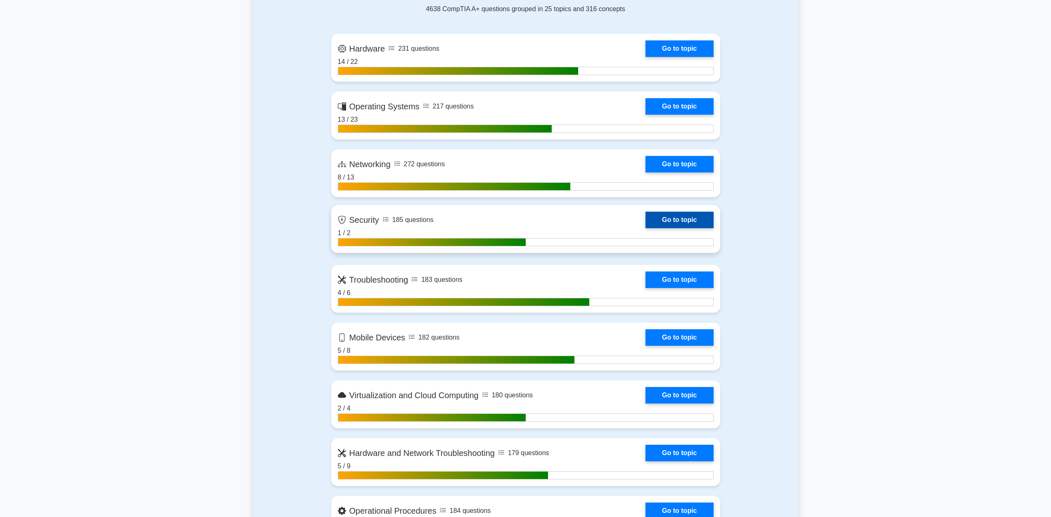
click at [697, 218] on link "Go to topic" at bounding box center [679, 220] width 68 height 17
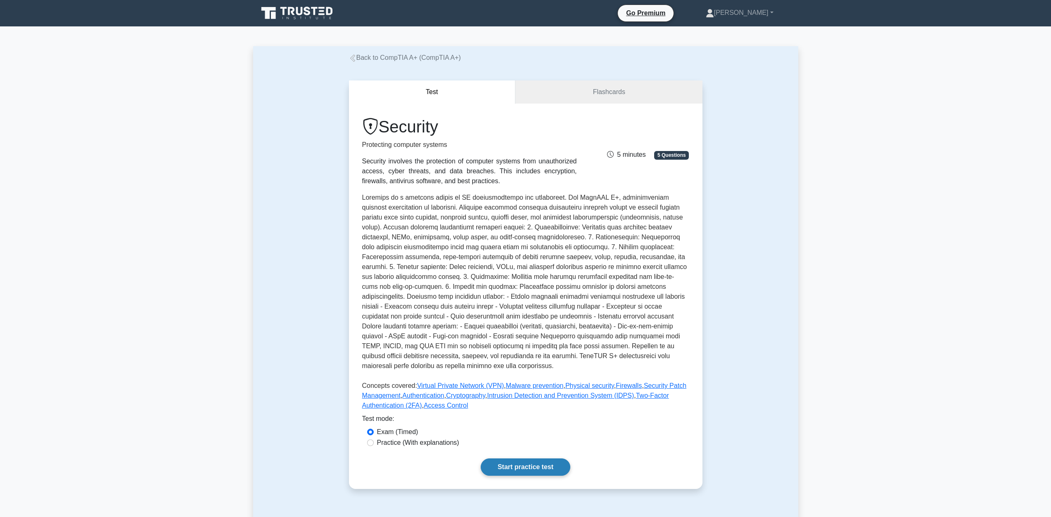
click at [511, 474] on link "Start practice test" at bounding box center [526, 467] width 90 height 17
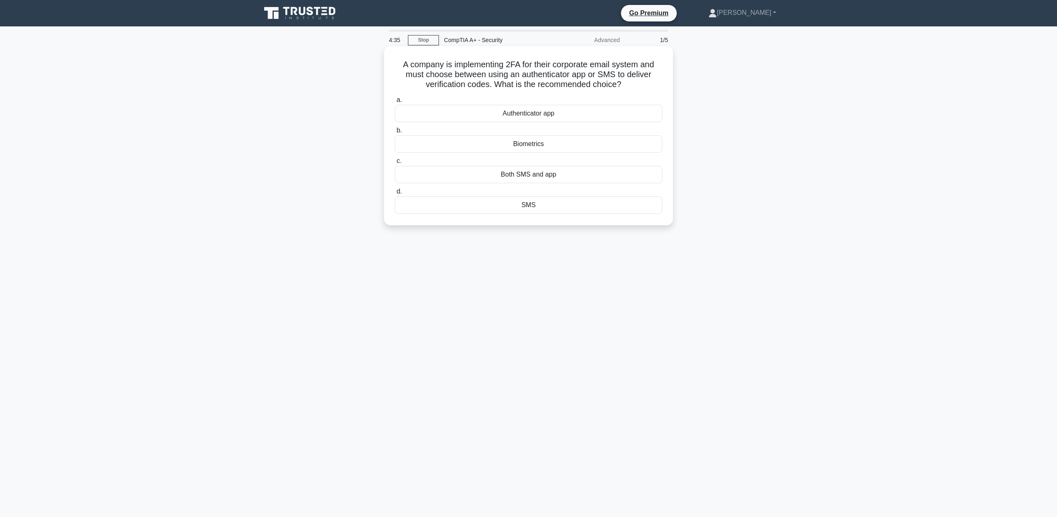
click at [566, 179] on div "Both SMS and app" at bounding box center [529, 174] width 268 height 17
click at [395, 164] on input "c. Both SMS and app" at bounding box center [395, 161] width 0 height 5
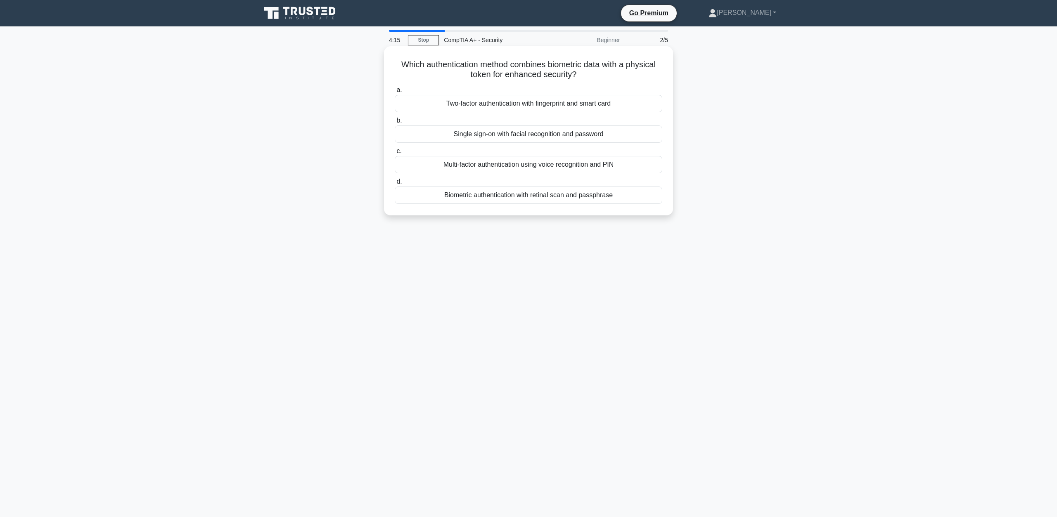
click at [564, 107] on div "Two-factor authentication with fingerprint and smart card" at bounding box center [529, 103] width 268 height 17
click at [395, 93] on input "a. Two-factor authentication with fingerprint and smart card" at bounding box center [395, 90] width 0 height 5
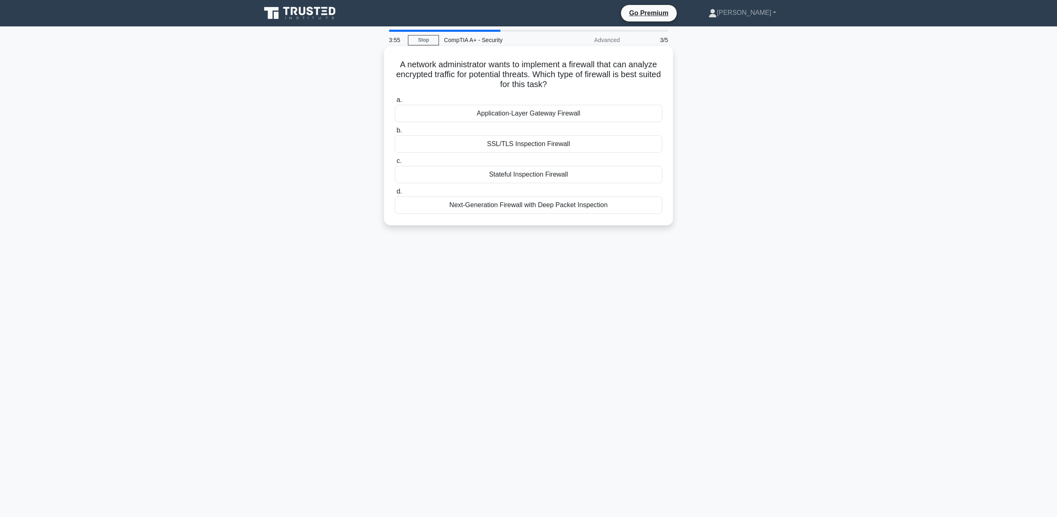
click at [546, 113] on div "Application-Layer Gateway Firewall" at bounding box center [529, 113] width 268 height 17
click at [395, 103] on input "a. Application-Layer Gateway Firewall" at bounding box center [395, 99] width 0 height 5
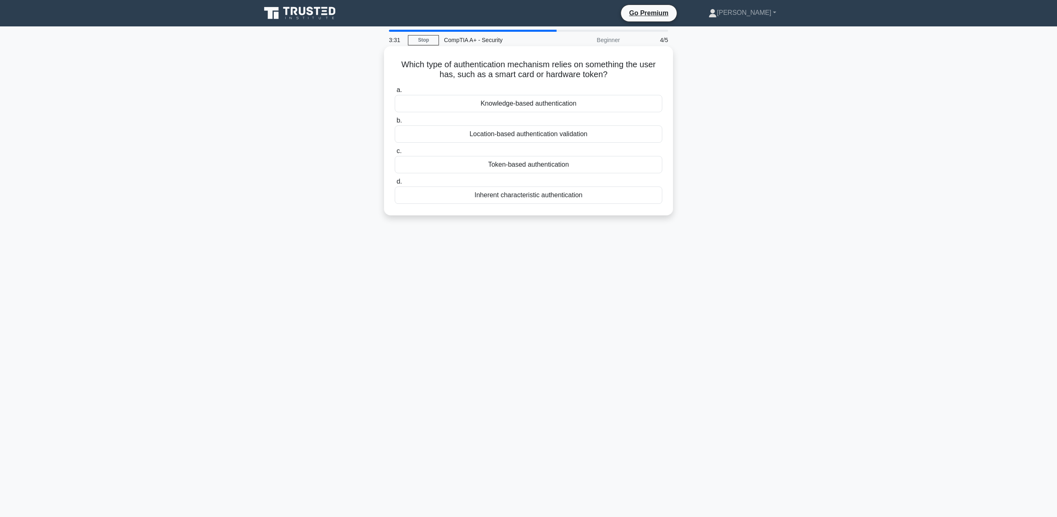
click at [585, 169] on div "Token-based authentication" at bounding box center [529, 164] width 268 height 17
click at [395, 154] on input "c. Token-based authentication" at bounding box center [395, 151] width 0 height 5
click at [600, 166] on div "SSL/TLS VPN with certificate authentication" at bounding box center [529, 164] width 268 height 17
click at [395, 154] on input "c. SSL/TLS VPN with certificate authentication" at bounding box center [395, 151] width 0 height 5
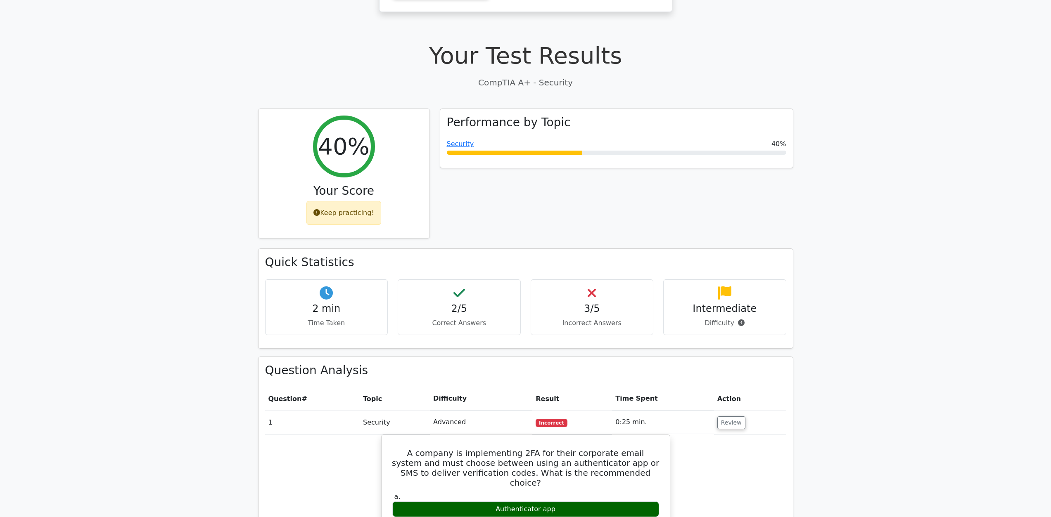
scroll to position [550, 0]
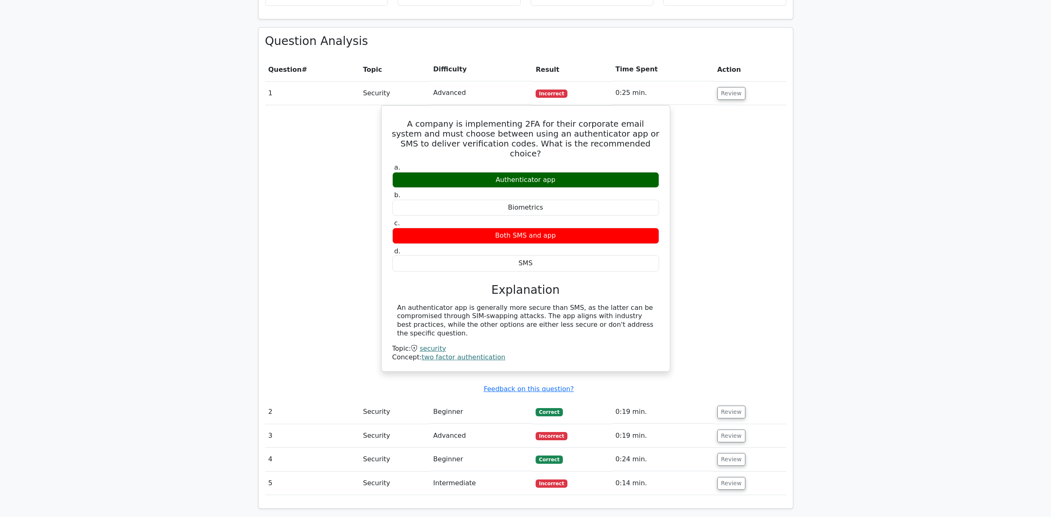
click at [740, 472] on td "Review" at bounding box center [750, 484] width 72 height 24
click at [738, 477] on button "Review" at bounding box center [731, 483] width 28 height 13
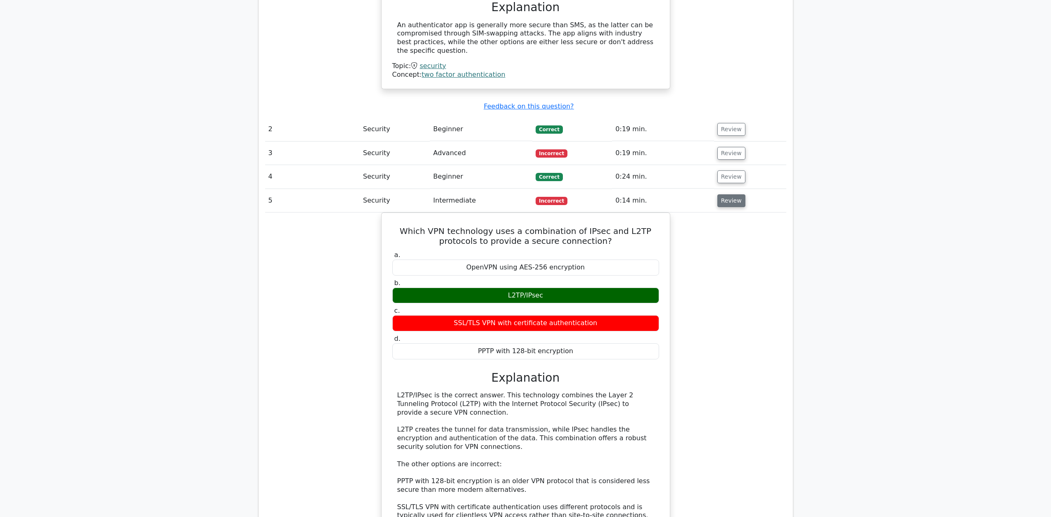
scroll to position [826, 0]
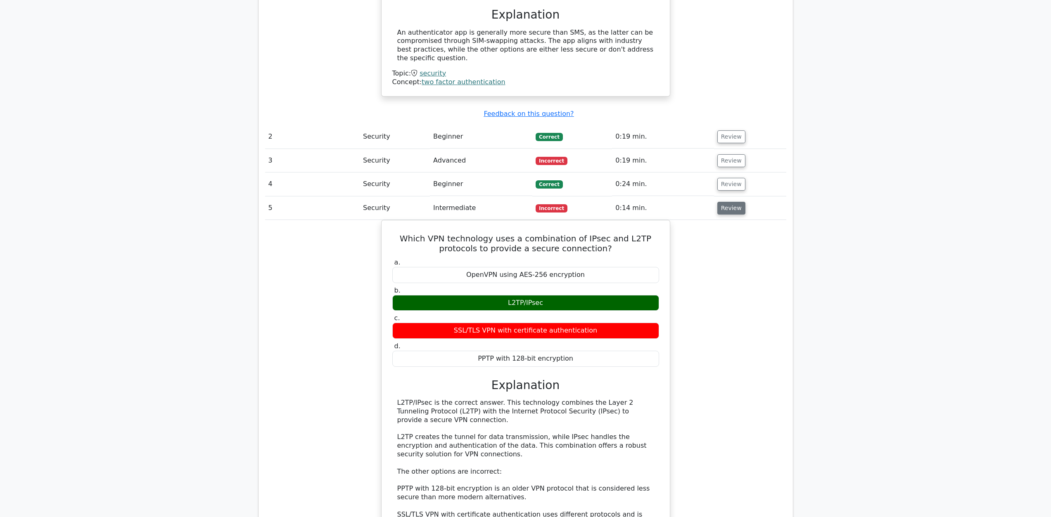
click at [733, 202] on button "Review" at bounding box center [731, 208] width 28 height 13
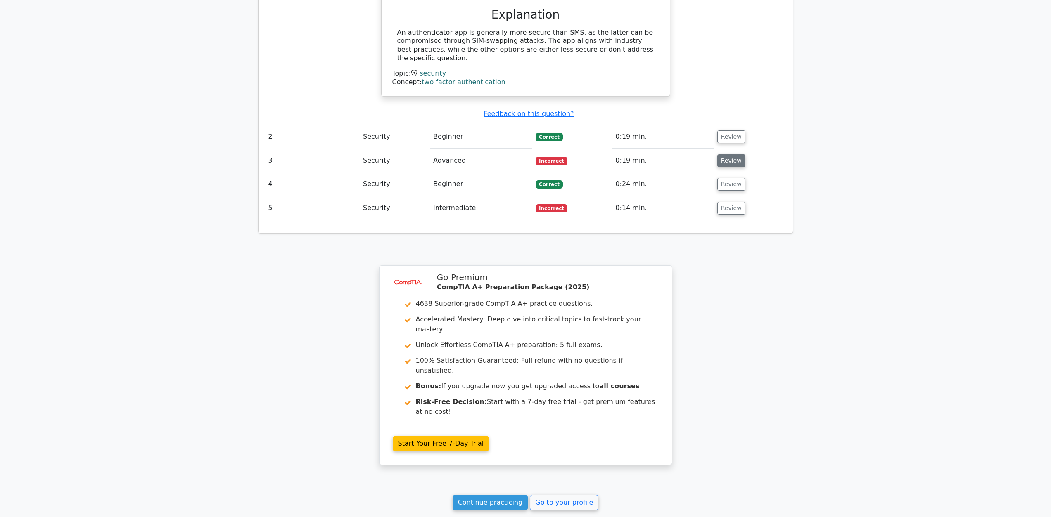
click at [723, 154] on button "Review" at bounding box center [731, 160] width 28 height 13
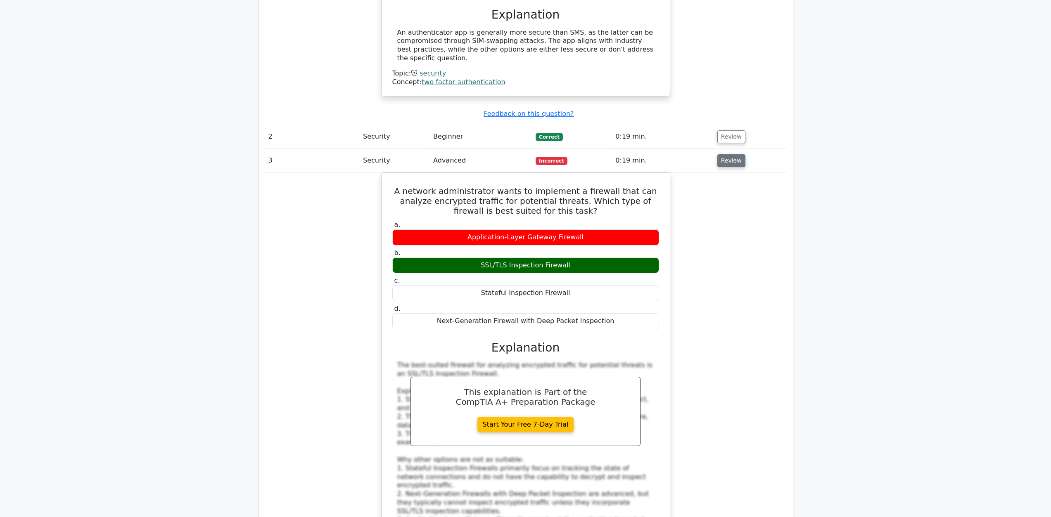
click at [723, 154] on button "Review" at bounding box center [731, 160] width 28 height 13
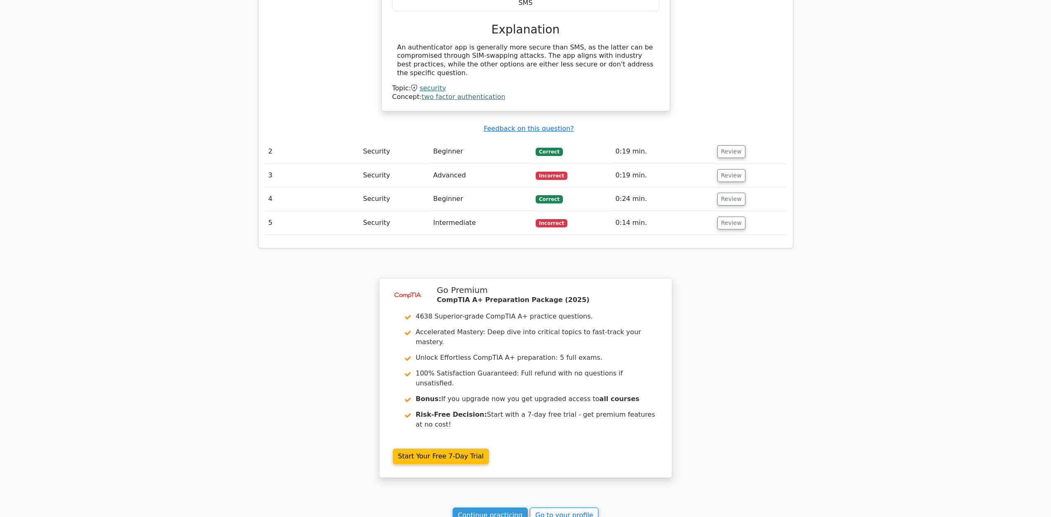
scroll to position [874, 0]
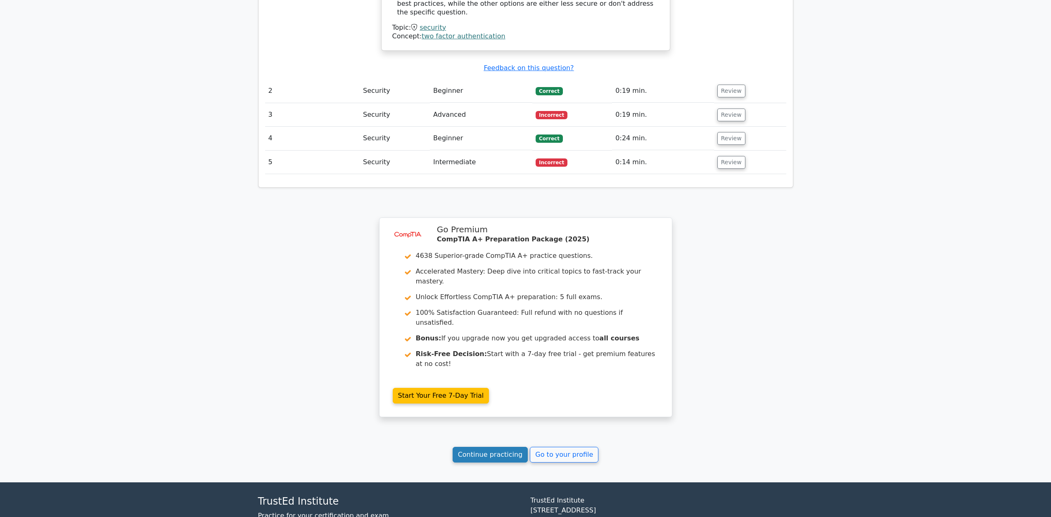
click at [511, 447] on link "Continue practicing" at bounding box center [491, 455] width 76 height 16
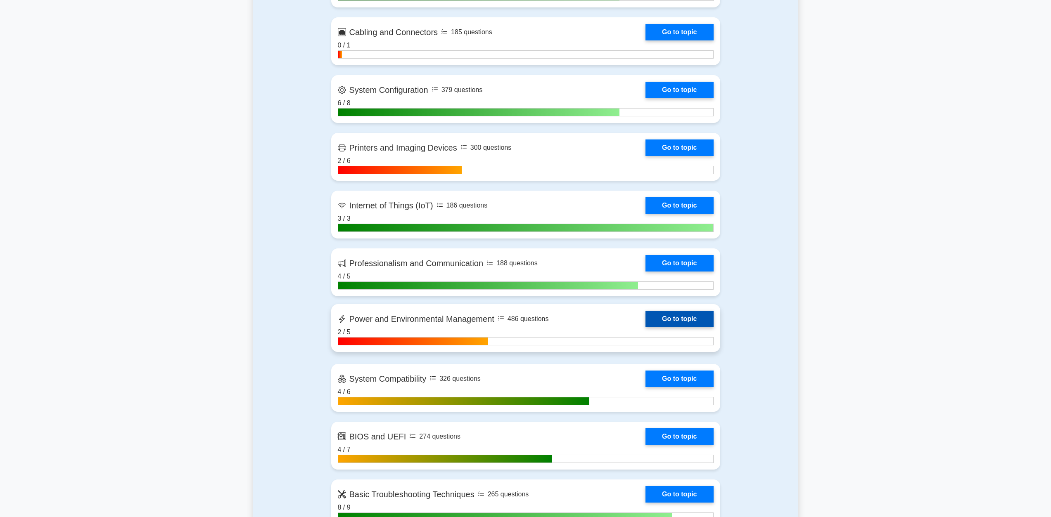
scroll to position [1239, 0]
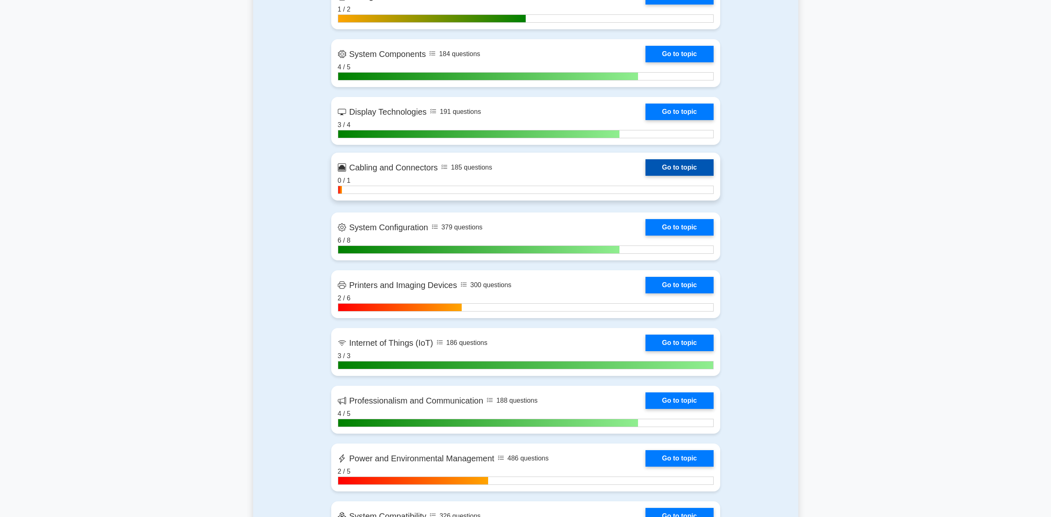
click at [676, 164] on link "Go to topic" at bounding box center [679, 167] width 68 height 17
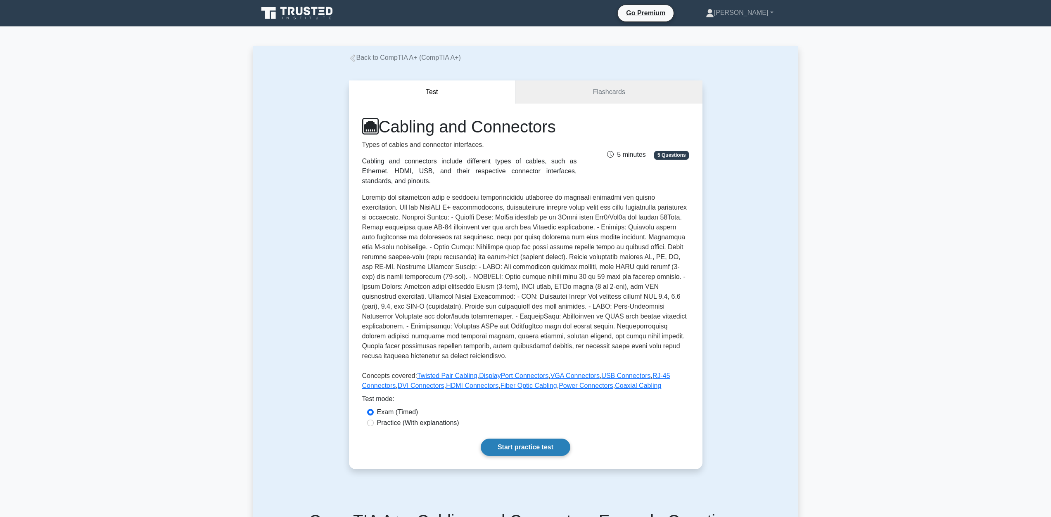
click at [508, 441] on link "Start practice test" at bounding box center [526, 447] width 90 height 17
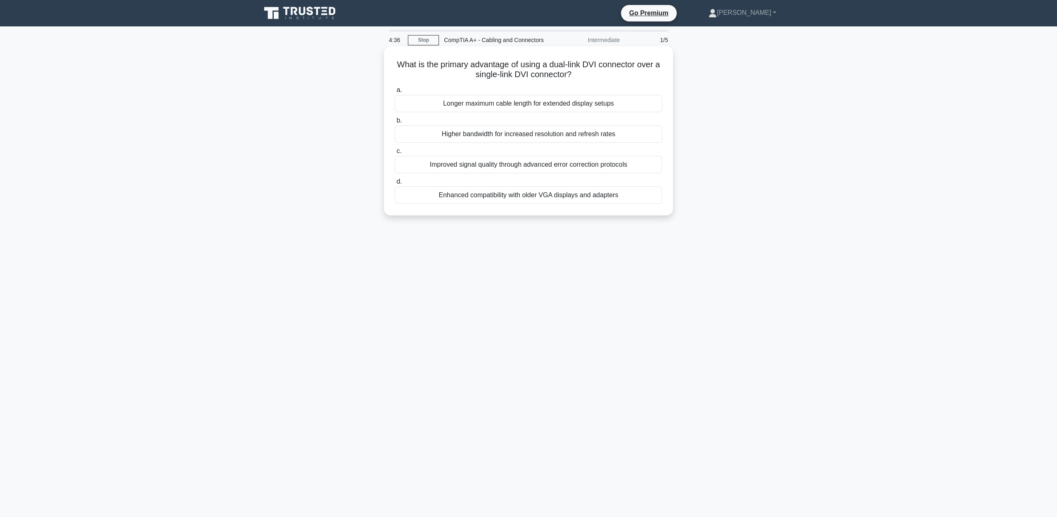
click at [501, 139] on div "Higher bandwidth for increased resolution and refresh rates" at bounding box center [529, 134] width 268 height 17
click at [395, 123] on input "b. Higher bandwidth for increased resolution and refresh rates" at bounding box center [395, 120] width 0 height 5
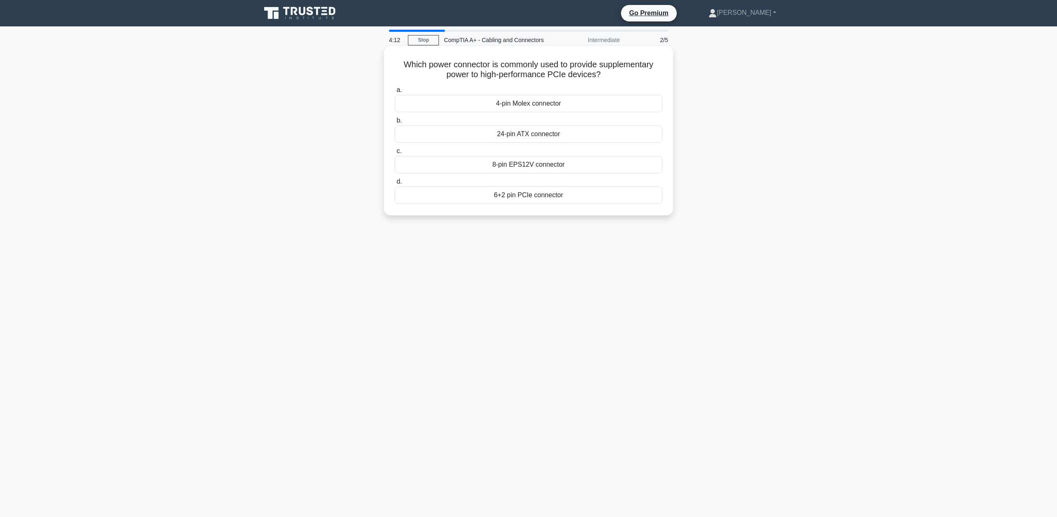
click at [569, 201] on div "6+2 pin PCIe connector" at bounding box center [529, 195] width 268 height 17
click at [395, 185] on input "d. 6+2 pin PCIe connector" at bounding box center [395, 181] width 0 height 5
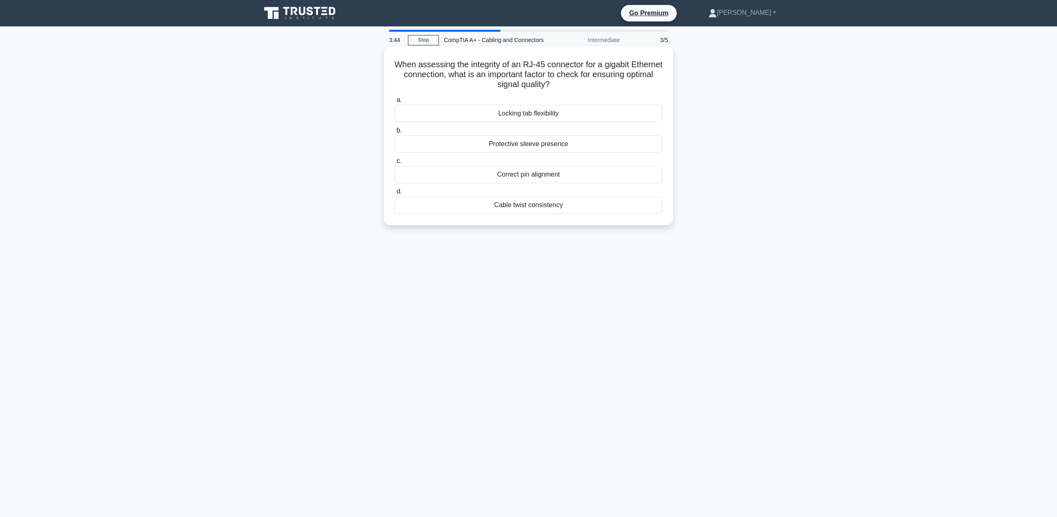
click at [570, 178] on div "Correct pin alignment" at bounding box center [529, 174] width 268 height 17
click at [395, 164] on input "c. Correct pin alignment" at bounding box center [395, 161] width 0 height 5
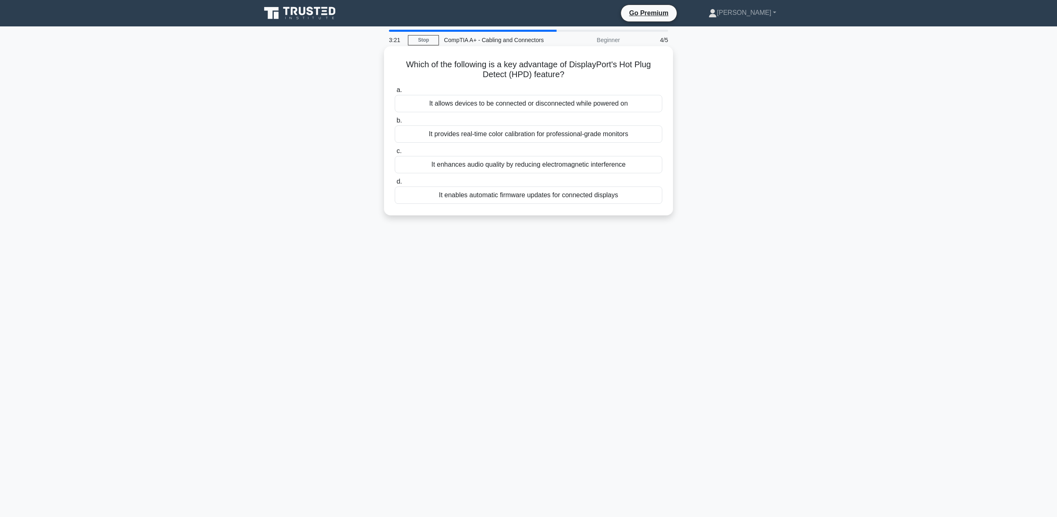
click at [556, 107] on div "It allows devices to be connected or disconnected while powered on" at bounding box center [529, 103] width 268 height 17
click at [395, 93] on input "a. It allows devices to be connected or disconnected while powered on" at bounding box center [395, 90] width 0 height 5
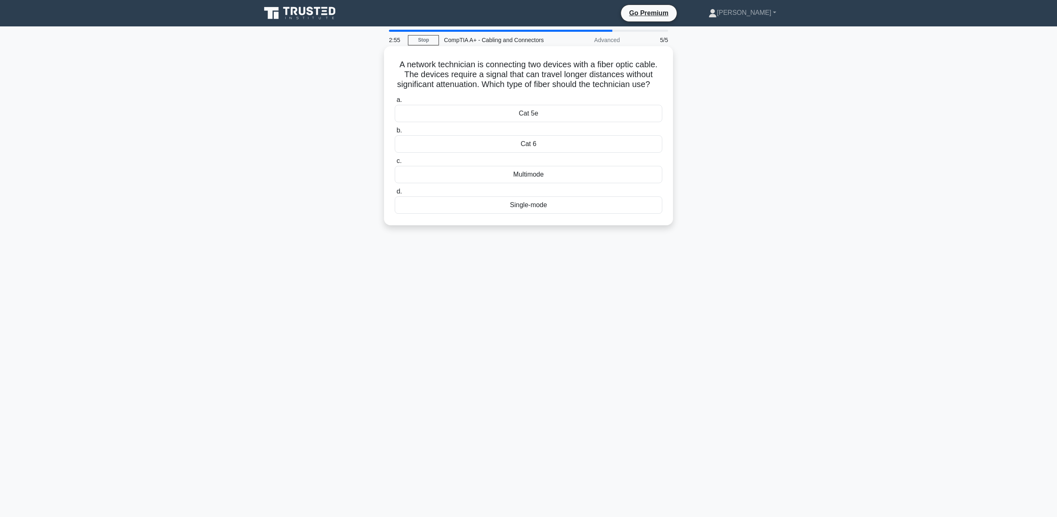
click at [558, 183] on div "Multimode" at bounding box center [529, 174] width 268 height 17
click at [395, 164] on input "c. Multimode" at bounding box center [395, 161] width 0 height 5
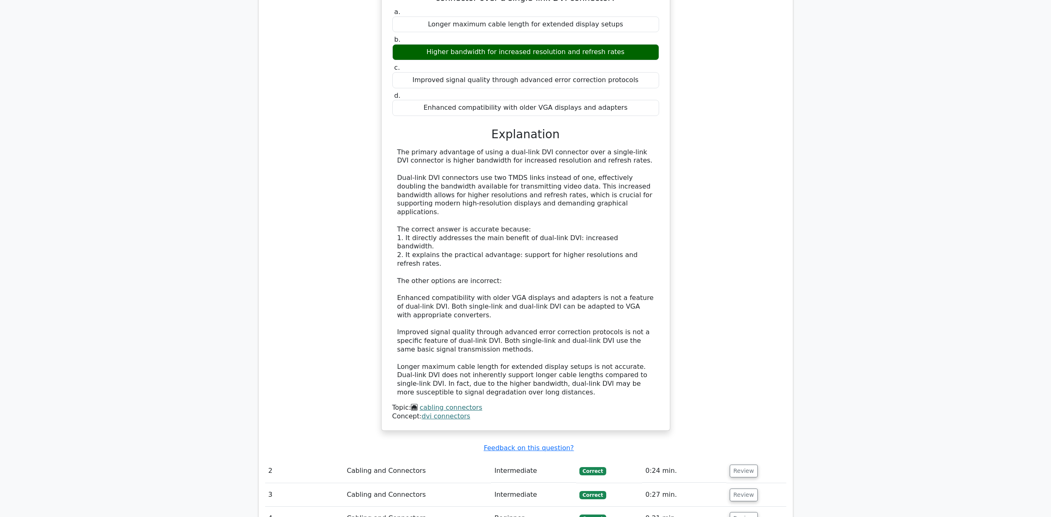
scroll to position [826, 0]
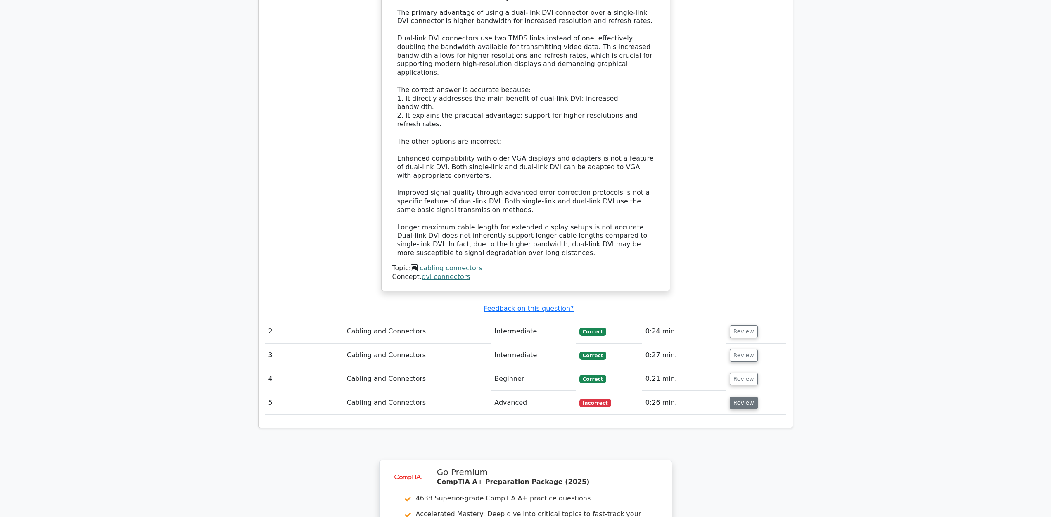
click at [745, 397] on button "Review" at bounding box center [744, 403] width 28 height 13
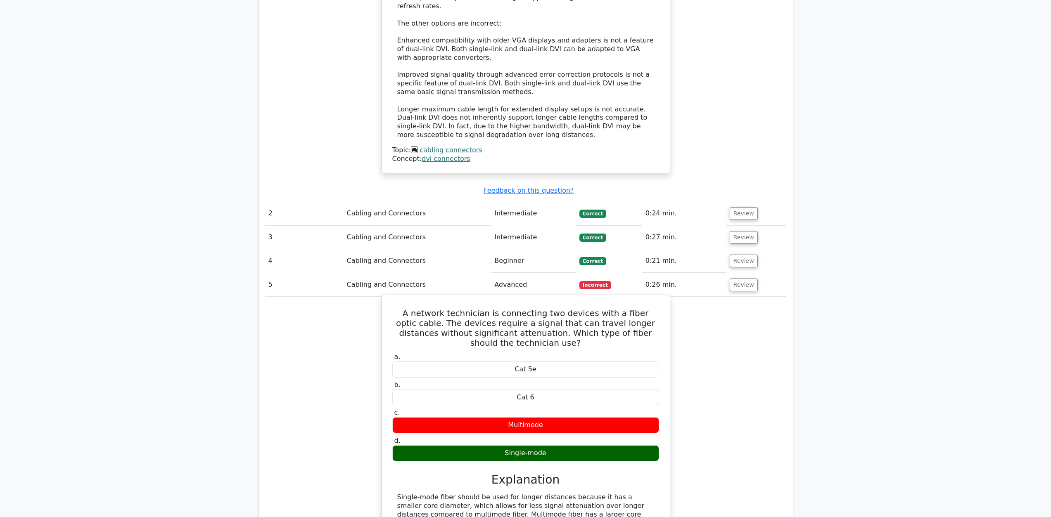
scroll to position [963, 0]
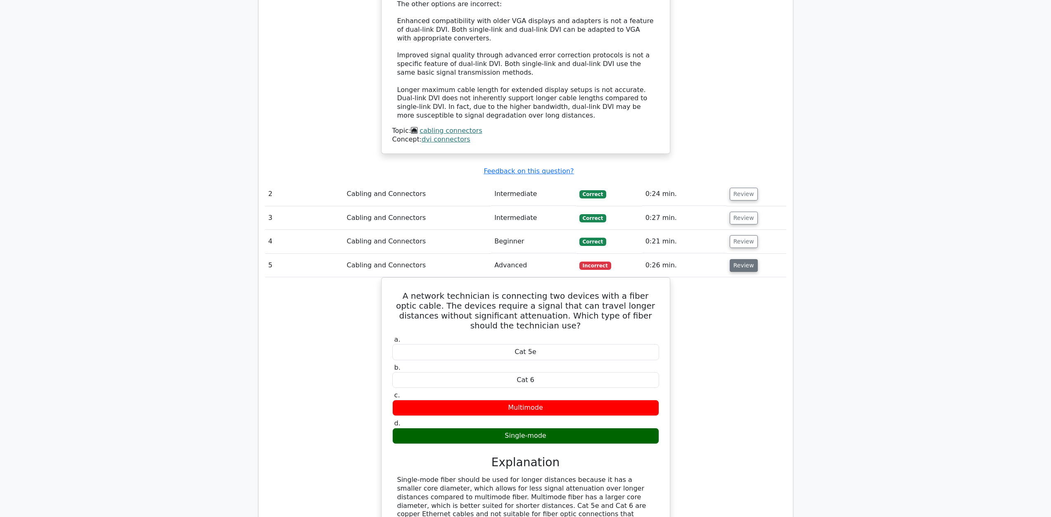
click at [740, 259] on button "Review" at bounding box center [744, 265] width 28 height 13
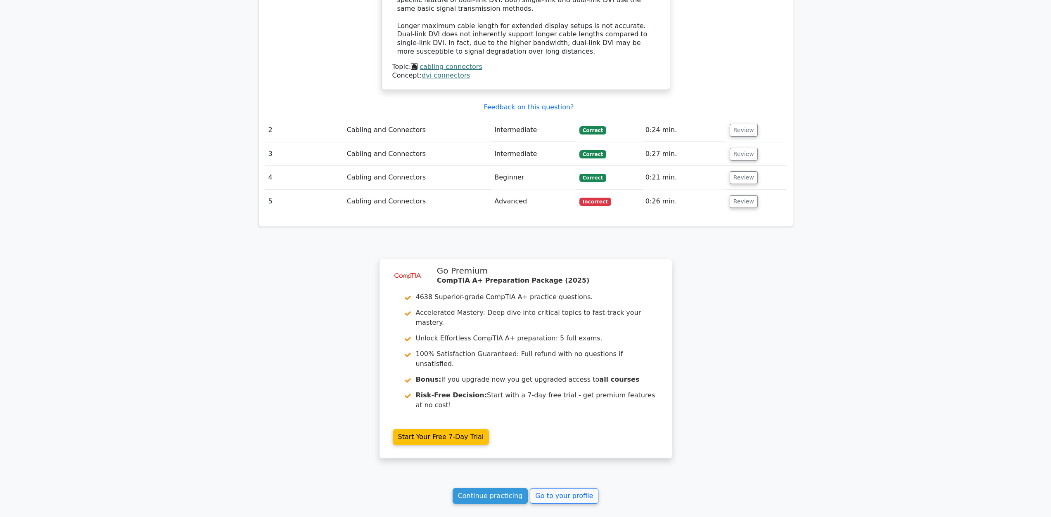
scroll to position [1053, 0]
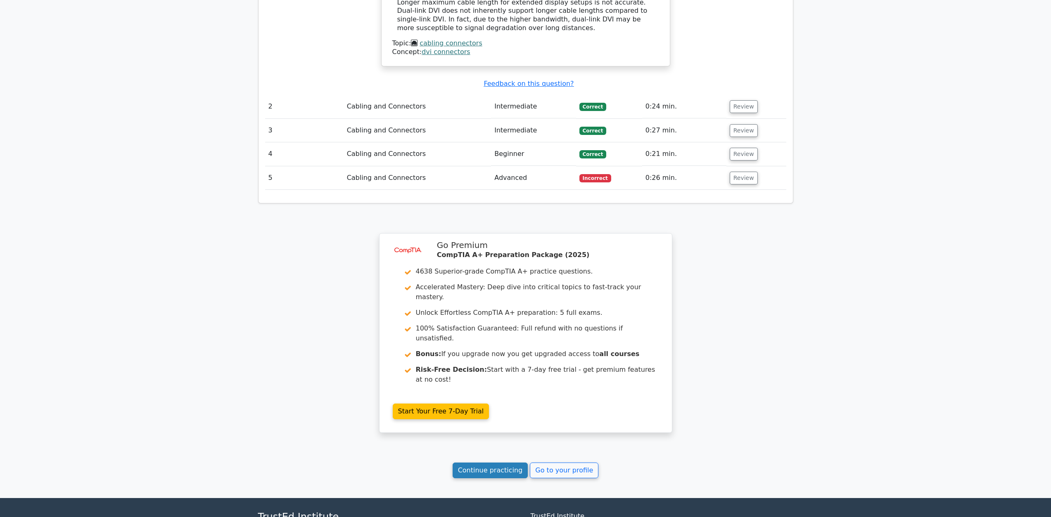
click at [514, 463] on link "Continue practicing" at bounding box center [491, 471] width 76 height 16
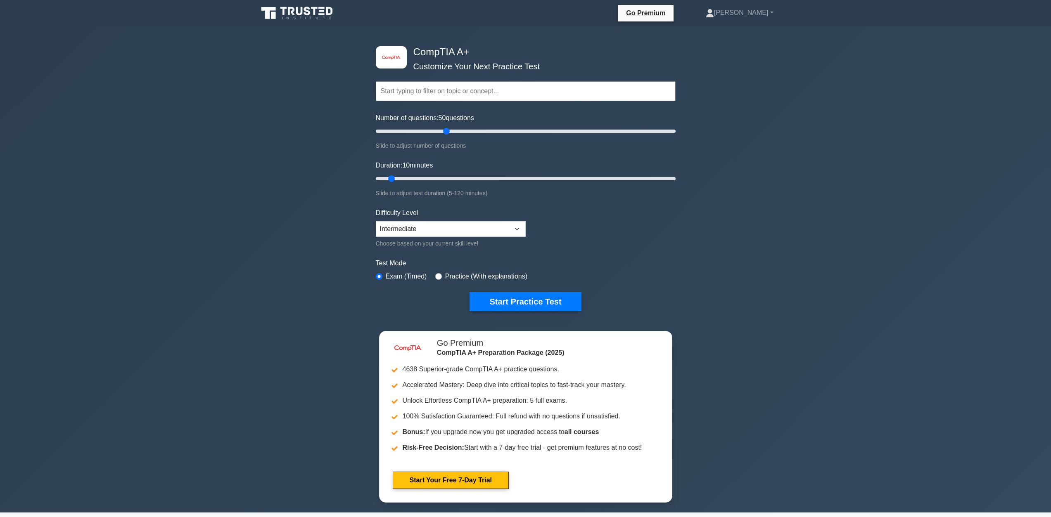
drag, startPoint x: 387, startPoint y: 128, endPoint x: 444, endPoint y: 133, distance: 57.6
type input "50"
click at [444, 133] on input "Number of questions: 50 questions" at bounding box center [526, 131] width 300 height 10
drag, startPoint x: 391, startPoint y: 180, endPoint x: 467, endPoint y: 188, distance: 76.4
type input "40"
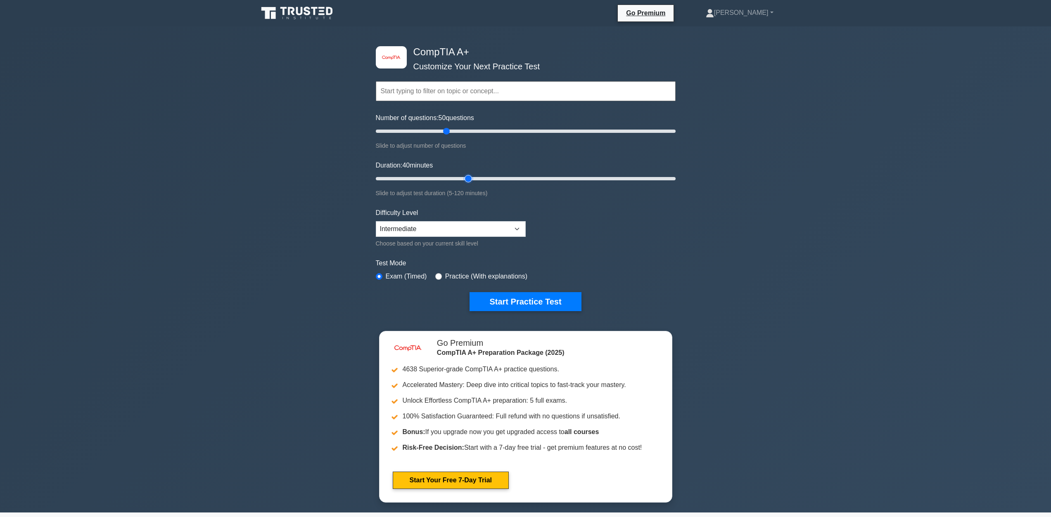
click at [467, 184] on input "Duration: 40 minutes" at bounding box center [526, 179] width 300 height 10
click at [525, 302] on button "Start Practice Test" at bounding box center [525, 301] width 111 height 19
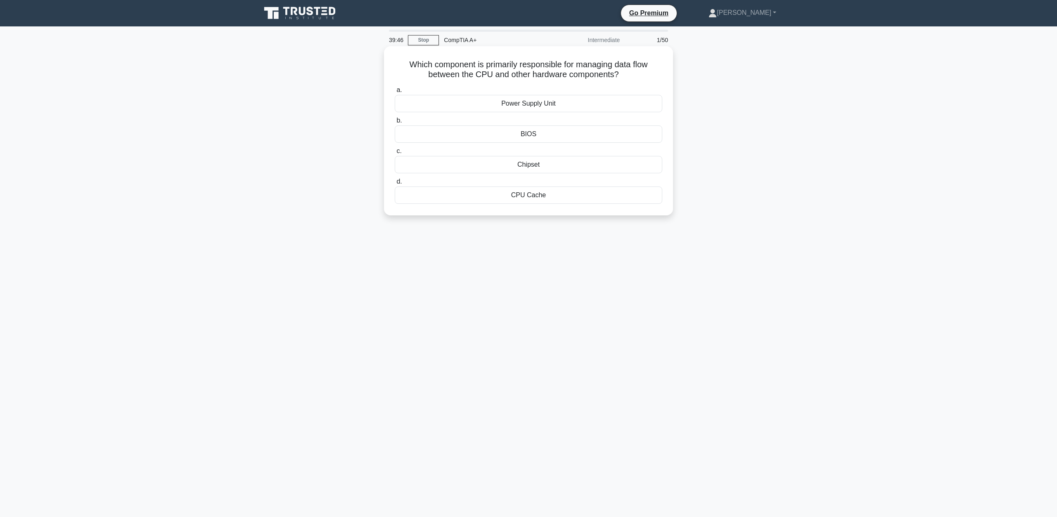
click at [553, 169] on div "Chipset" at bounding box center [529, 164] width 268 height 17
click at [395, 154] on input "c. [GEOGRAPHIC_DATA]" at bounding box center [395, 151] width 0 height 5
click at [566, 196] on div "Task switcher" at bounding box center [529, 195] width 268 height 17
click at [395, 185] on input "d. Task switcher" at bounding box center [395, 181] width 0 height 5
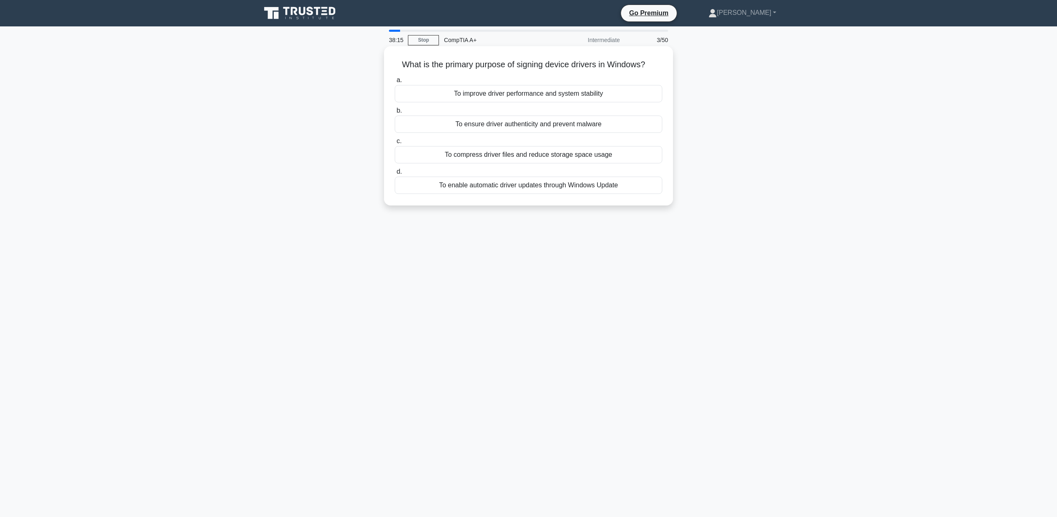
click at [534, 188] on div "To enable automatic driver updates through Windows Update" at bounding box center [529, 185] width 268 height 17
click at [395, 175] on input "d. To enable automatic driver updates through Windows Update" at bounding box center [395, 171] width 0 height 5
click at [557, 194] on div "Determines the network and host portions of an IP address" at bounding box center [529, 185] width 268 height 17
click at [395, 175] on input "d. Determines the network and host portions of an IP address" at bounding box center [395, 171] width 0 height 5
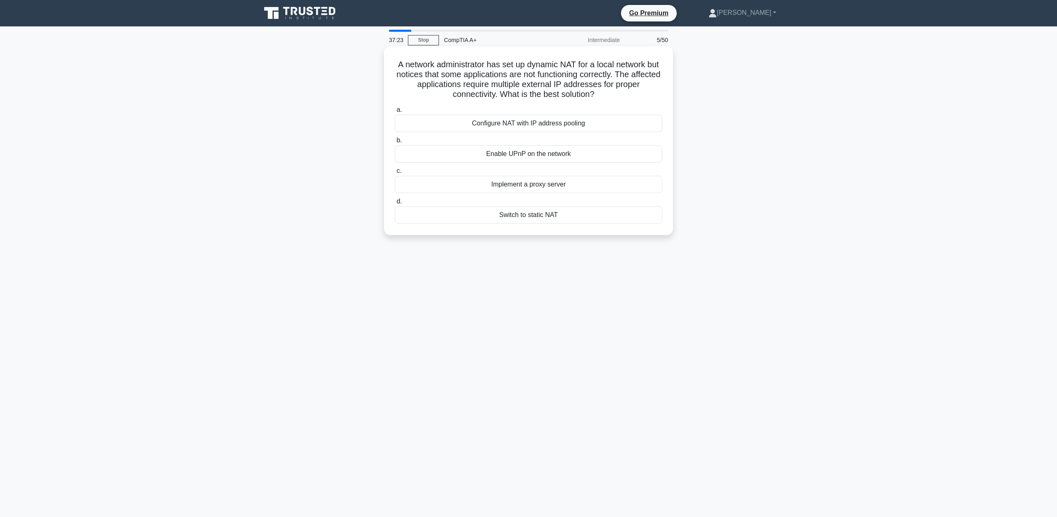
click at [525, 218] on div "Switch to static NAT" at bounding box center [529, 214] width 268 height 17
click at [395, 204] on input "d. Switch to static NAT" at bounding box center [395, 201] width 0 height 5
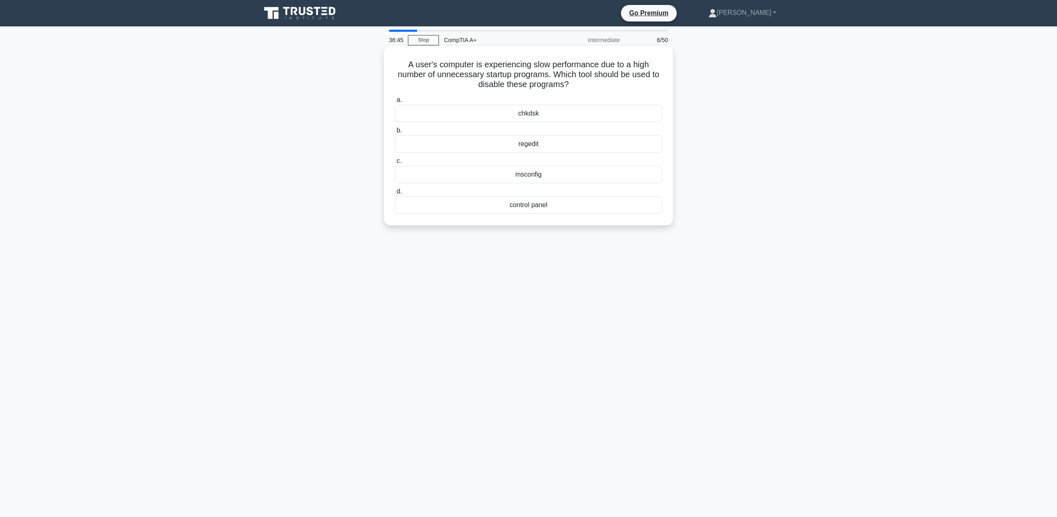
click at [494, 176] on div "msconfig" at bounding box center [529, 174] width 268 height 17
click at [395, 164] on input "c. msconfig" at bounding box center [395, 161] width 0 height 5
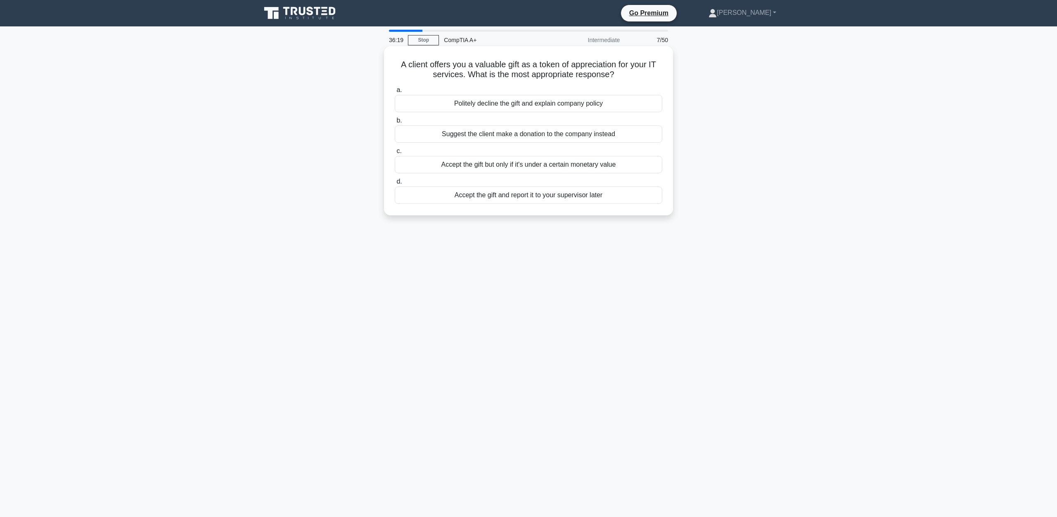
click at [589, 199] on div "Accept the gift and report it to your supervisor later" at bounding box center [529, 195] width 268 height 17
click at [395, 185] on input "d. Accept the gift and report it to your supervisor later" at bounding box center [395, 181] width 0 height 5
click at [531, 105] on div "Intel VT-x/AMD-V" at bounding box center [529, 103] width 268 height 17
click at [395, 93] on input "a. Intel VT-x/AMD-V" at bounding box center [395, 90] width 0 height 5
click at [556, 165] on div "Restart the computer" at bounding box center [529, 164] width 268 height 17
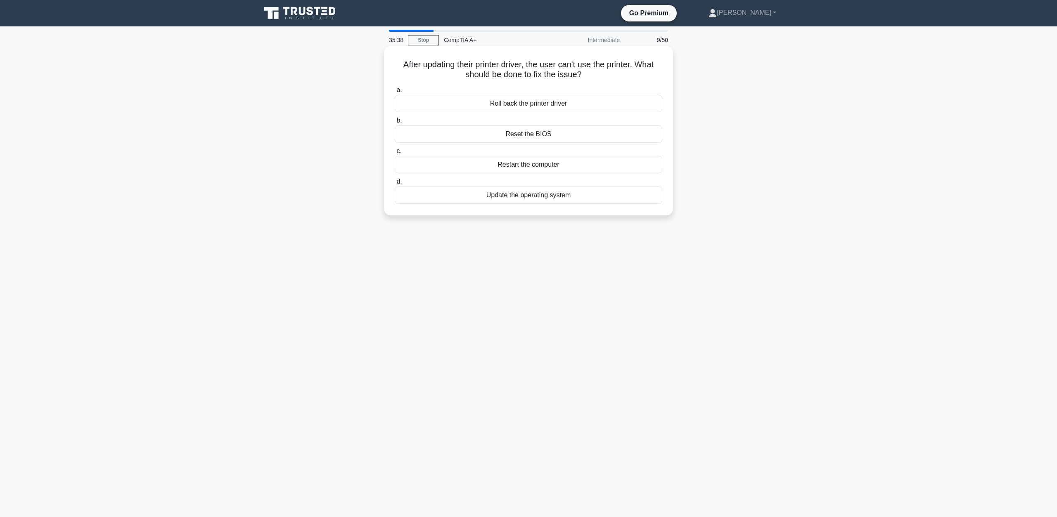
click at [395, 154] on input "c. Restart the computer" at bounding box center [395, 151] width 0 height 5
click at [550, 171] on div "RAID configurations for improved performance and redundancy" at bounding box center [529, 164] width 268 height 17
click at [395, 154] on input "c. RAID configurations for improved performance and redundancy" at bounding box center [395, 151] width 0 height 5
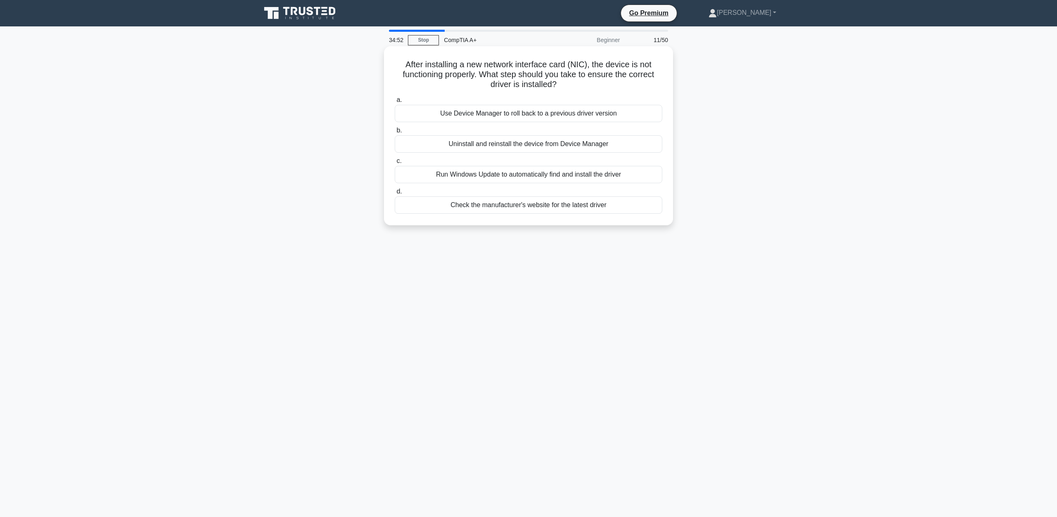
click at [613, 207] on div "Check the manufacturer's website for the latest driver" at bounding box center [529, 205] width 268 height 17
click at [395, 194] on input "d. Check the manufacturer's website for the latest driver" at bounding box center [395, 191] width 0 height 5
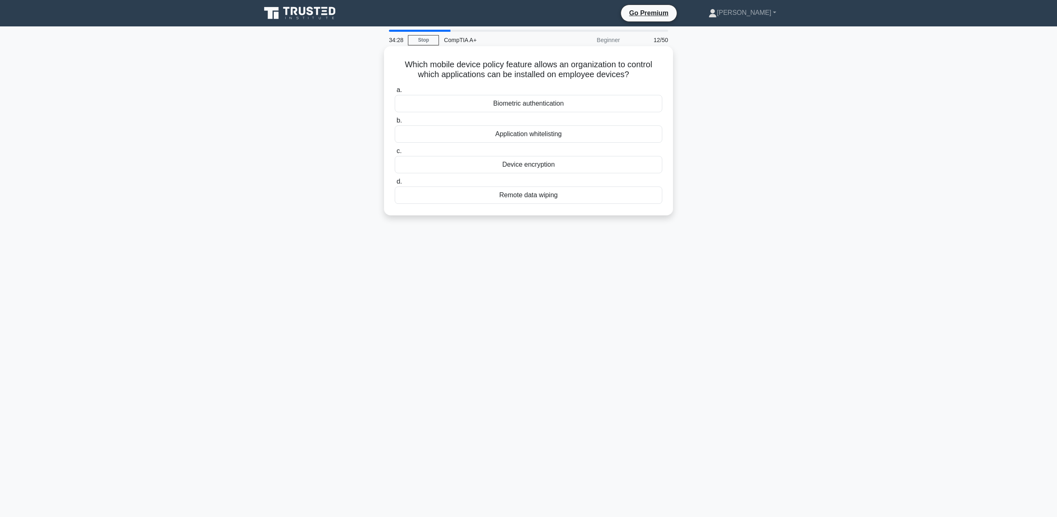
click at [553, 139] on div "Application whitelisting" at bounding box center [529, 134] width 268 height 17
click at [395, 123] on input "b. Application whitelisting" at bounding box center [395, 120] width 0 height 5
click at [528, 194] on div "Replace the network switch with a new one" at bounding box center [529, 195] width 268 height 17
click at [556, 198] on div "Replace the network switch with a new one" at bounding box center [529, 195] width 268 height 17
click at [395, 185] on input "d. Replace the network switch with a new one" at bounding box center [395, 181] width 0 height 5
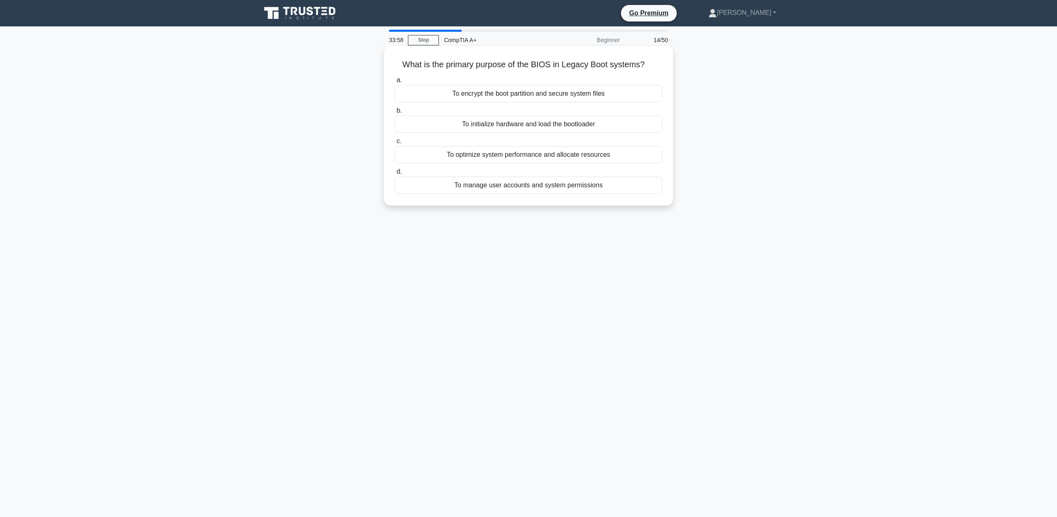
click at [582, 101] on div "To encrypt the boot partition and secure system files" at bounding box center [529, 93] width 268 height 17
click at [395, 83] on input "a. To encrypt the boot partition and secure system files" at bounding box center [395, 80] width 0 height 5
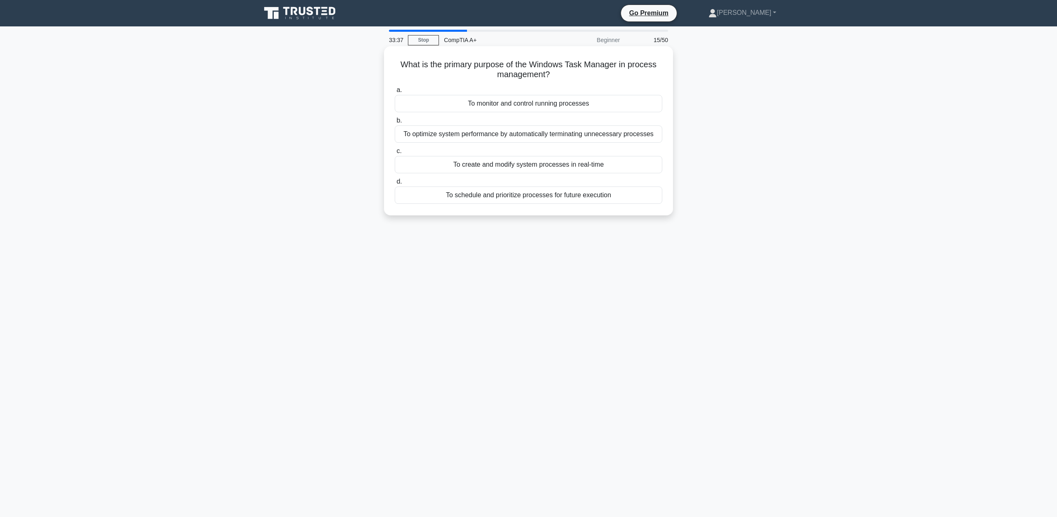
click at [615, 169] on div "To create and modify system processes in real-time" at bounding box center [529, 164] width 268 height 17
click at [395, 154] on input "c. To create and modify system processes in real-time" at bounding box center [395, 151] width 0 height 5
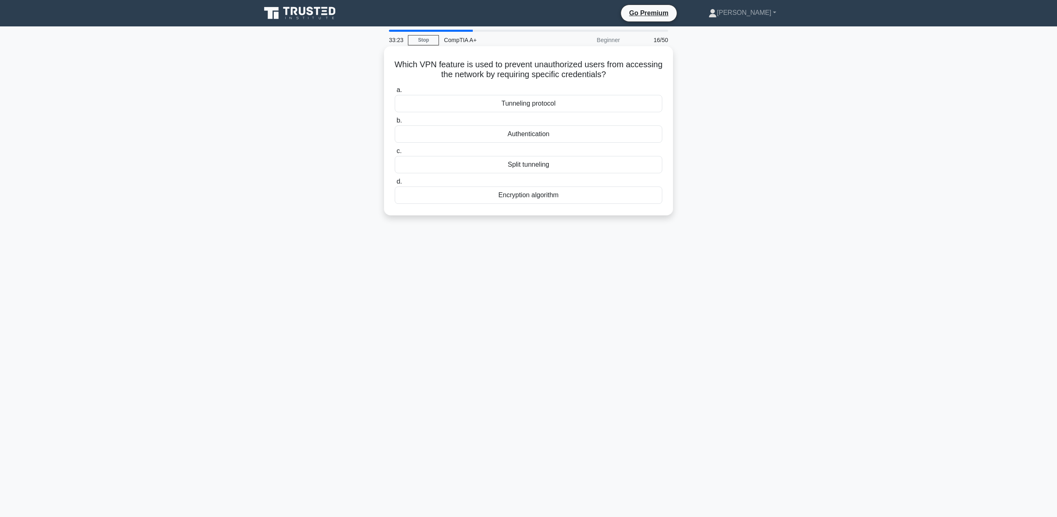
click at [544, 139] on div "Authentication" at bounding box center [529, 134] width 268 height 17
click at [395, 123] on input "b. Authentication" at bounding box center [395, 120] width 0 height 5
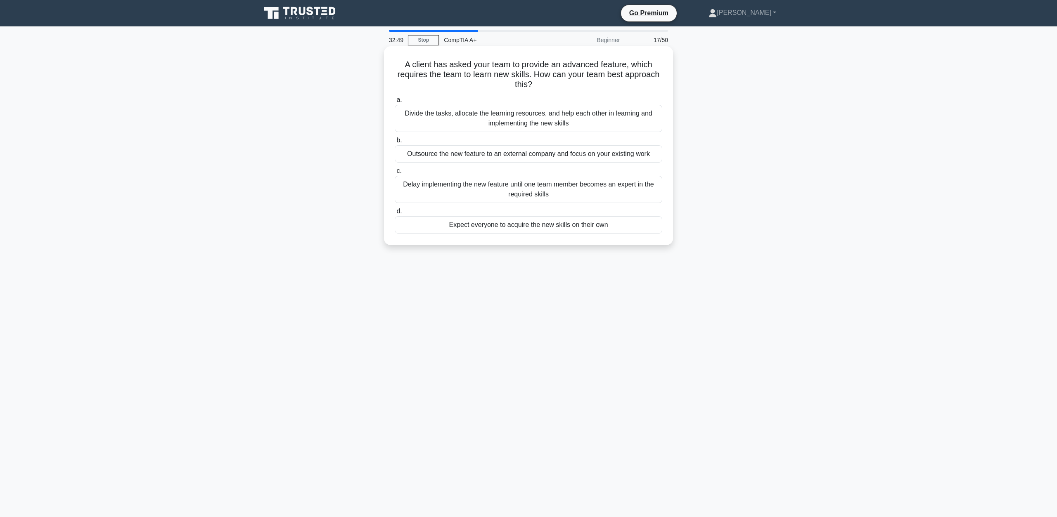
click at [586, 124] on div "Divide the tasks, allocate the learning resources, and help each other in learn…" at bounding box center [529, 118] width 268 height 27
click at [395, 103] on input "a. Divide the tasks, allocate the learning resources, and help each other in le…" at bounding box center [395, 99] width 0 height 5
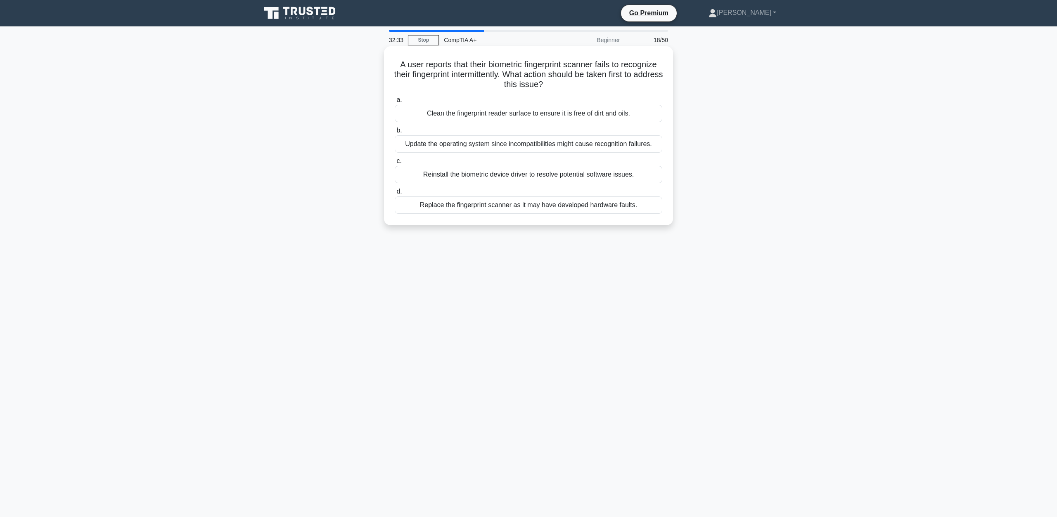
click at [612, 116] on div "Clean the fingerprint reader surface to ensure it is free of dirt and oils." at bounding box center [529, 113] width 268 height 17
click at [395, 103] on input "a. Clean the fingerprint reader surface to ensure it is free of dirt and oils." at bounding box center [395, 99] width 0 height 5
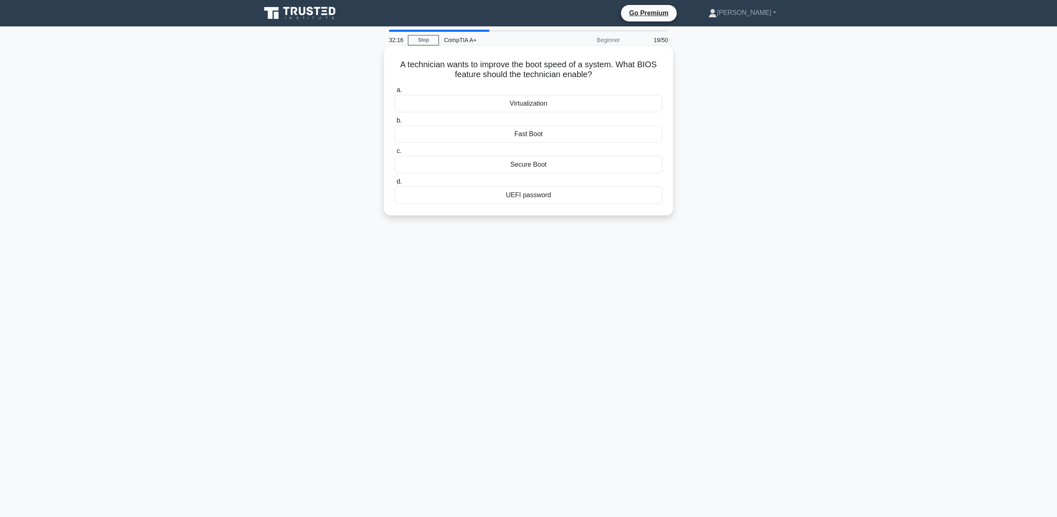
click at [540, 169] on div "Secure Boot" at bounding box center [529, 164] width 268 height 17
click at [395, 154] on input "c. Secure Boot" at bounding box center [395, 151] width 0 height 5
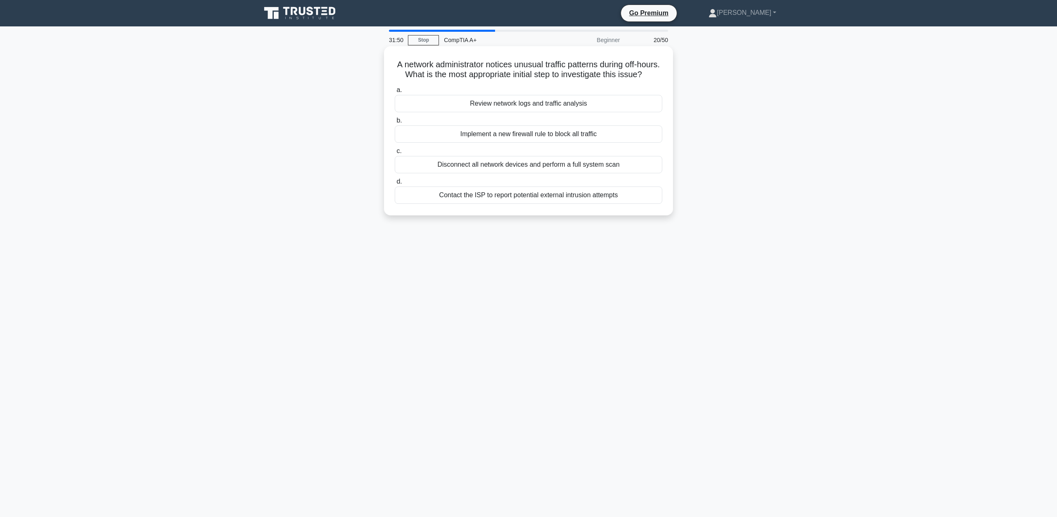
click at [594, 112] on div "Review network logs and traffic analysis" at bounding box center [529, 103] width 268 height 17
click at [395, 93] on input "a. Review network logs and traffic analysis" at bounding box center [395, 90] width 0 height 5
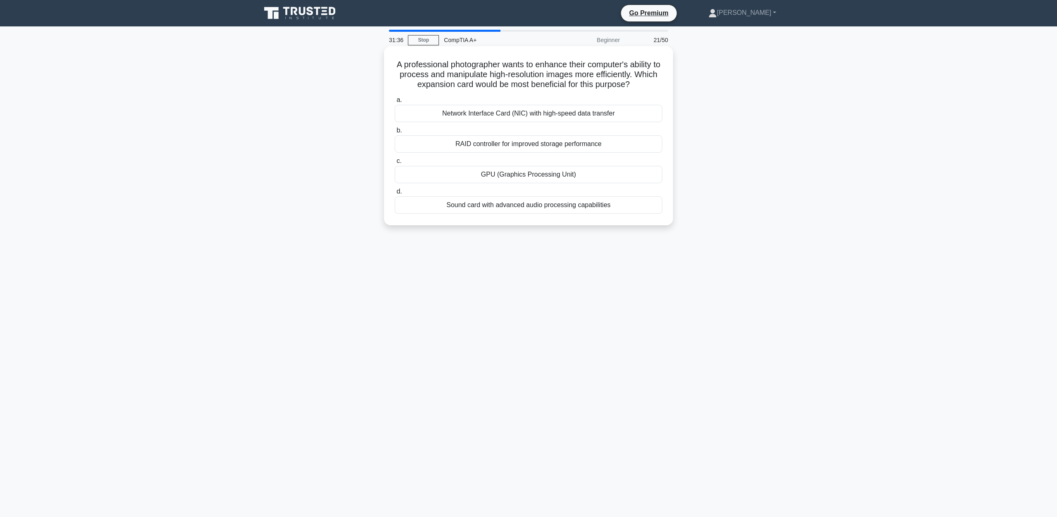
click at [522, 176] on div "GPU (Graphics Processing Unit)" at bounding box center [529, 174] width 268 height 17
click at [395, 164] on input "c. GPU (Graphics Processing Unit)" at bounding box center [395, 161] width 0 height 5
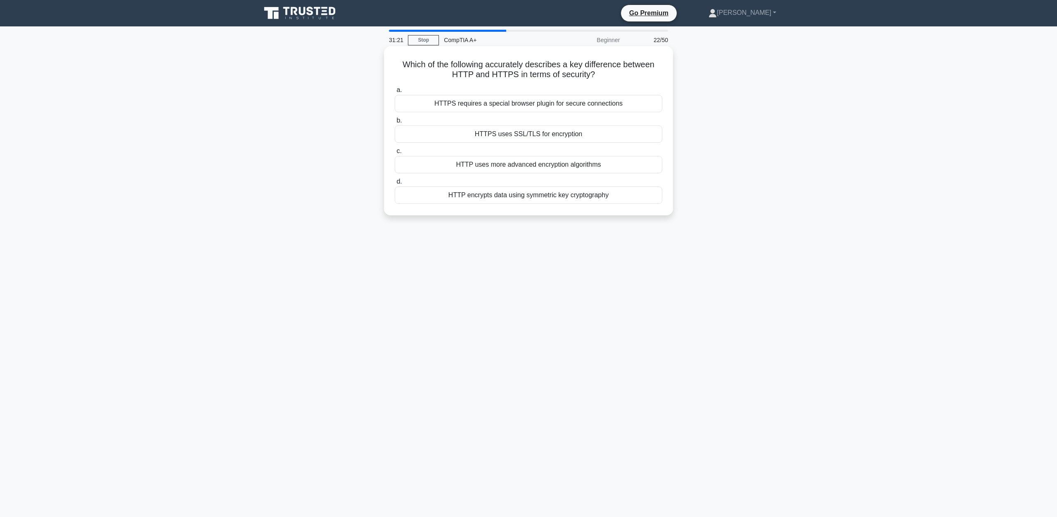
click at [548, 136] on div "HTTPS uses SSL/TLS for encryption" at bounding box center [529, 134] width 268 height 17
click at [395, 123] on input "b. HTTPS uses SSL/TLS for encryption" at bounding box center [395, 120] width 0 height 5
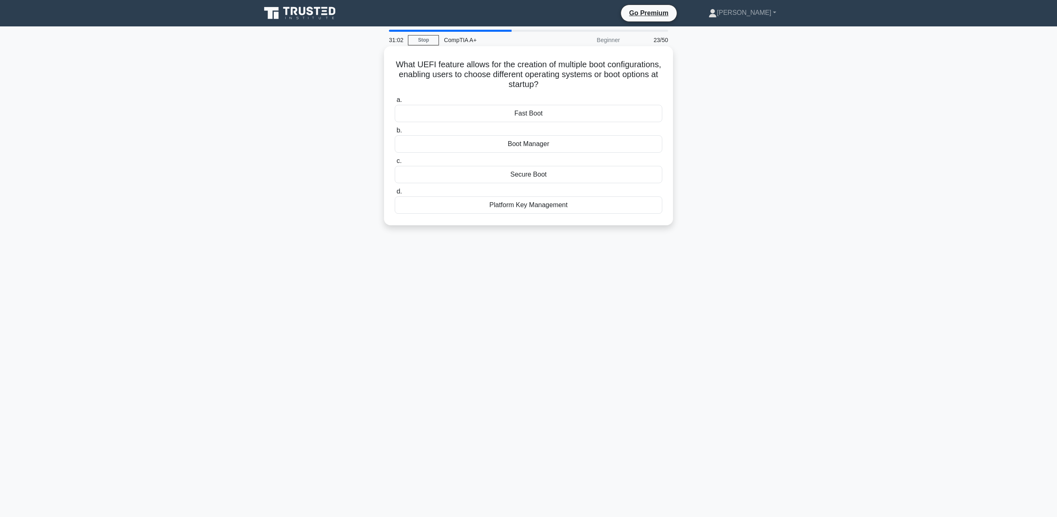
click at [572, 145] on div "Boot Manager" at bounding box center [529, 143] width 268 height 17
click at [395, 133] on input "b. Boot Manager" at bounding box center [395, 130] width 0 height 5
click at [566, 197] on div "DHCP" at bounding box center [529, 195] width 268 height 17
click at [395, 185] on input "d. DHCP" at bounding box center [395, 181] width 0 height 5
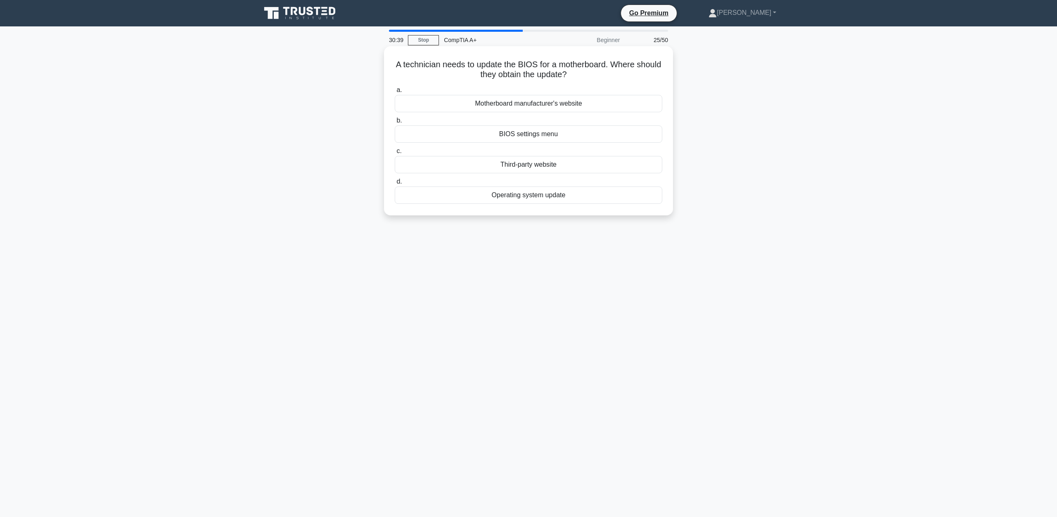
click at [602, 103] on div "Motherboard manufacturer's website" at bounding box center [529, 103] width 268 height 17
click at [395, 93] on input "a. Motherboard manufacturer's website" at bounding box center [395, 90] width 0 height 5
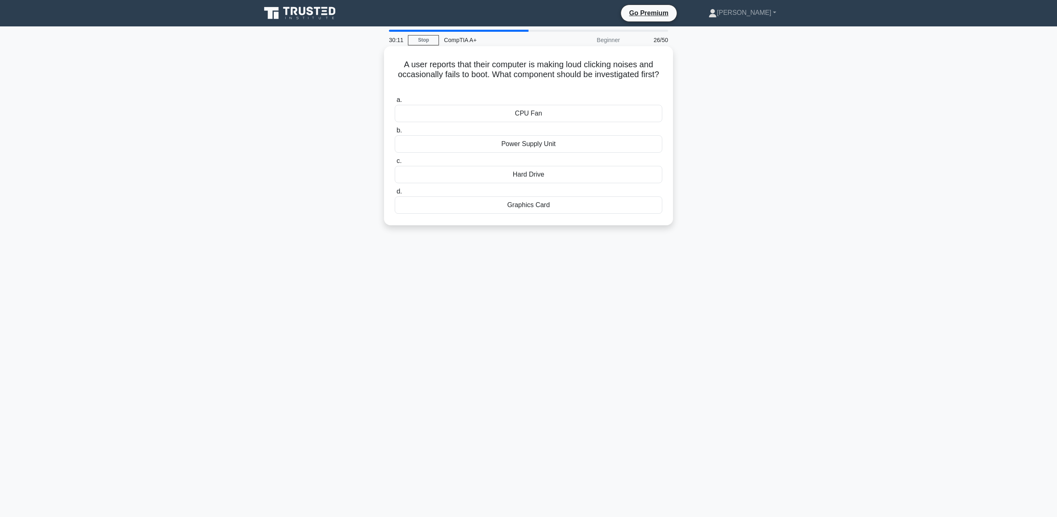
click at [582, 116] on div "CPU Fan" at bounding box center [529, 113] width 268 height 17
click at [395, 103] on input "a. CPU Fan" at bounding box center [395, 99] width 0 height 5
click at [542, 206] on div "Wireless network card" at bounding box center [529, 205] width 268 height 17
click at [395, 194] on input "d. Wireless network card" at bounding box center [395, 191] width 0 height 5
click at [553, 116] on div "PCI-X (PCI eXtended)" at bounding box center [529, 113] width 268 height 17
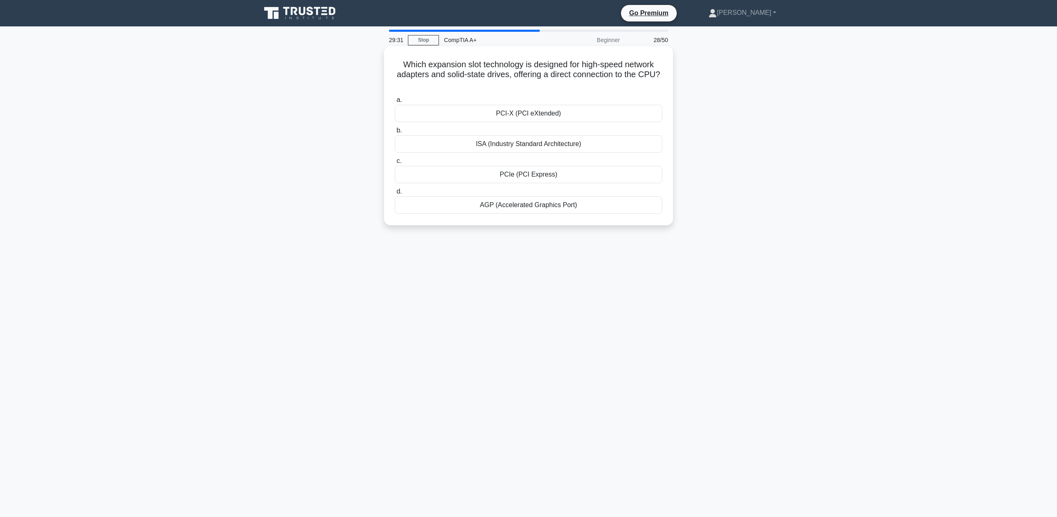
click at [395, 103] on input "a. PCI-X (PCI eXtended)" at bounding box center [395, 99] width 0 height 5
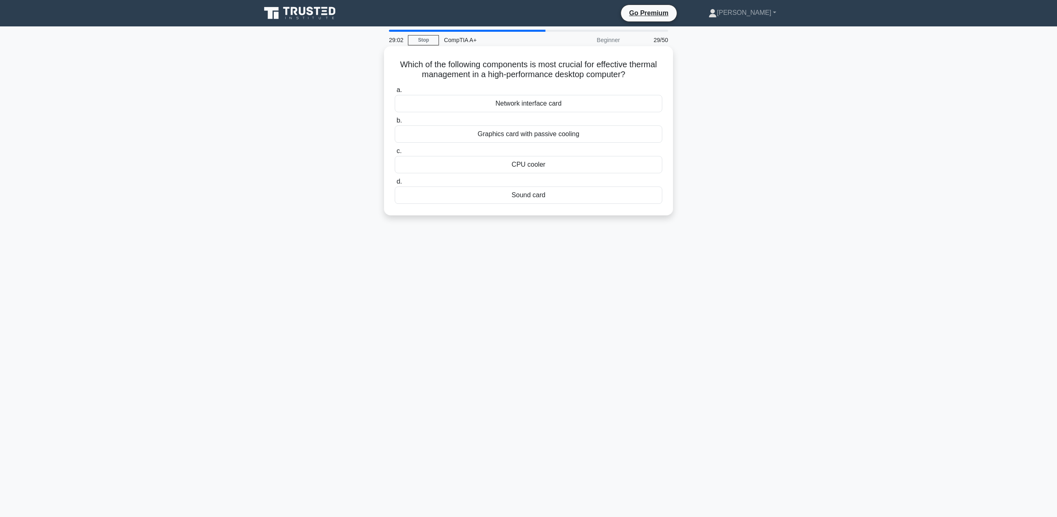
click at [585, 103] on div "Network interface card" at bounding box center [529, 103] width 268 height 17
click at [395, 93] on input "a. Network interface card" at bounding box center [395, 90] width 0 height 5
click at [543, 192] on div "Secure Boot State" at bounding box center [529, 195] width 268 height 17
click at [395, 185] on input "d. Secure Boot State" at bounding box center [395, 181] width 0 height 5
click at [571, 166] on div "Use shielded CAT 6 cable" at bounding box center [529, 164] width 268 height 17
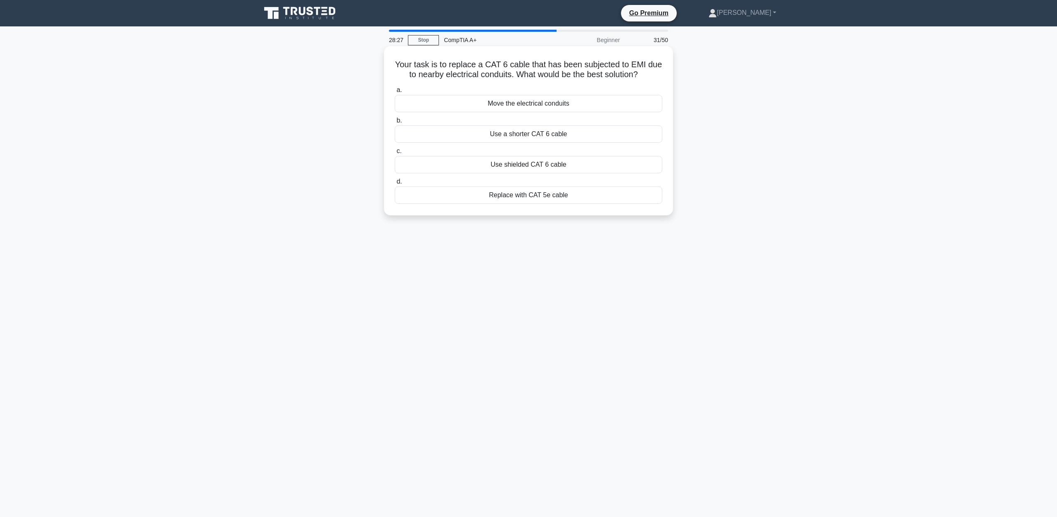
click at [395, 154] on input "c. Use shielded CAT 6 cable" at bounding box center [395, 151] width 0 height 5
click at [595, 194] on div "Implementing power management settings" at bounding box center [529, 195] width 268 height 17
click at [395, 185] on input "d. Implementing power management settings" at bounding box center [395, 181] width 0 height 5
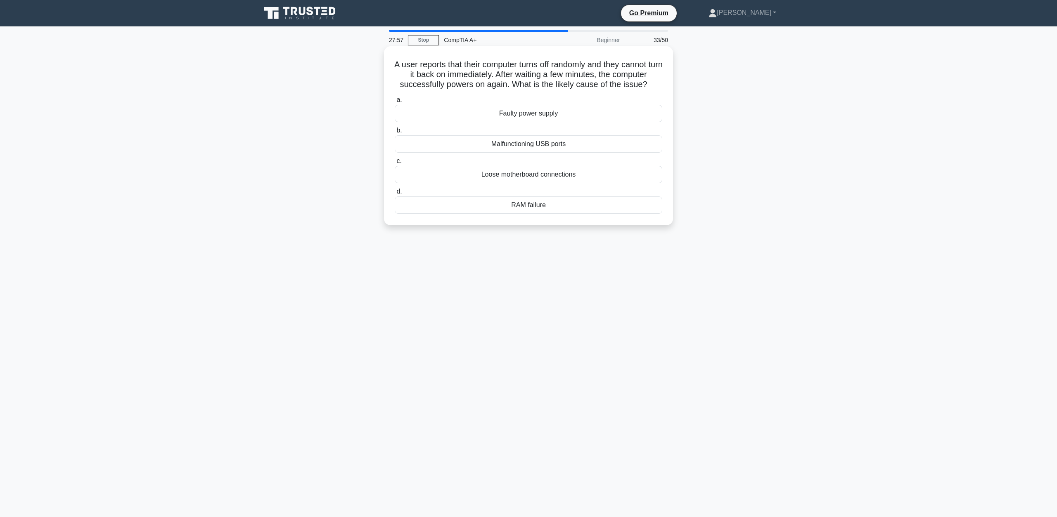
click at [558, 116] on div "Faulty power supply" at bounding box center [529, 113] width 268 height 17
click at [395, 103] on input "a. Faulty power supply" at bounding box center [395, 99] width 0 height 5
click at [598, 176] on div "Incompatible CPU and motherboard" at bounding box center [529, 174] width 268 height 17
click at [395, 164] on input "c. Incompatible CPU and motherboard" at bounding box center [395, 161] width 0 height 5
click at [562, 205] on div "eSATA port" at bounding box center [529, 205] width 268 height 17
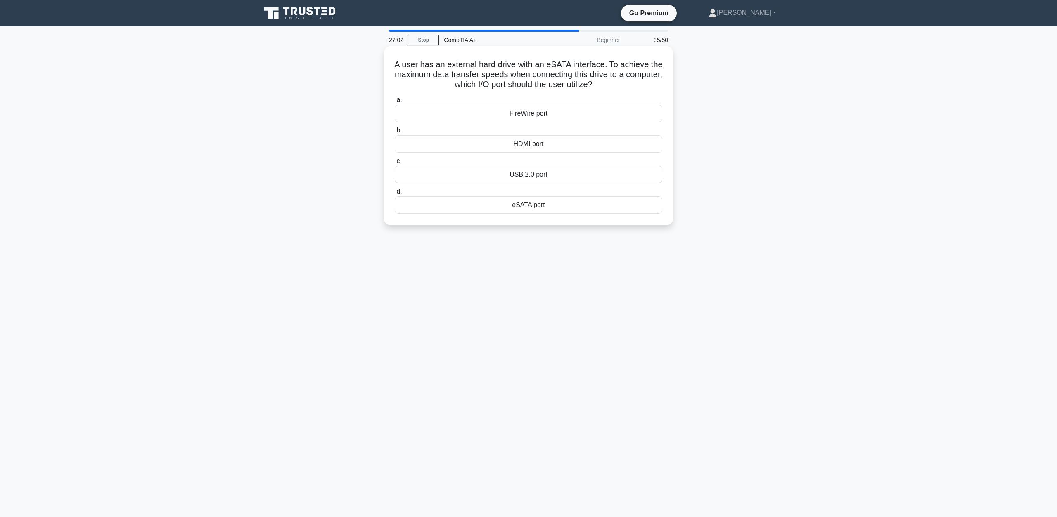
click at [395, 194] on input "d. eSATA port" at bounding box center [395, 191] width 0 height 5
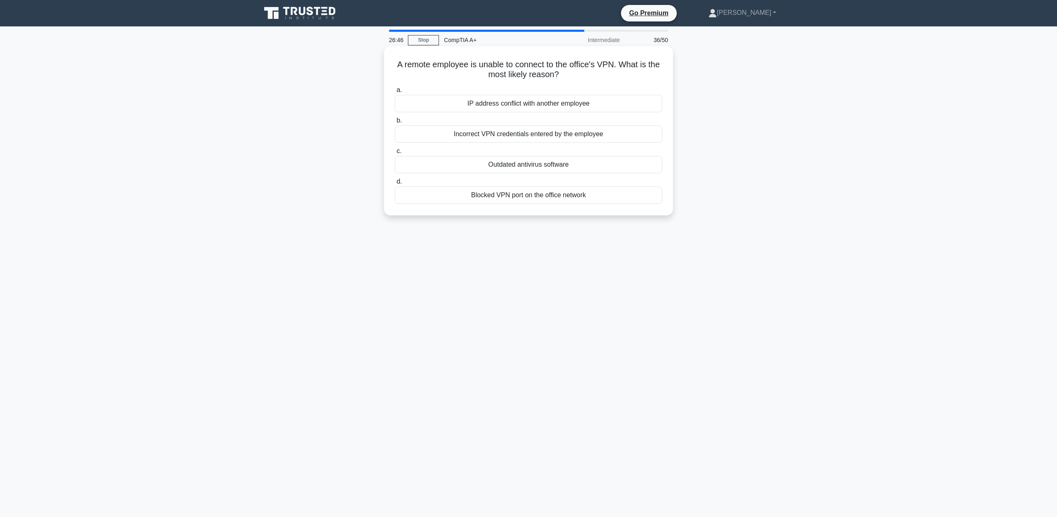
click at [574, 136] on div "Incorrect VPN credentials entered by the employee" at bounding box center [529, 134] width 268 height 17
click at [395, 123] on input "b. Incorrect VPN credentials entered by the employee" at bounding box center [395, 120] width 0 height 5
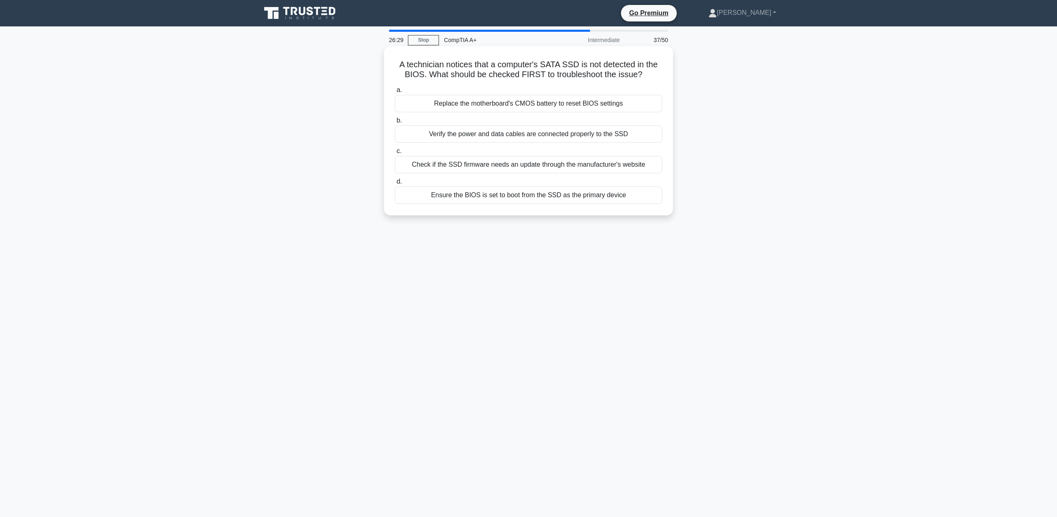
click at [592, 130] on div "Verify the power and data cables are connected properly to the SSD" at bounding box center [529, 134] width 268 height 17
click at [395, 123] on input "b. Verify the power and data cables are connected properly to the SSD" at bounding box center [395, 120] width 0 height 5
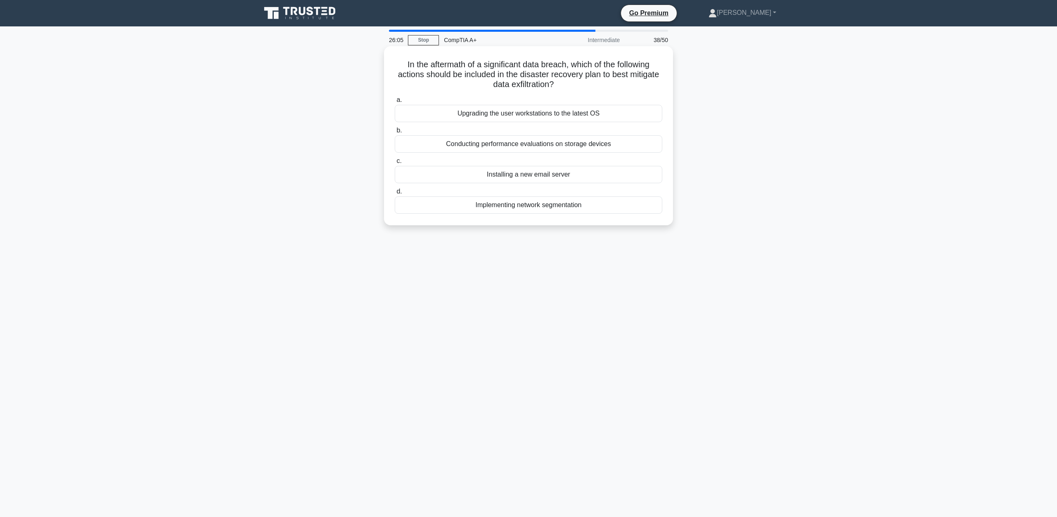
click at [598, 208] on div "Implementing network segmentation" at bounding box center [529, 205] width 268 height 17
click at [395, 194] on input "d. Implementing network segmentation" at bounding box center [395, 191] width 0 height 5
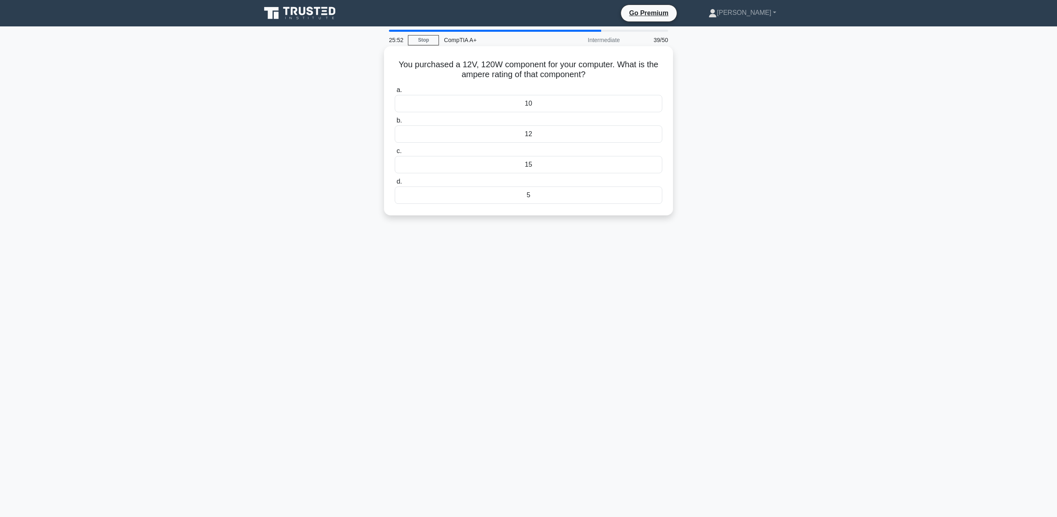
click at [539, 134] on div "12" at bounding box center [529, 134] width 268 height 17
click at [395, 123] on input "b. 12" at bounding box center [395, 120] width 0 height 5
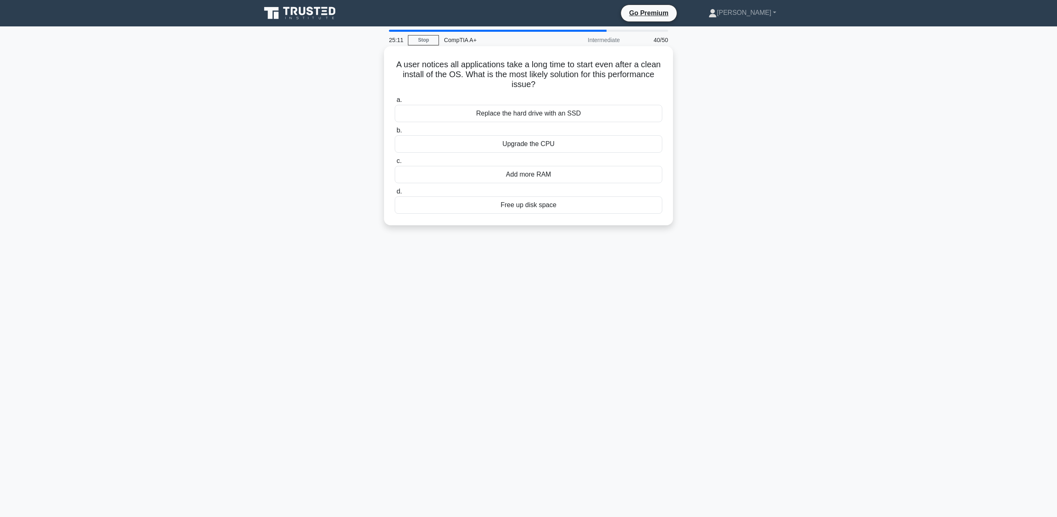
click at [564, 178] on div "Add more RAM" at bounding box center [529, 174] width 268 height 17
click at [395, 164] on input "c. Add more RAM" at bounding box center [395, 161] width 0 height 5
click at [608, 110] on div "Manually approve and install each driver for every company device." at bounding box center [529, 113] width 268 height 17
click at [395, 103] on input "a. Manually approve and install each driver for every company device." at bounding box center [395, 99] width 0 height 5
click at [588, 147] on div "Adjust process affinity settings" at bounding box center [529, 143] width 268 height 17
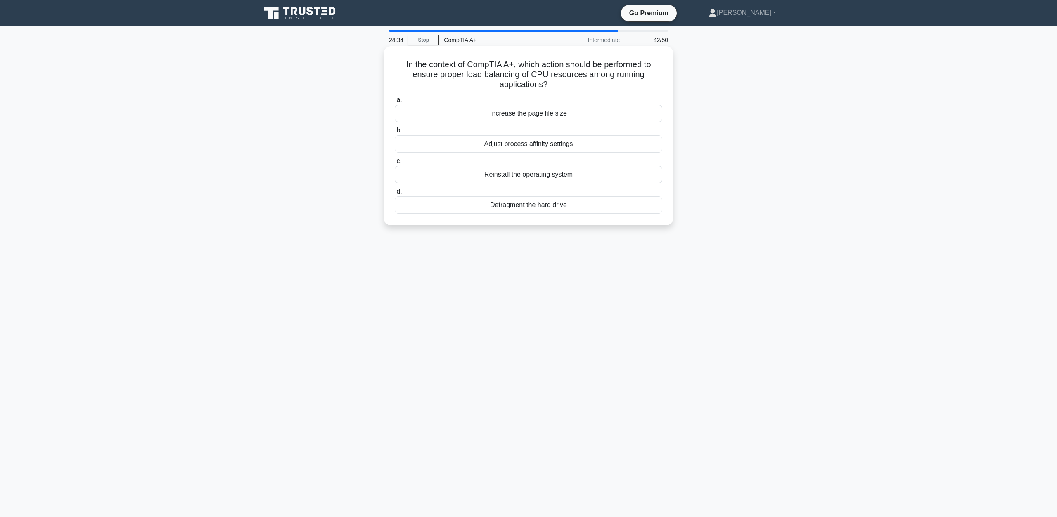
click at [395, 133] on input "b. Adjust process affinity settings" at bounding box center [395, 130] width 0 height 5
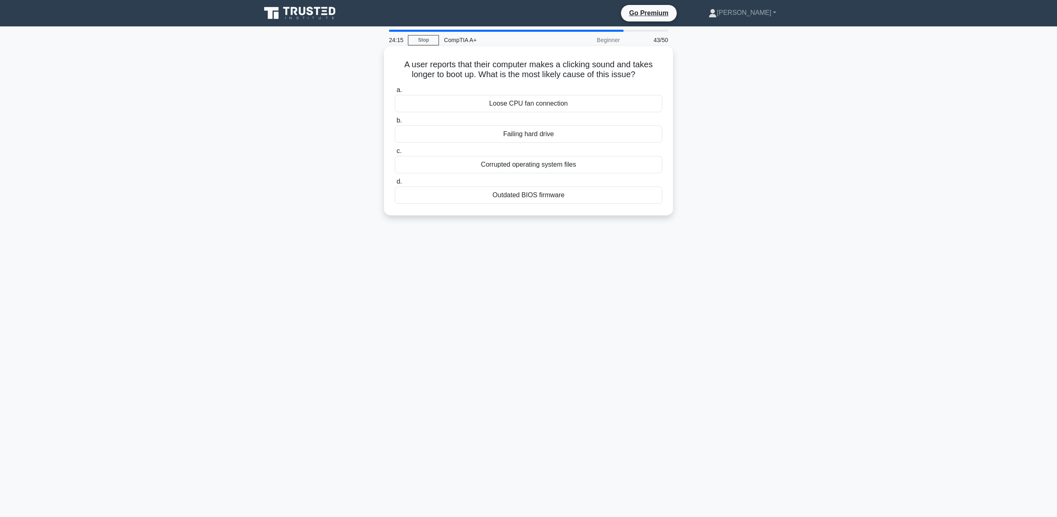
click at [591, 136] on div "Failing hard drive" at bounding box center [529, 134] width 268 height 17
click at [395, 123] on input "b. Failing hard drive" at bounding box center [395, 120] width 0 height 5
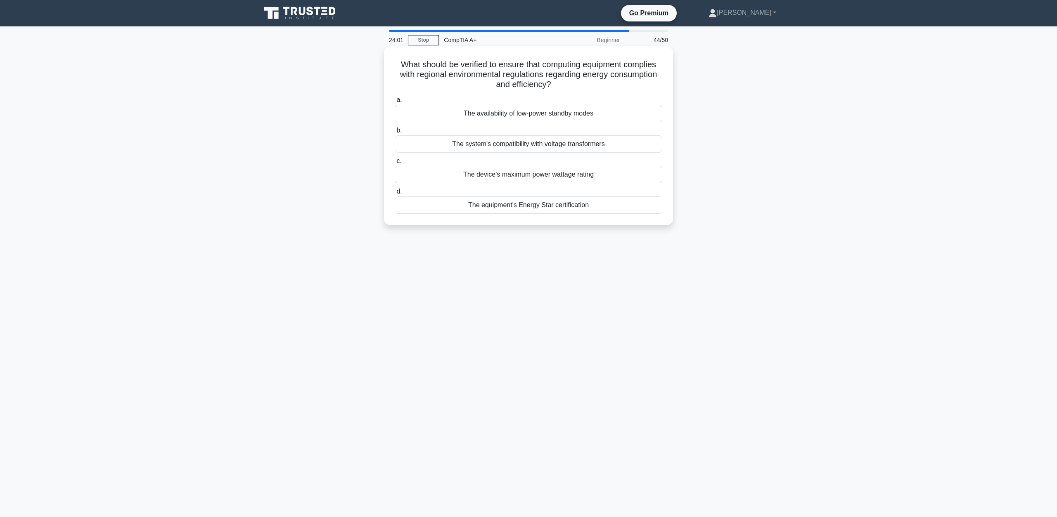
click at [487, 203] on div "The equipment's Energy Star certification" at bounding box center [529, 205] width 268 height 17
click at [395, 194] on input "d. The equipment's Energy Star certification" at bounding box center [395, 191] width 0 height 5
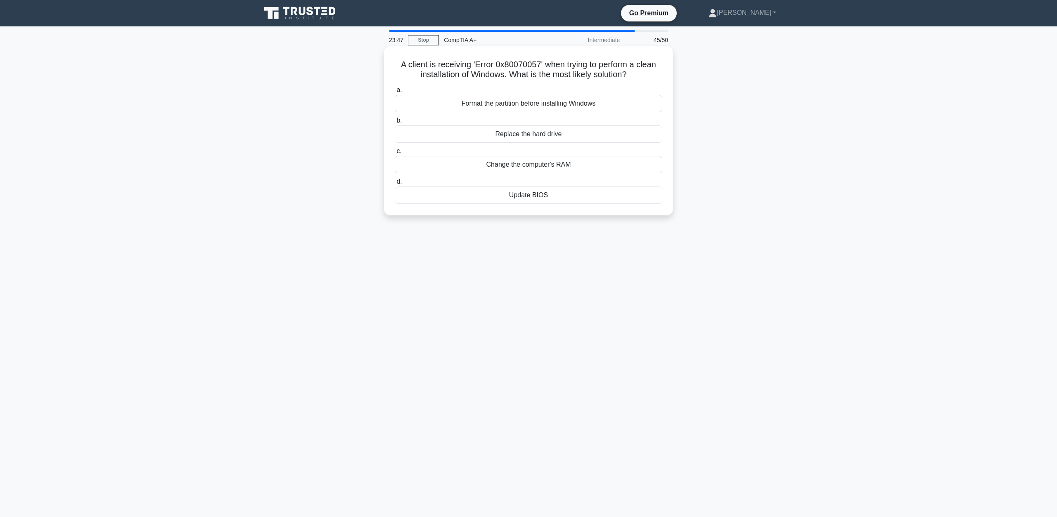
click at [538, 104] on div "Format the partition before installing Windows" at bounding box center [529, 103] width 268 height 17
click at [583, 106] on div "Format the partition before installing Windows" at bounding box center [529, 103] width 268 height 17
click at [395, 93] on input "a. Format the partition before installing Windows" at bounding box center [395, 90] width 0 height 5
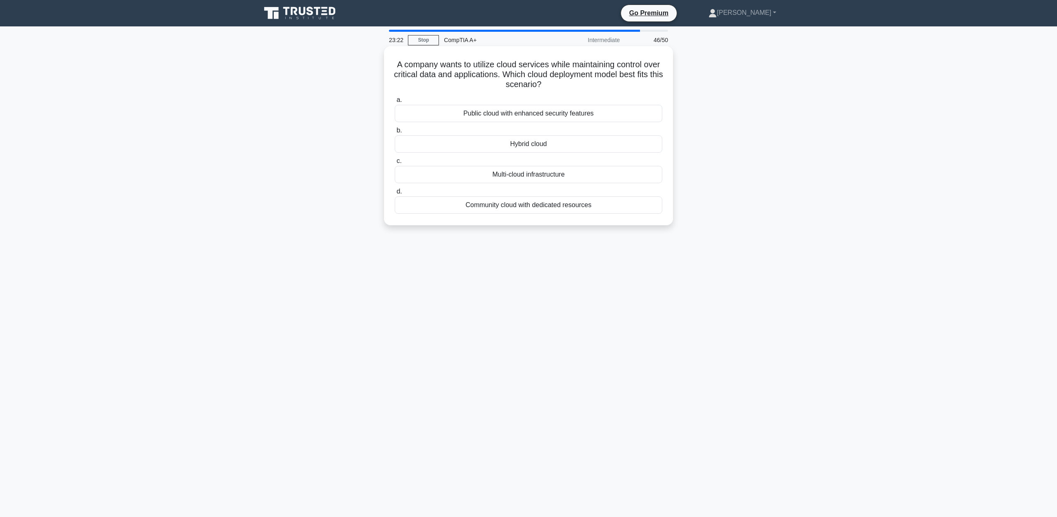
click at [583, 146] on div "Hybrid cloud" at bounding box center [529, 143] width 268 height 17
click at [395, 133] on input "b. Hybrid cloud" at bounding box center [395, 130] width 0 height 5
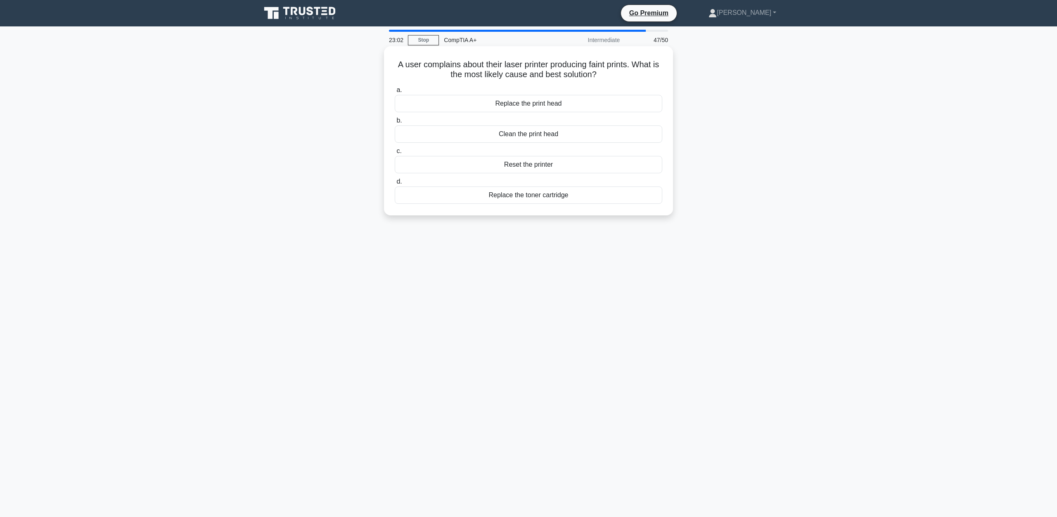
click at [553, 135] on div "Clean the print head" at bounding box center [529, 134] width 268 height 17
click at [395, 123] on input "b. Clean the print head" at bounding box center [395, 120] width 0 height 5
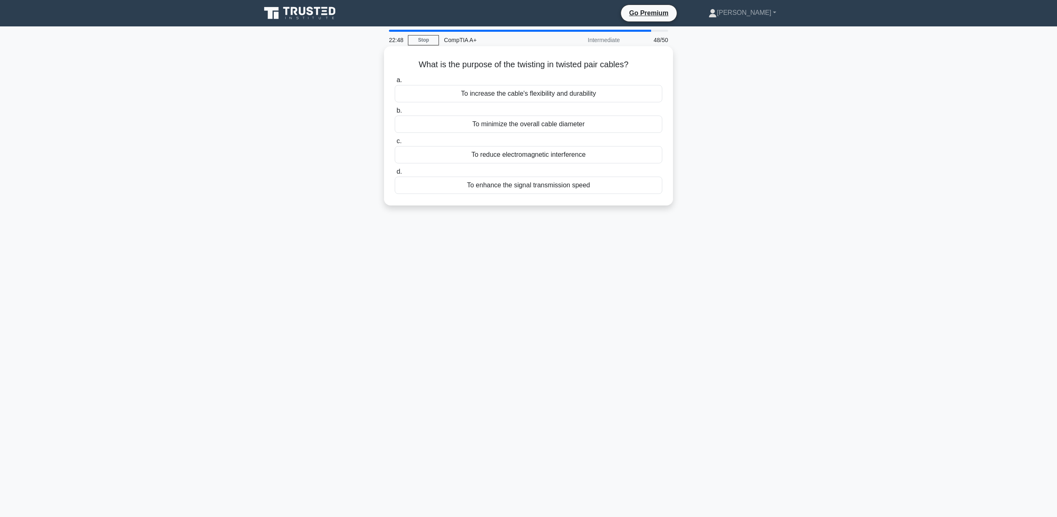
click at [539, 184] on div "To enhance the signal transmission speed" at bounding box center [529, 185] width 268 height 17
click at [395, 175] on input "d. To enhance the signal transmission speed" at bounding box center [395, 171] width 0 height 5
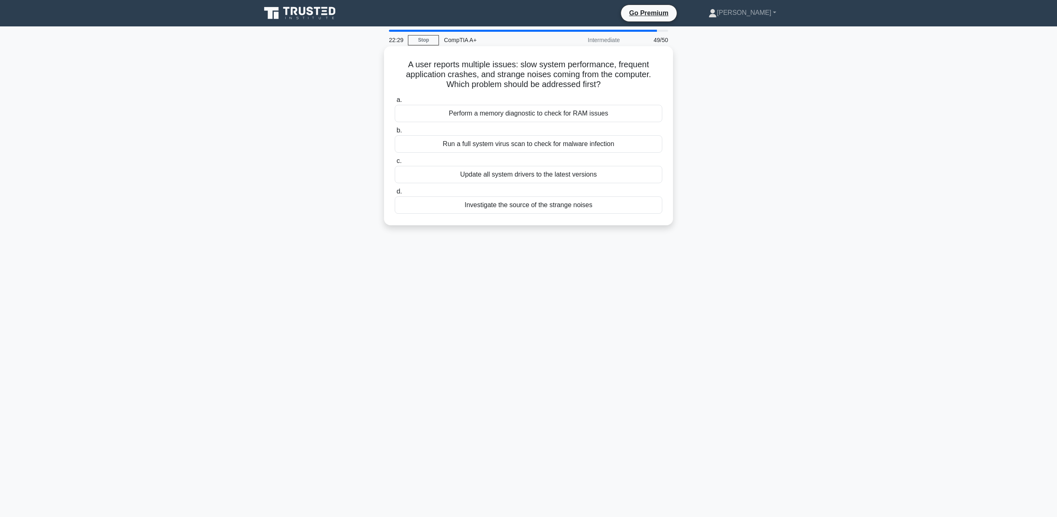
click at [598, 207] on div "Investigate the source of the strange noises" at bounding box center [529, 205] width 268 height 17
click at [395, 194] on input "d. Investigate the source of the strange noises" at bounding box center [395, 191] width 0 height 5
click at [562, 146] on div "One that supports NVMe SSDs." at bounding box center [529, 143] width 268 height 17
click at [395, 133] on input "b. One that supports NVMe SSDs." at bounding box center [395, 130] width 0 height 5
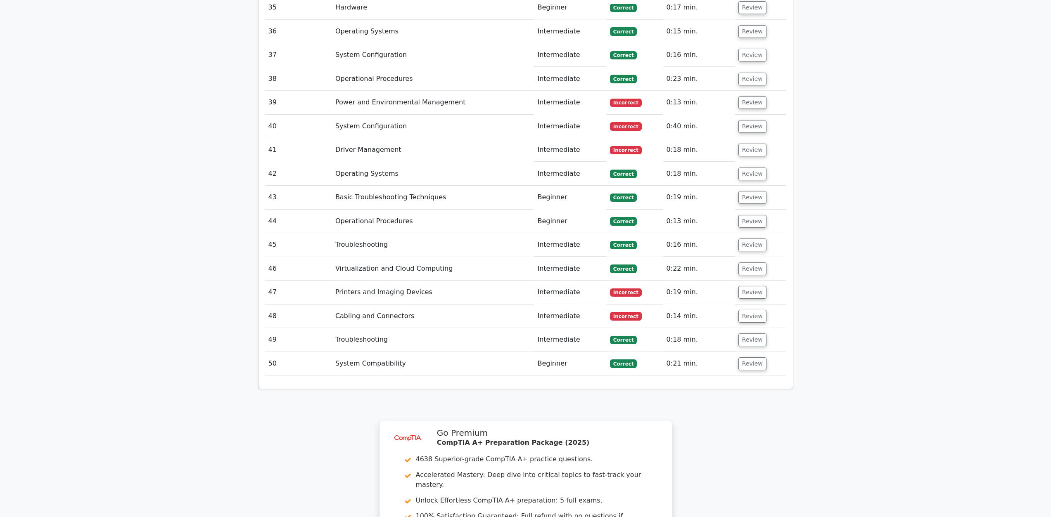
scroll to position [2308, 0]
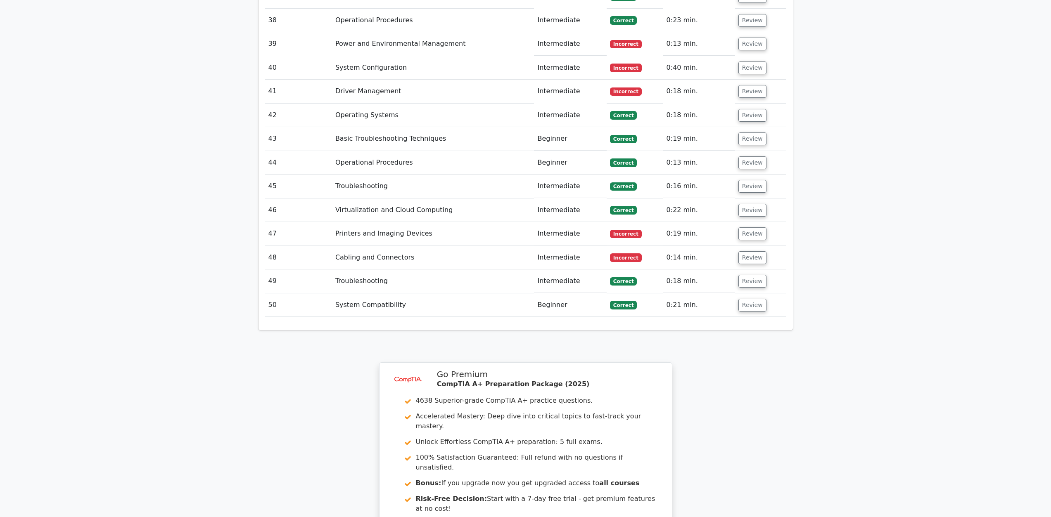
click at [636, 230] on span "Incorrect" at bounding box center [626, 234] width 32 height 8
click at [755, 228] on button "Review" at bounding box center [752, 234] width 28 height 13
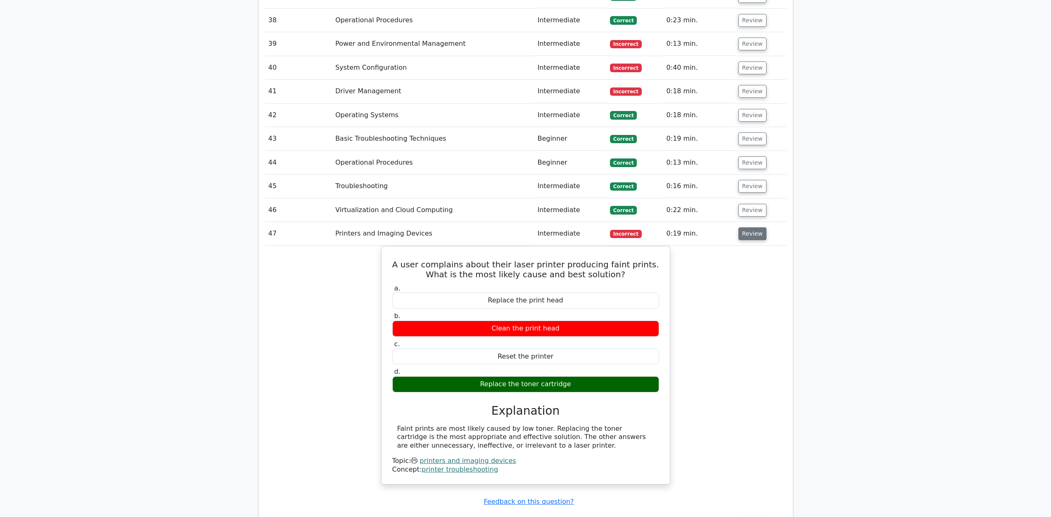
click at [750, 228] on button "Review" at bounding box center [752, 234] width 28 height 13
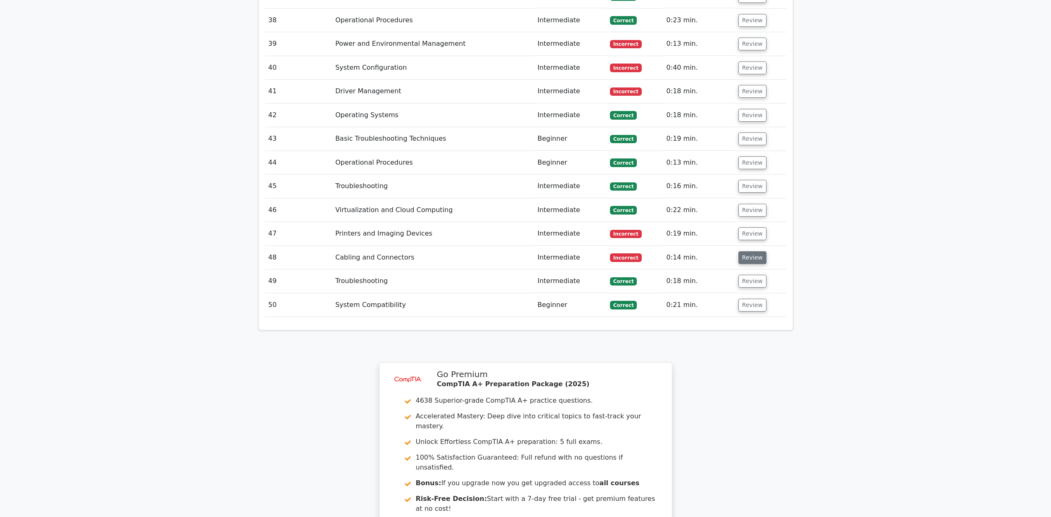
click at [753, 251] on button "Review" at bounding box center [752, 257] width 28 height 13
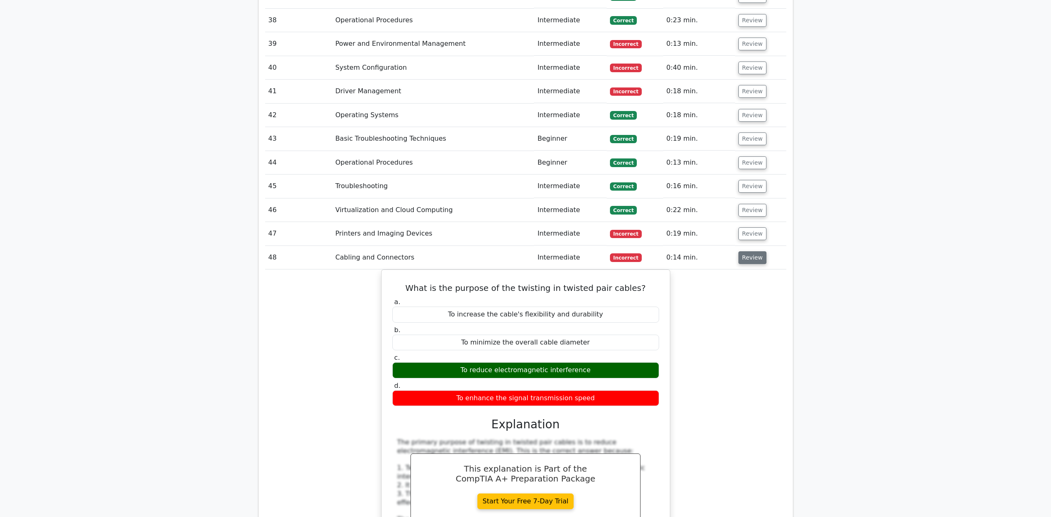
click at [752, 251] on button "Review" at bounding box center [752, 257] width 28 height 13
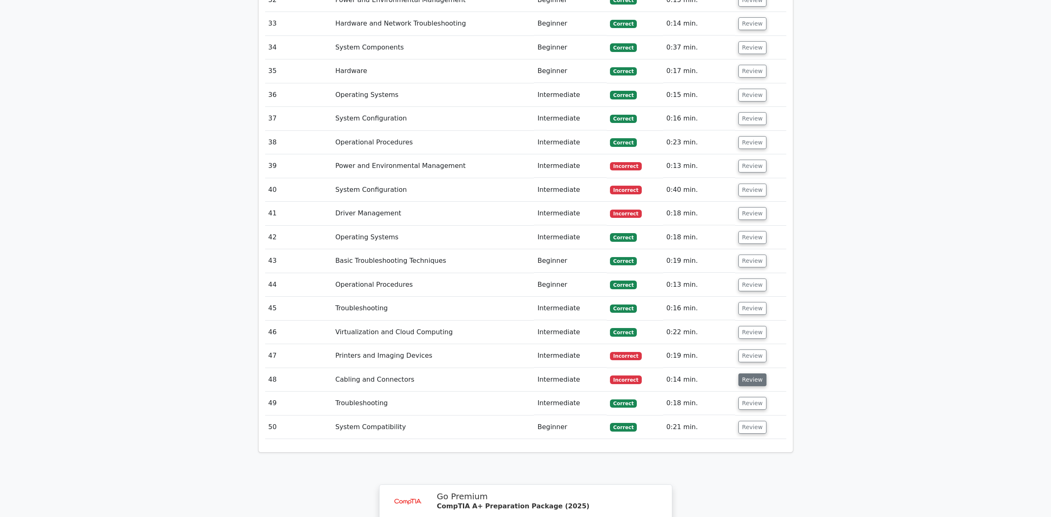
scroll to position [2032, 0]
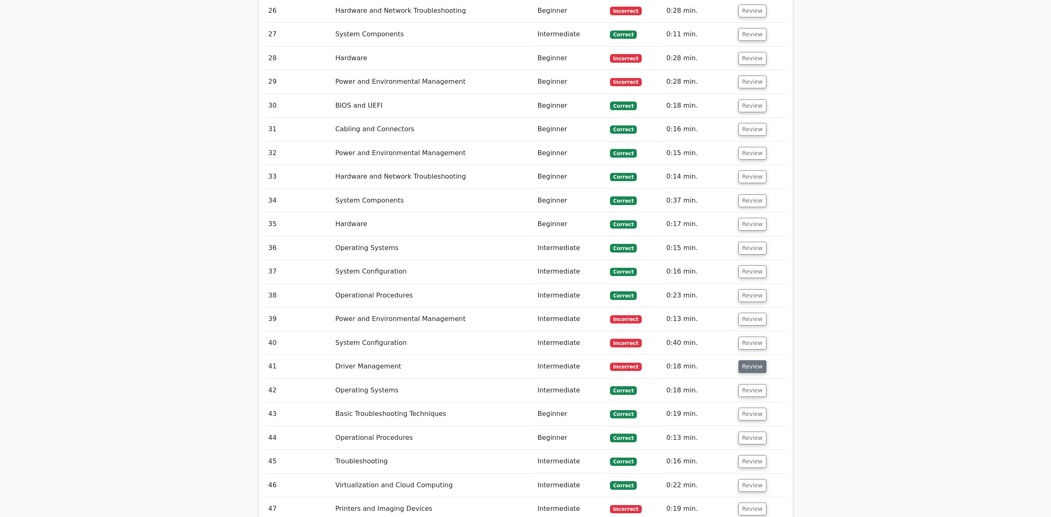
click at [747, 360] on button "Review" at bounding box center [752, 366] width 28 height 13
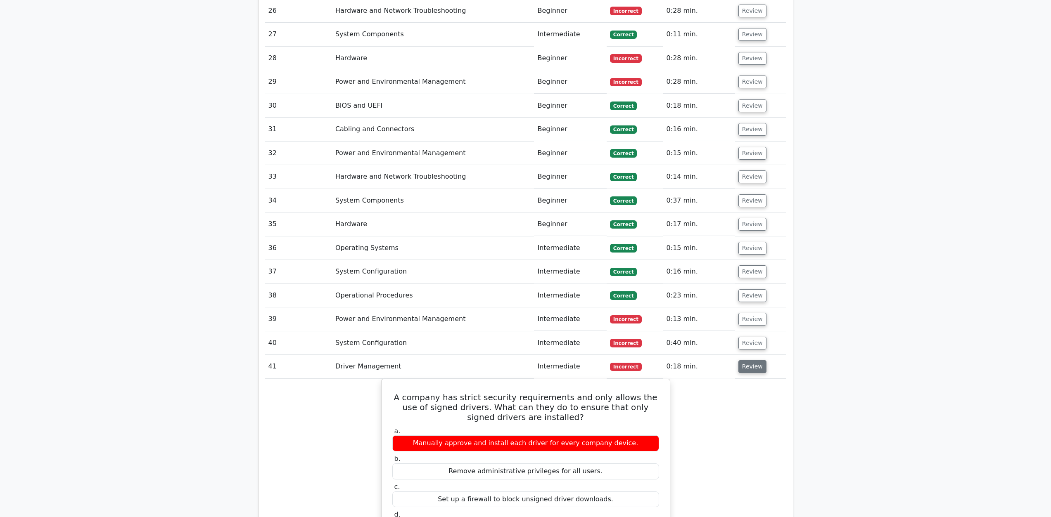
click at [746, 360] on button "Review" at bounding box center [752, 366] width 28 height 13
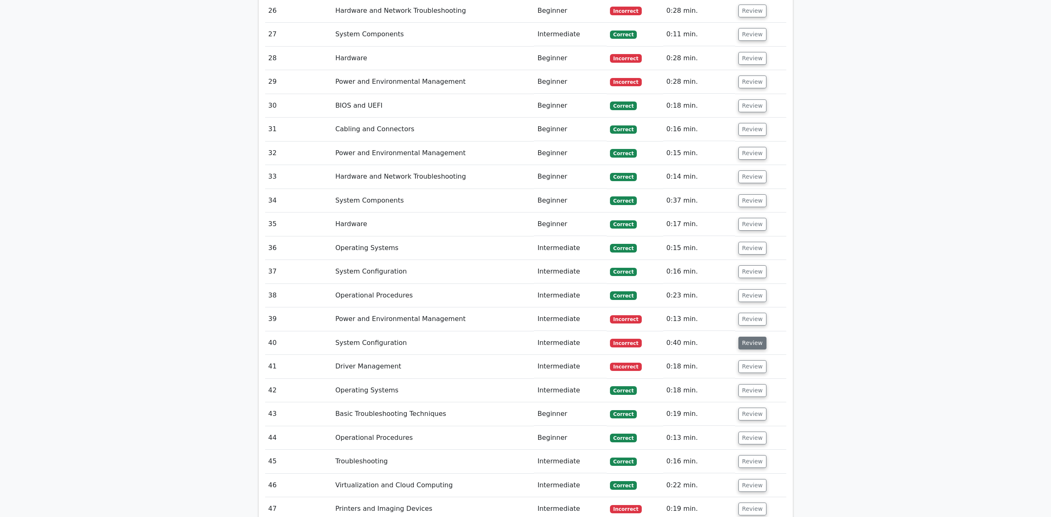
click at [746, 337] on button "Review" at bounding box center [752, 343] width 28 height 13
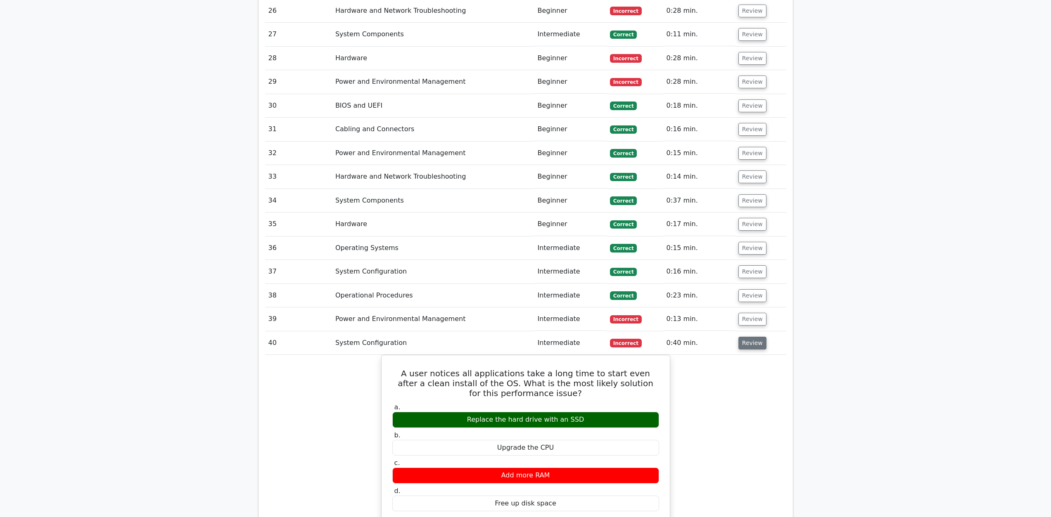
click at [746, 337] on button "Review" at bounding box center [752, 343] width 28 height 13
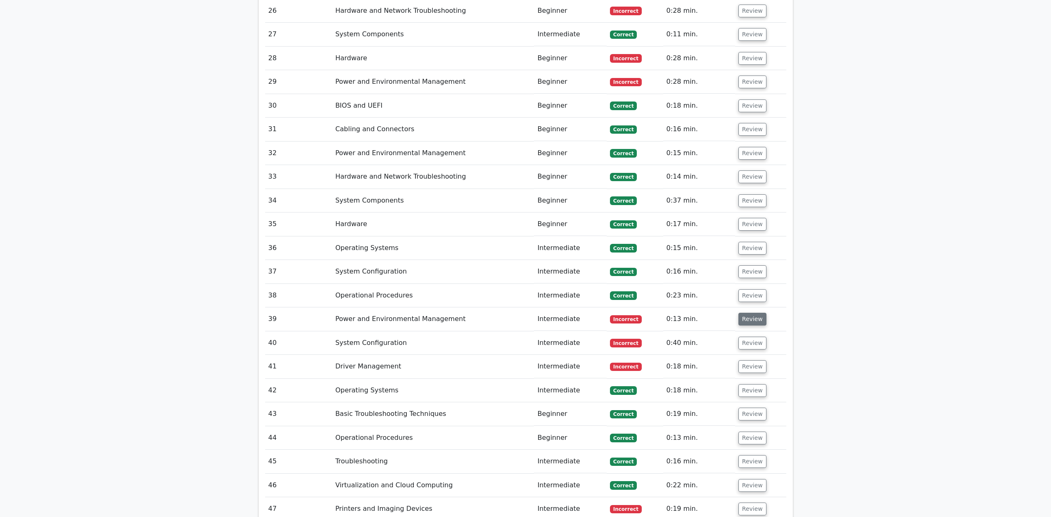
click at [754, 313] on button "Review" at bounding box center [752, 319] width 28 height 13
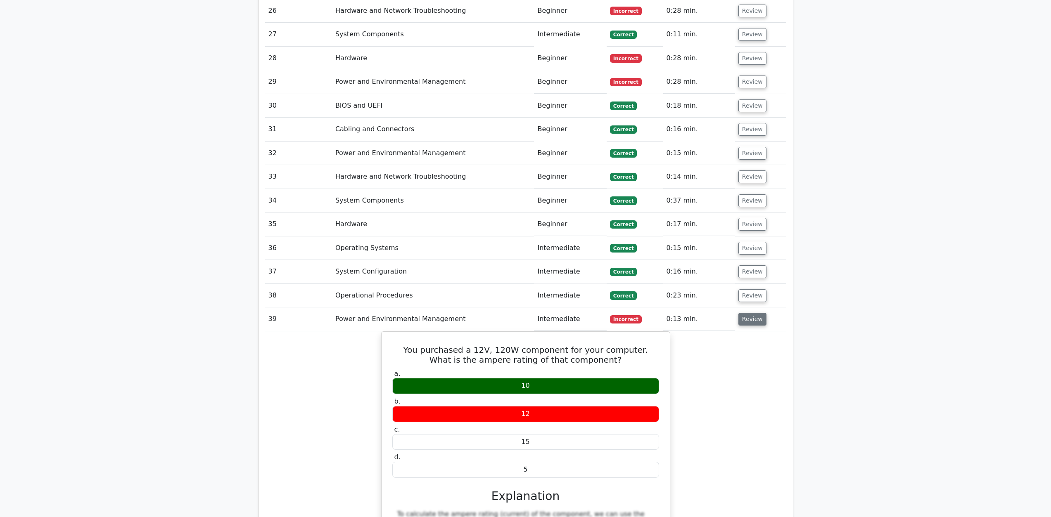
click at [754, 313] on button "Review" at bounding box center [752, 319] width 28 height 13
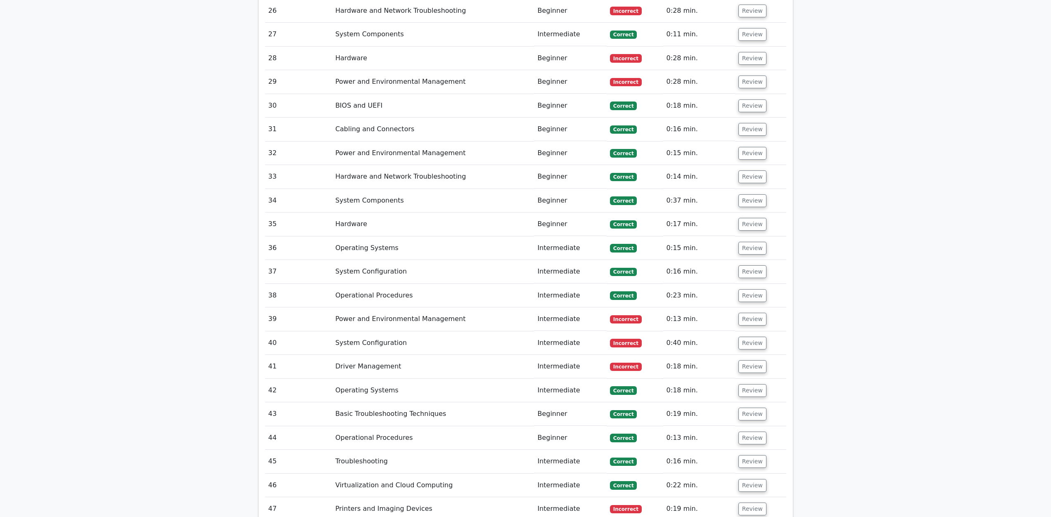
scroll to position [1757, 0]
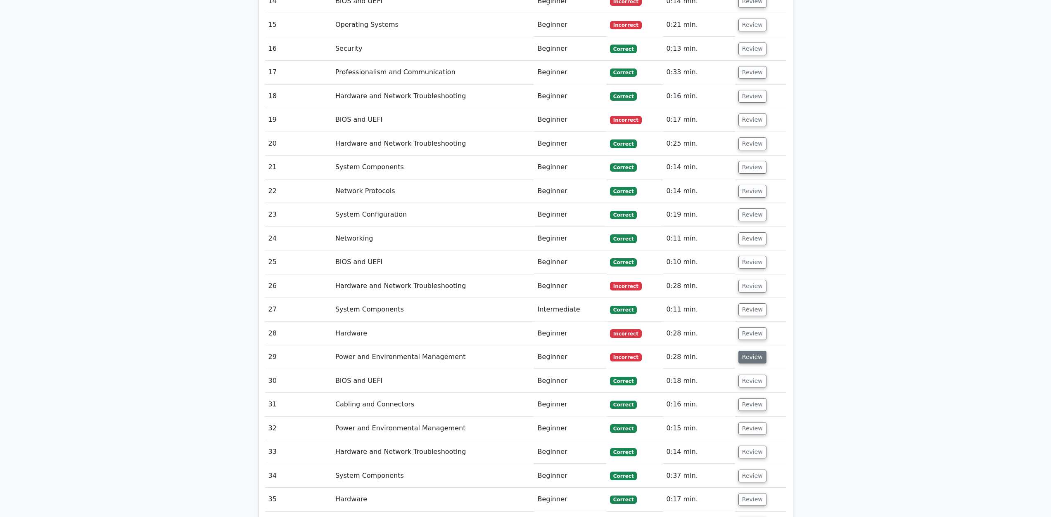
click at [757, 351] on button "Review" at bounding box center [752, 357] width 28 height 13
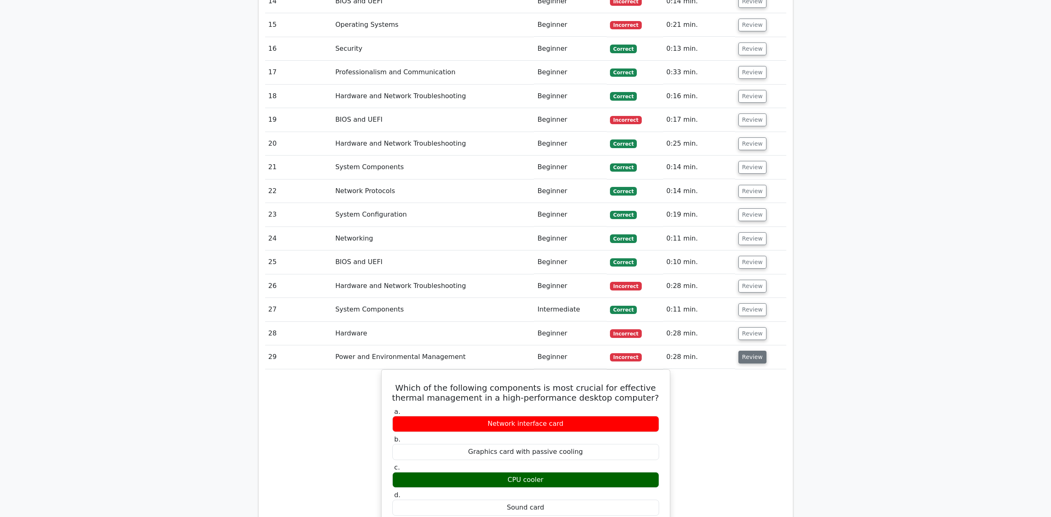
click at [757, 351] on button "Review" at bounding box center [752, 357] width 28 height 13
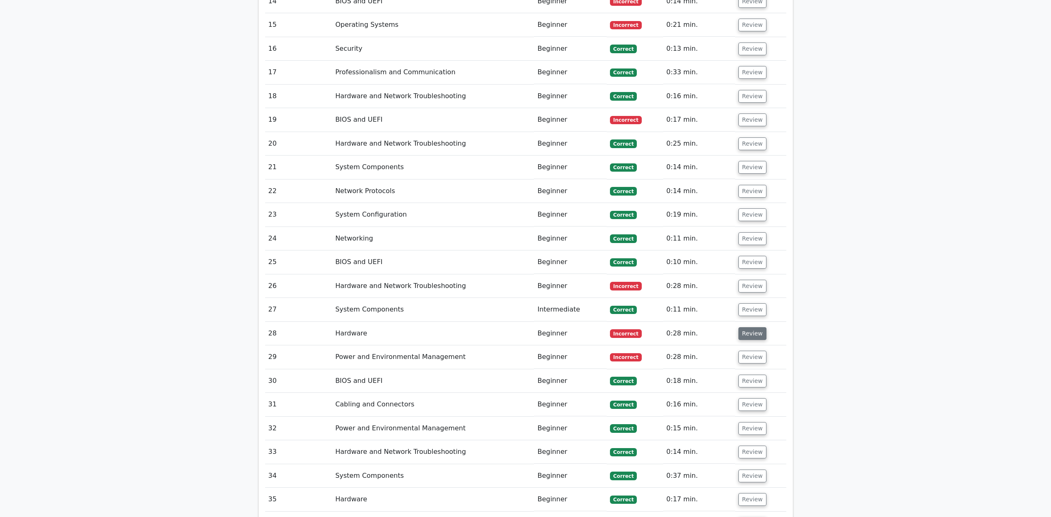
click at [745, 327] on button "Review" at bounding box center [752, 333] width 28 height 13
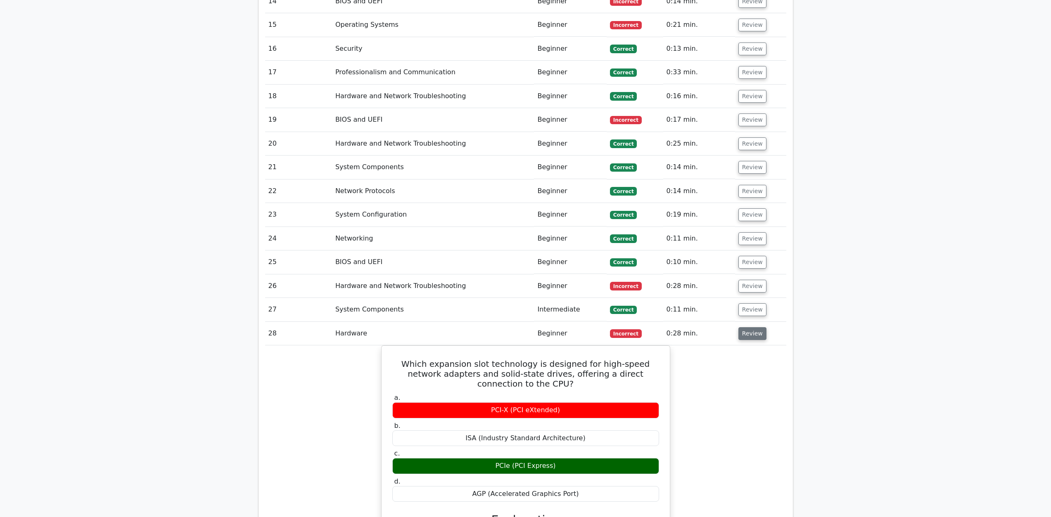
click at [746, 327] on button "Review" at bounding box center [752, 333] width 28 height 13
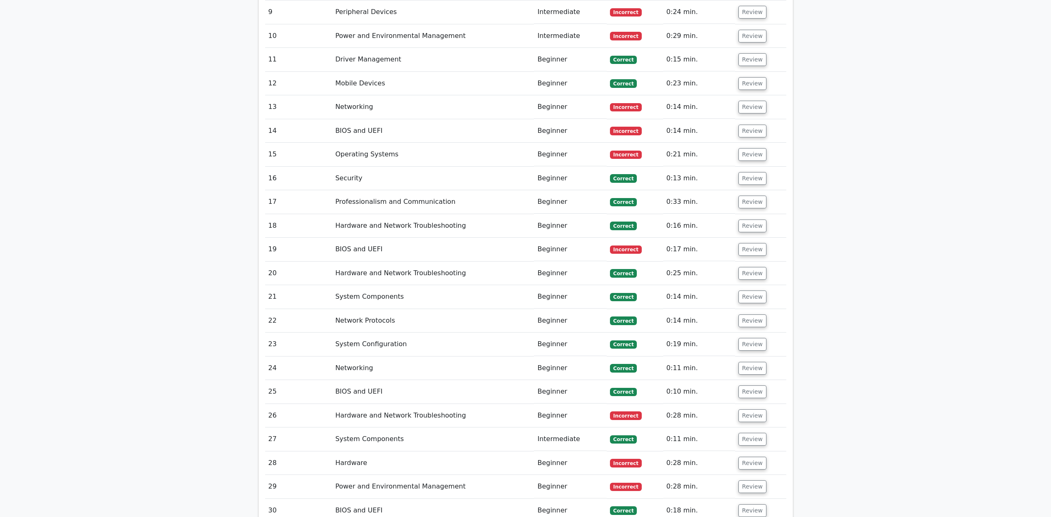
scroll to position [1620, 0]
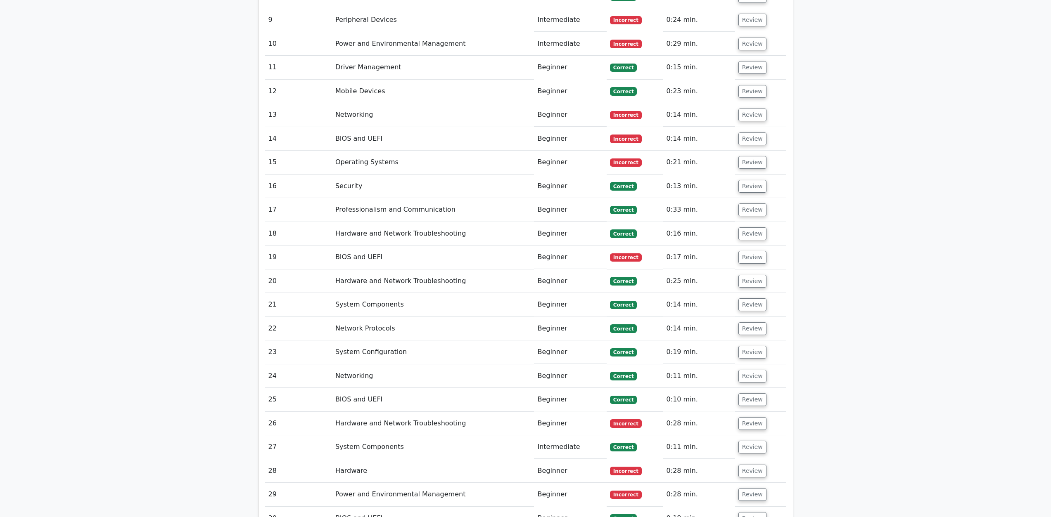
click at [755, 412] on td "Review" at bounding box center [760, 424] width 51 height 24
click at [756, 417] on button "Review" at bounding box center [752, 423] width 28 height 13
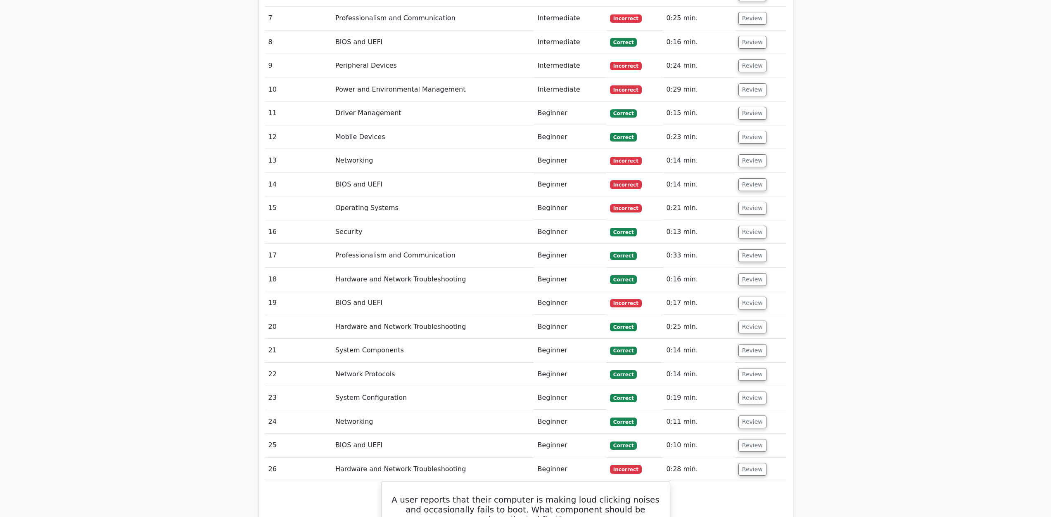
scroll to position [1482, 0]
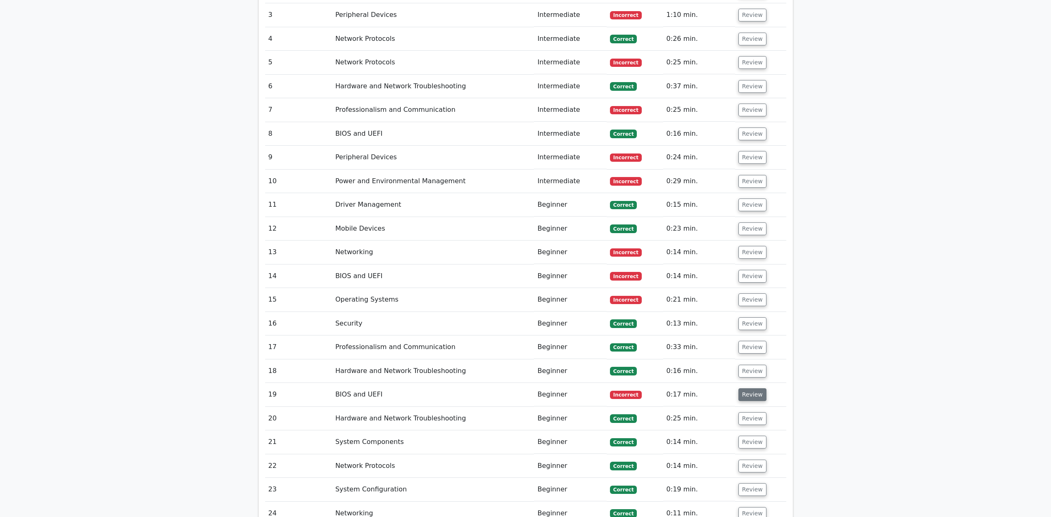
click at [748, 389] on button "Review" at bounding box center [752, 395] width 28 height 13
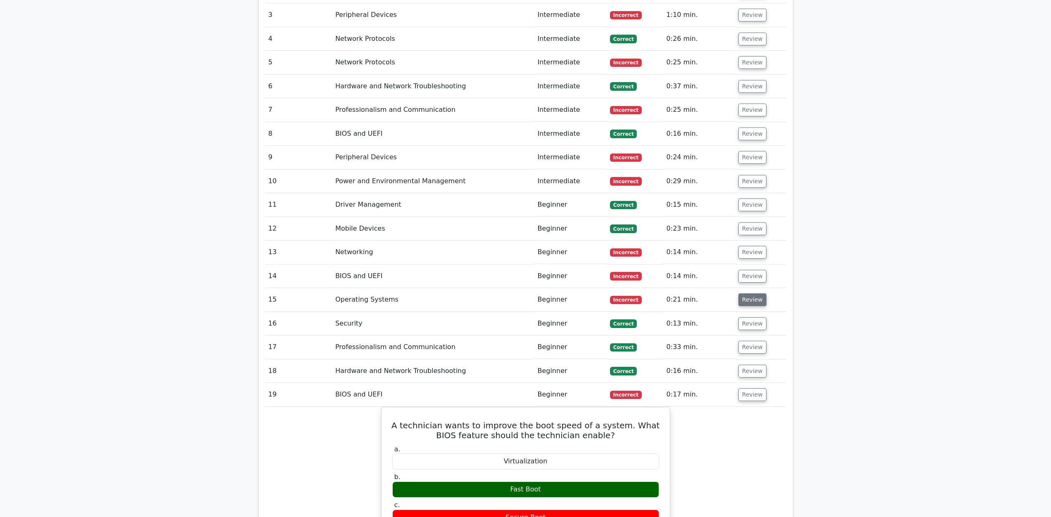
click at [756, 294] on button "Review" at bounding box center [752, 300] width 28 height 13
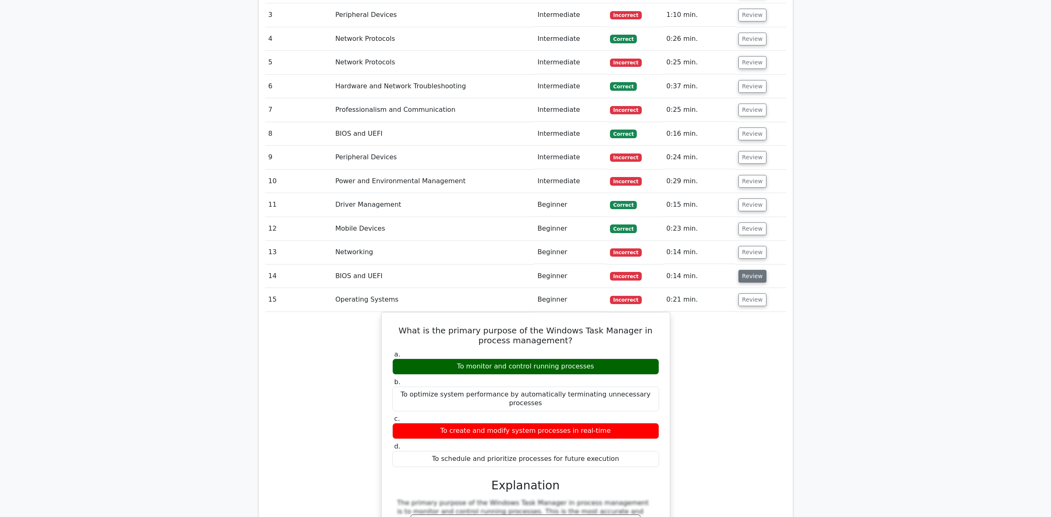
click at [758, 270] on button "Review" at bounding box center [752, 276] width 28 height 13
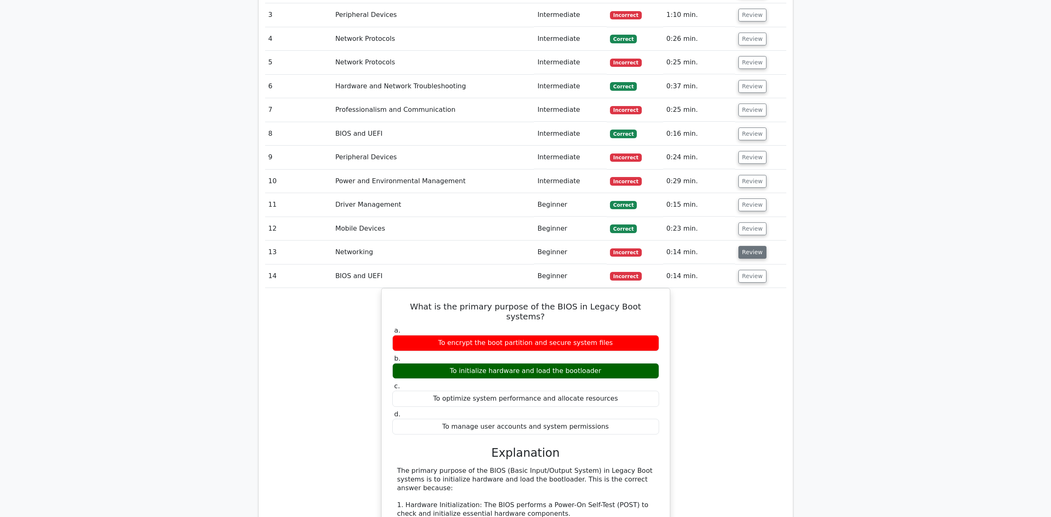
click at [759, 246] on button "Review" at bounding box center [752, 252] width 28 height 13
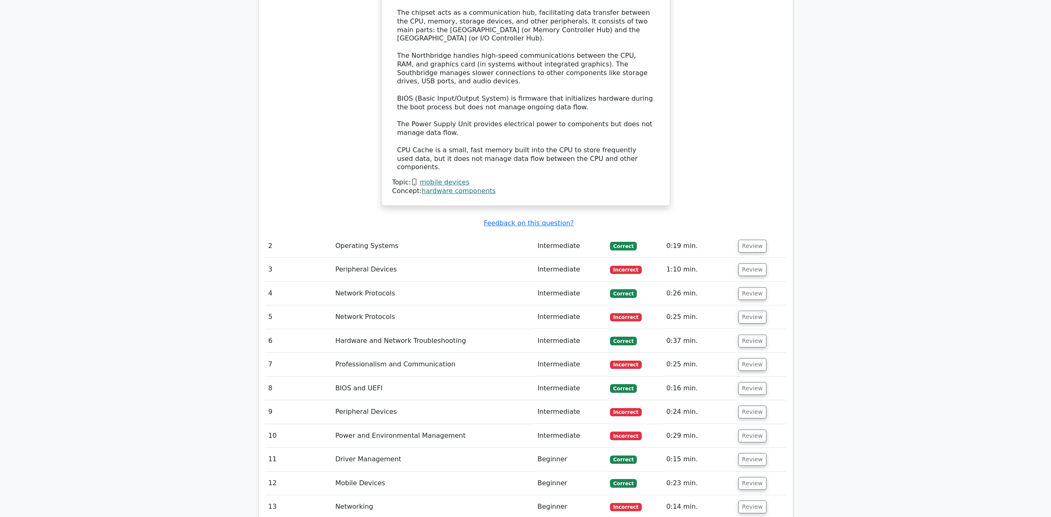
scroll to position [1207, 0]
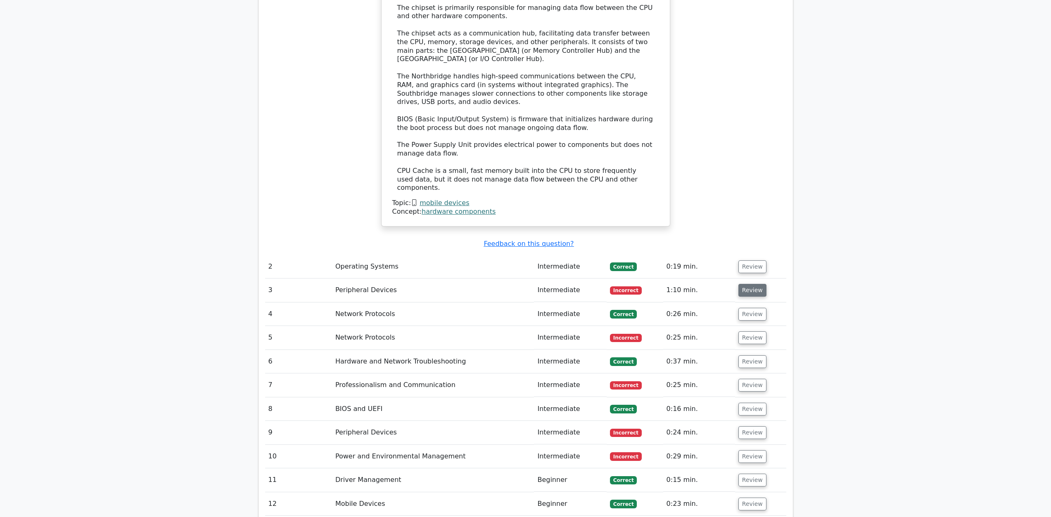
click at [756, 284] on button "Review" at bounding box center [752, 290] width 28 height 13
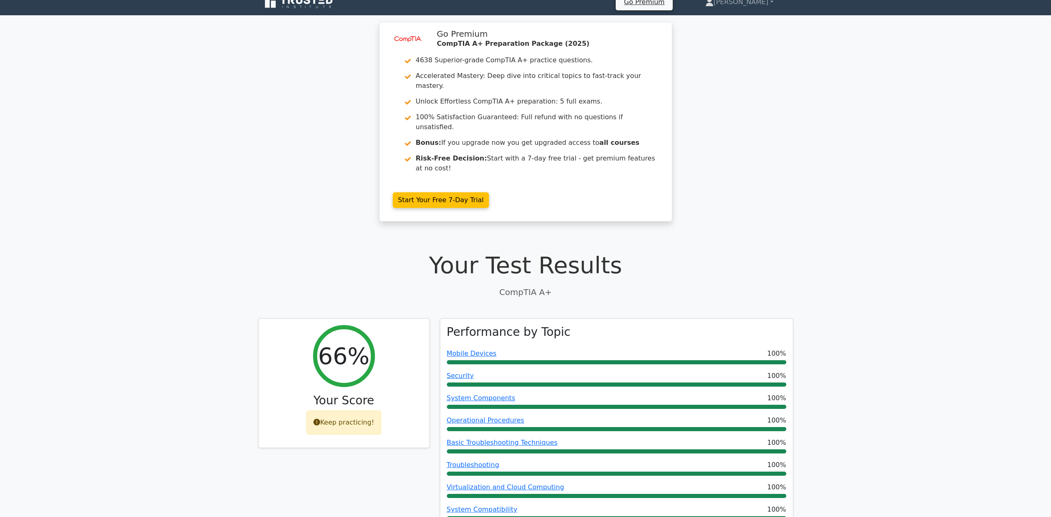
scroll to position [0, 0]
